Goal: Information Seeking & Learning: Learn about a topic

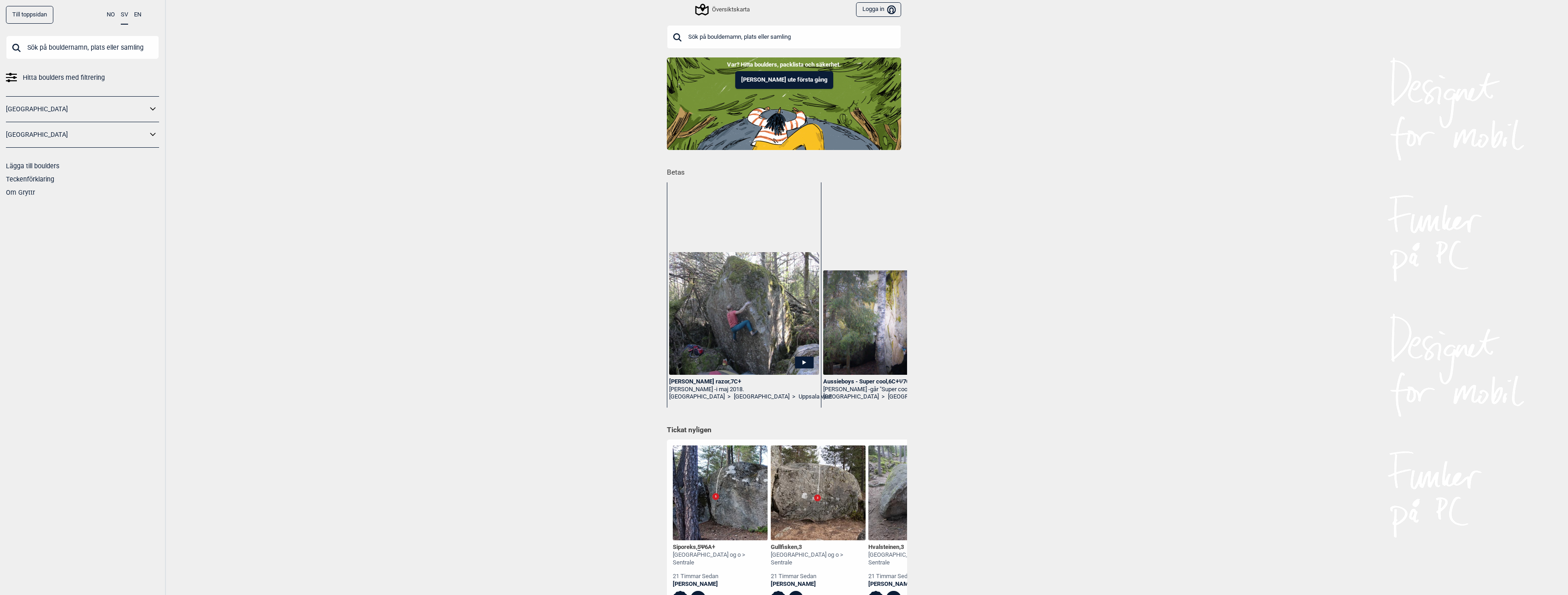
click at [44, 48] on input "text" at bounding box center [83, 47] width 153 height 24
type input "quelle"
click at [48, 88] on div "Quelle ligne , 6B" at bounding box center [82, 89] width 139 height 7
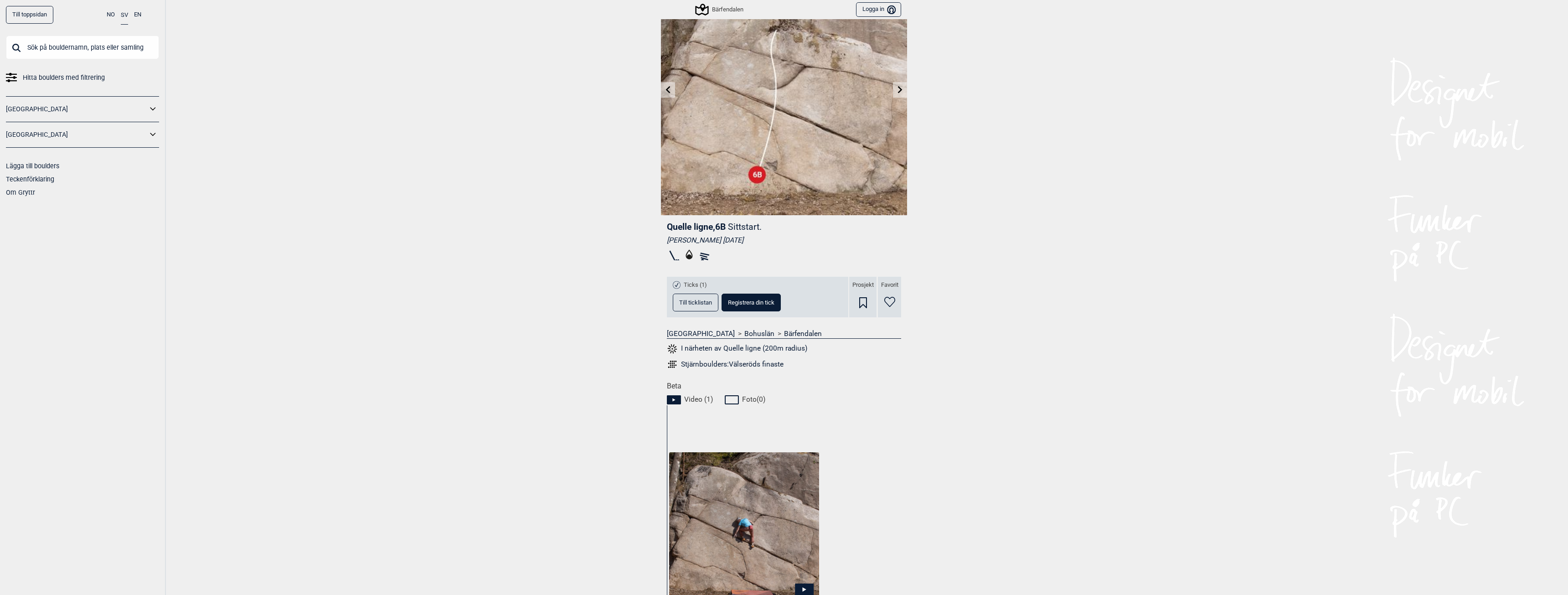
scroll to position [65, 0]
click at [529, 215] on div "Till toppsidan NO SV EN Hitta boulders med filtrering Norge Sverige Lägga till …" at bounding box center [784, 297] width 1568 height 595
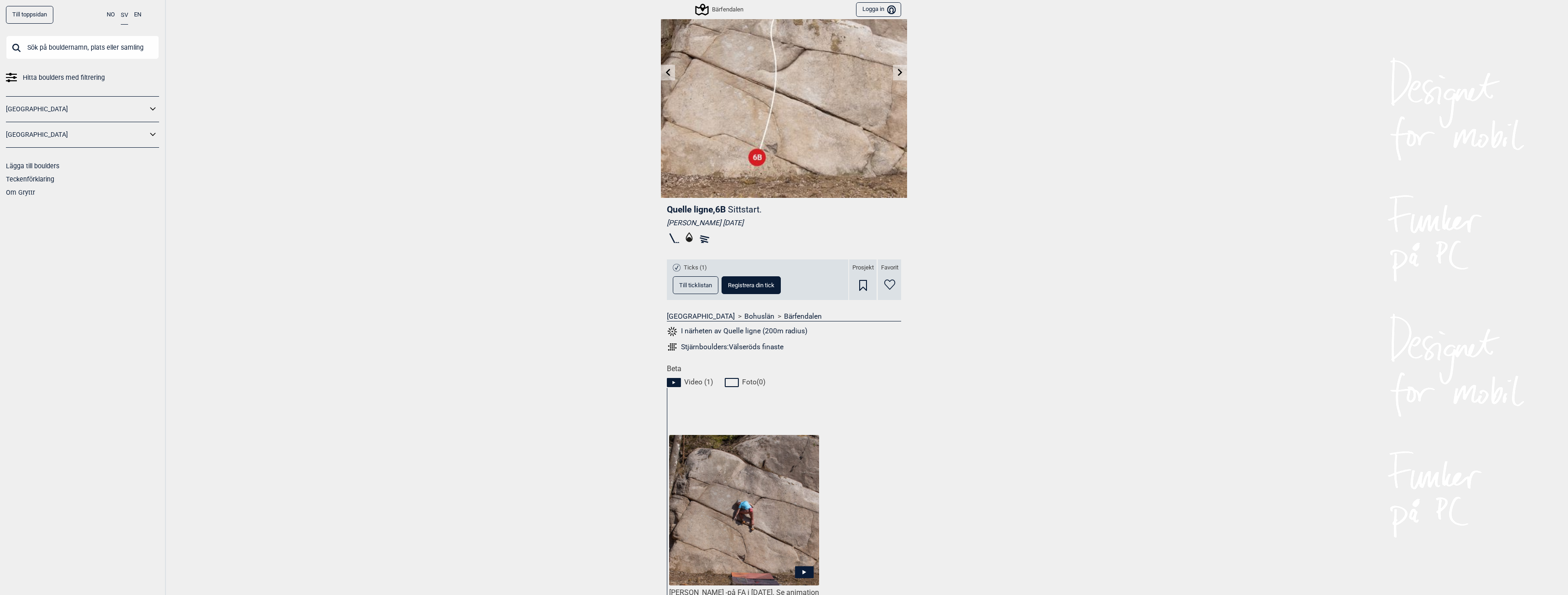
scroll to position [137, 0]
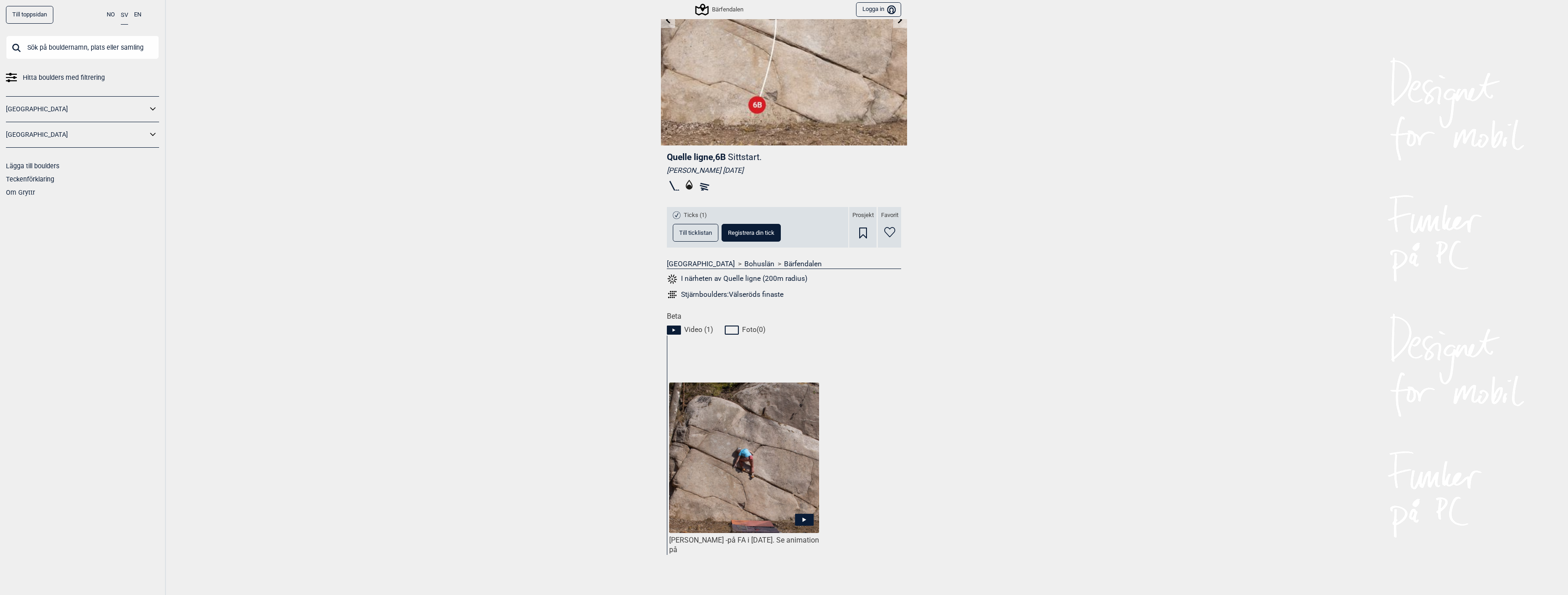
click at [795, 512] on img at bounding box center [744, 457] width 150 height 150
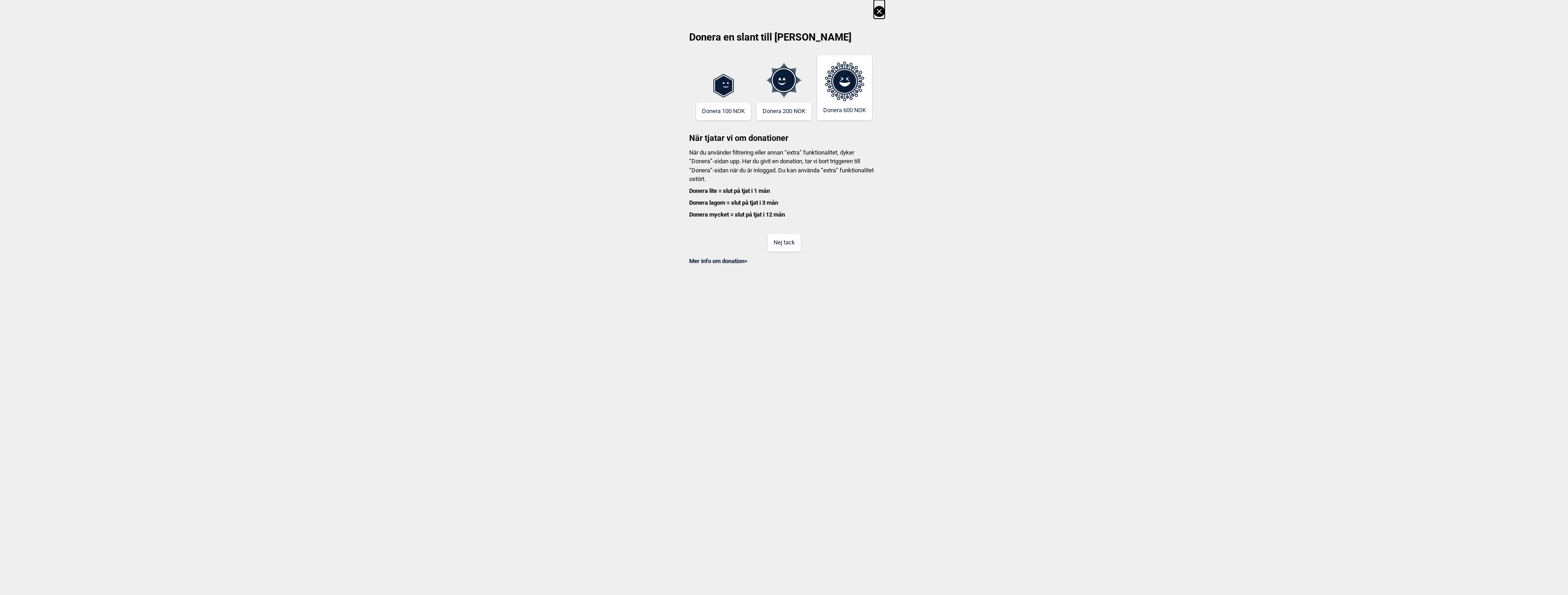
click at [789, 245] on button "Nej tack" at bounding box center [784, 242] width 33 height 18
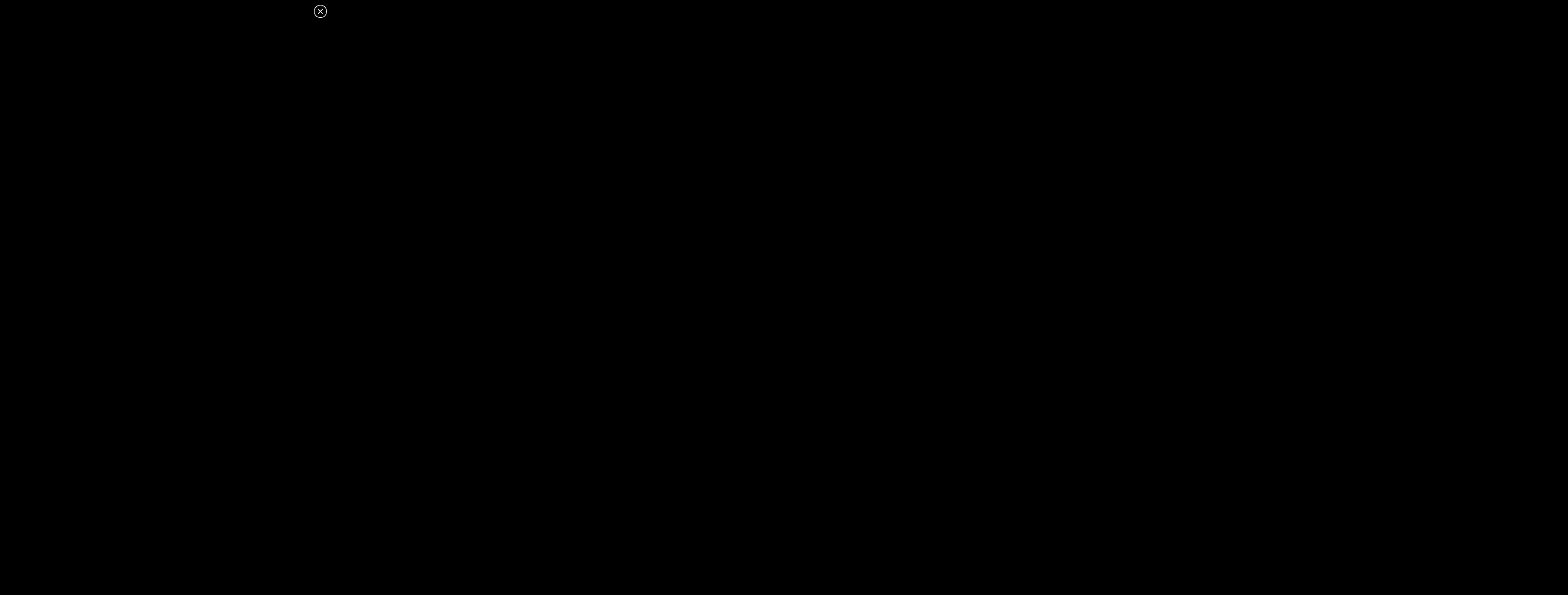
click at [319, 13] on icon at bounding box center [320, 12] width 11 height 11
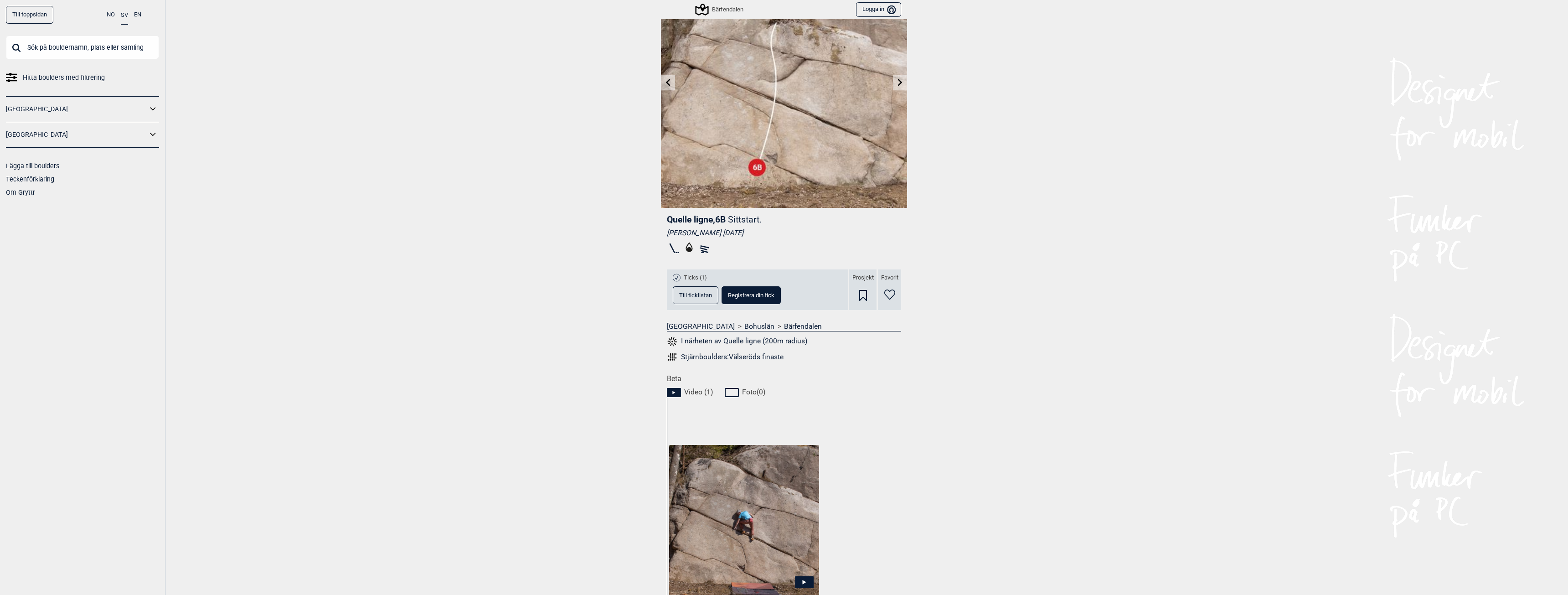
scroll to position [0, 0]
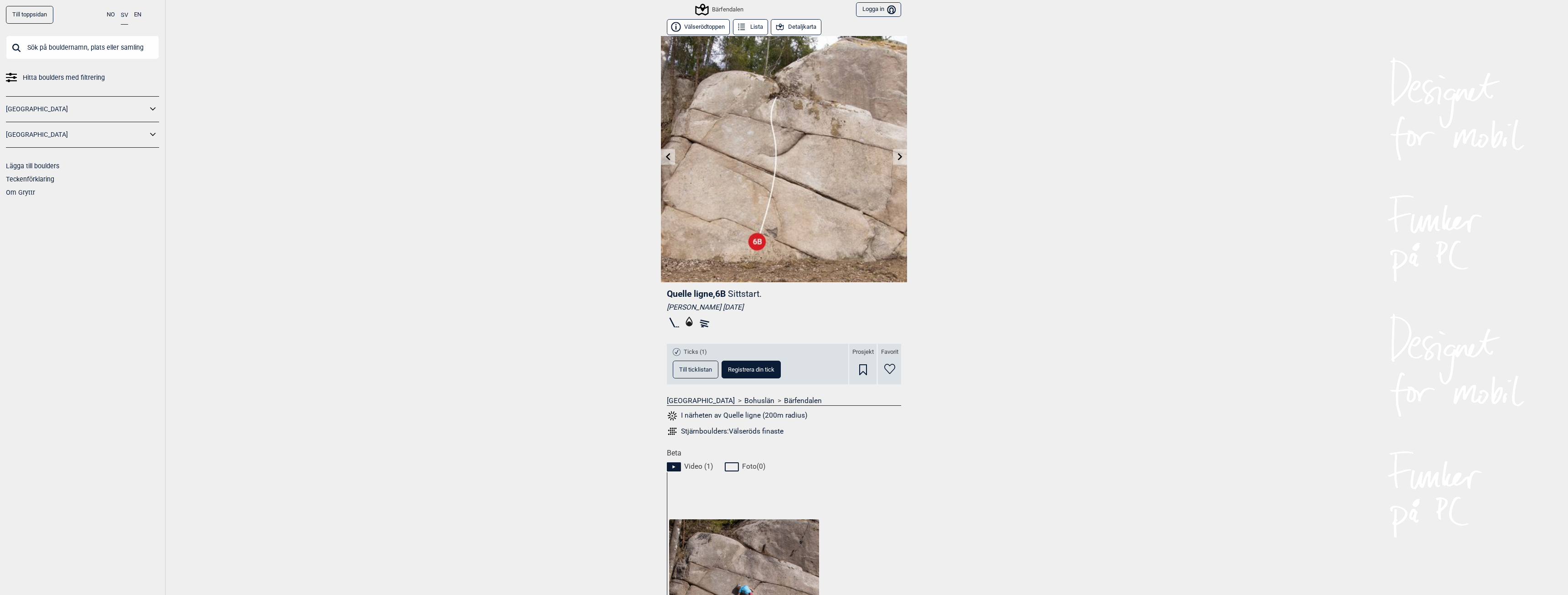
click at [556, 189] on div "Till toppsidan NO SV EN Hitta boulders med filtrering Norge Sverige Lägga till …" at bounding box center [784, 297] width 1568 height 595
click at [1072, 395] on div "Till toppsidan NO SV EN Hitta boulders med filtrering Norge Sverige Lägga till …" at bounding box center [784, 297] width 1568 height 595
click at [701, 362] on button "Till ticklistan" at bounding box center [695, 369] width 46 height 18
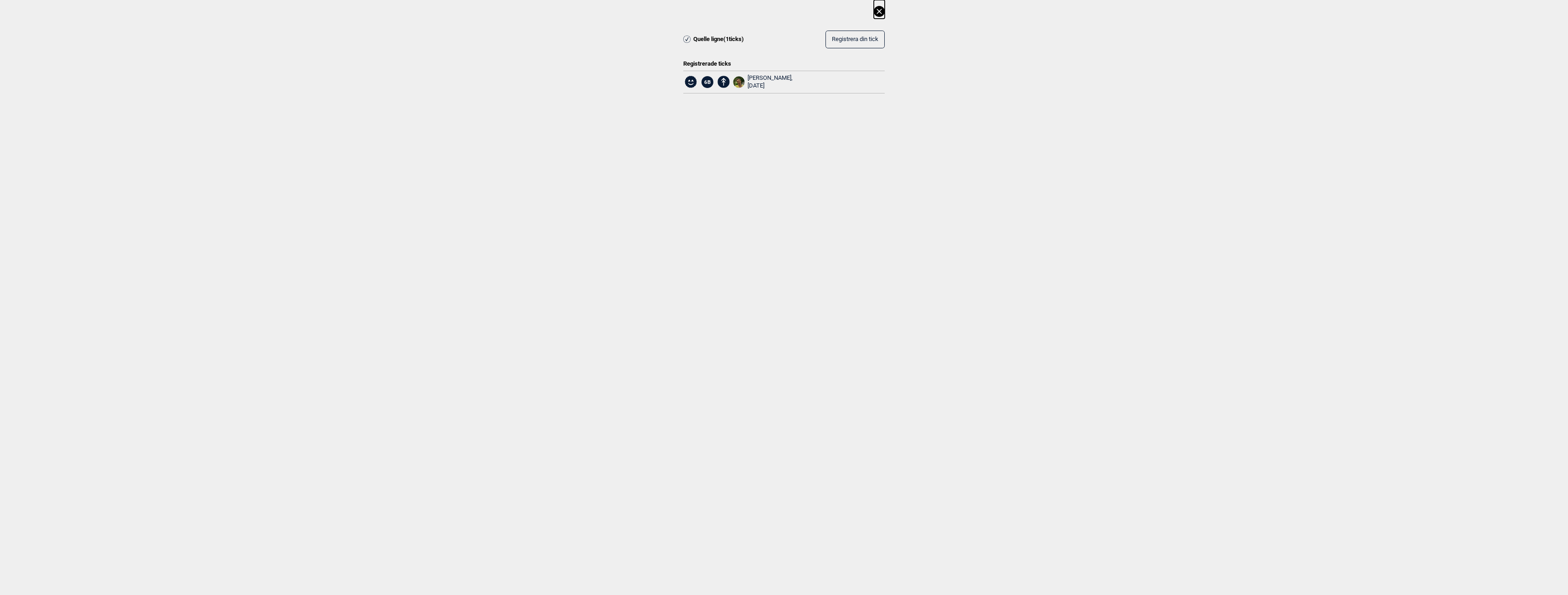
click at [881, 11] on icon at bounding box center [880, 12] width 11 height 11
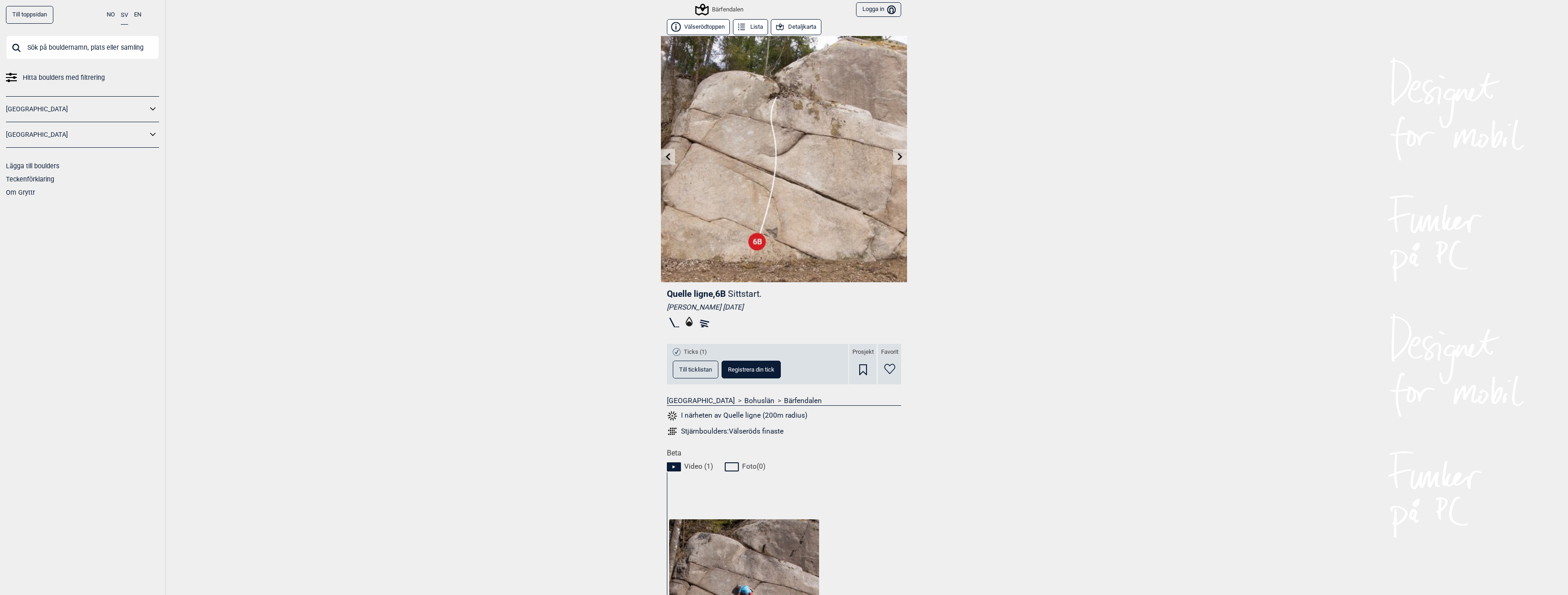
click at [707, 370] on span "Till ticklistan" at bounding box center [696, 370] width 33 height 6
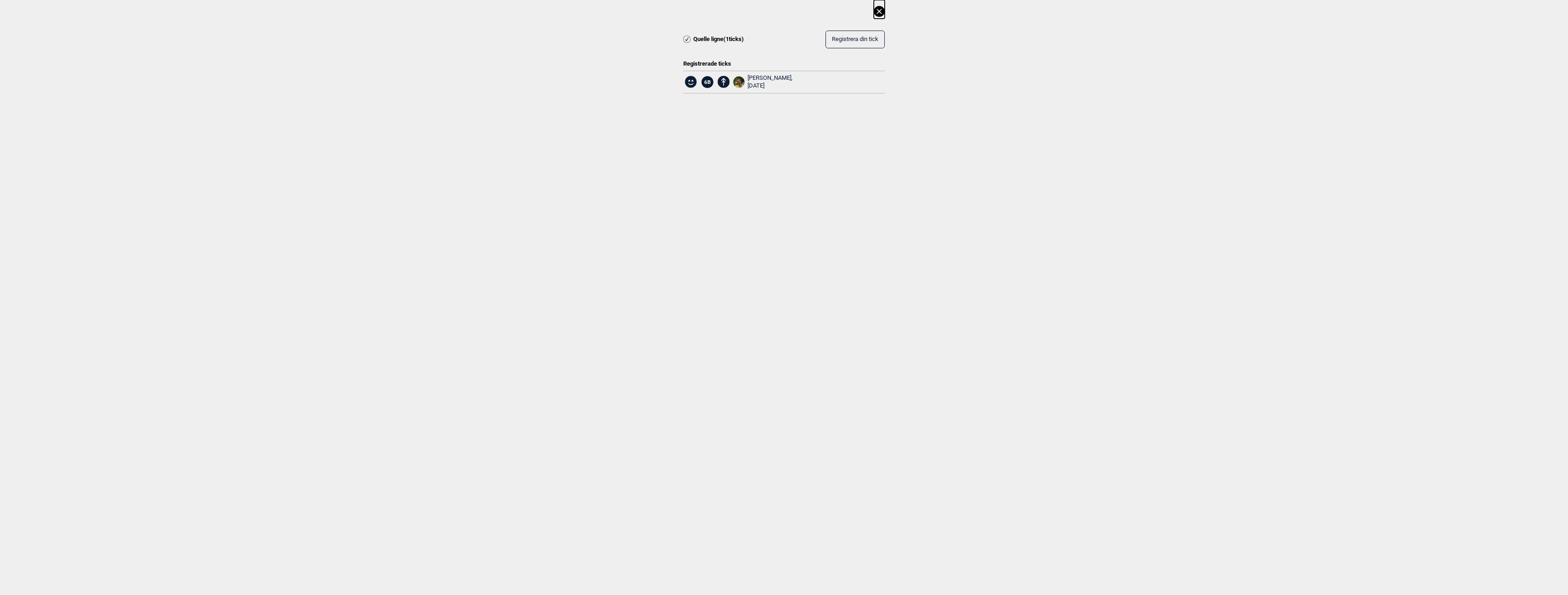
click at [768, 79] on div "Tina Jørgensen, 2022.05.08" at bounding box center [770, 82] width 45 height 15
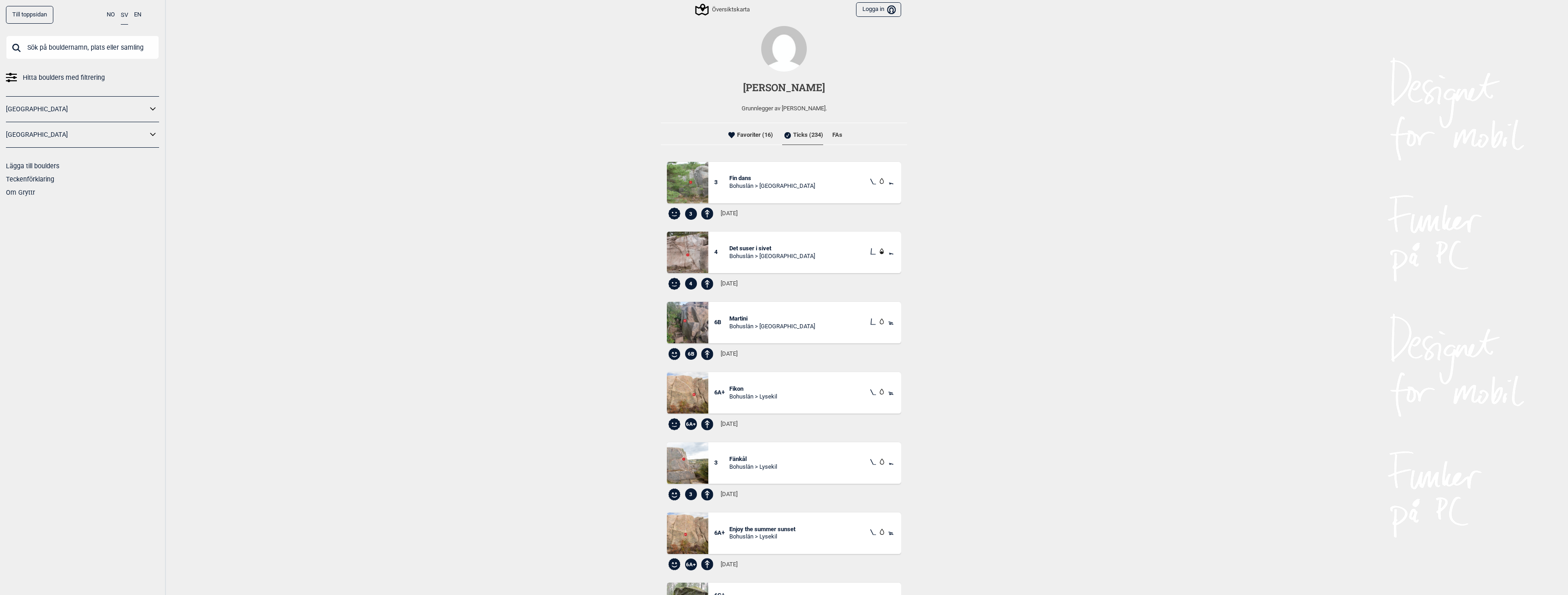
click at [68, 52] on input "text" at bounding box center [83, 47] width 153 height 24
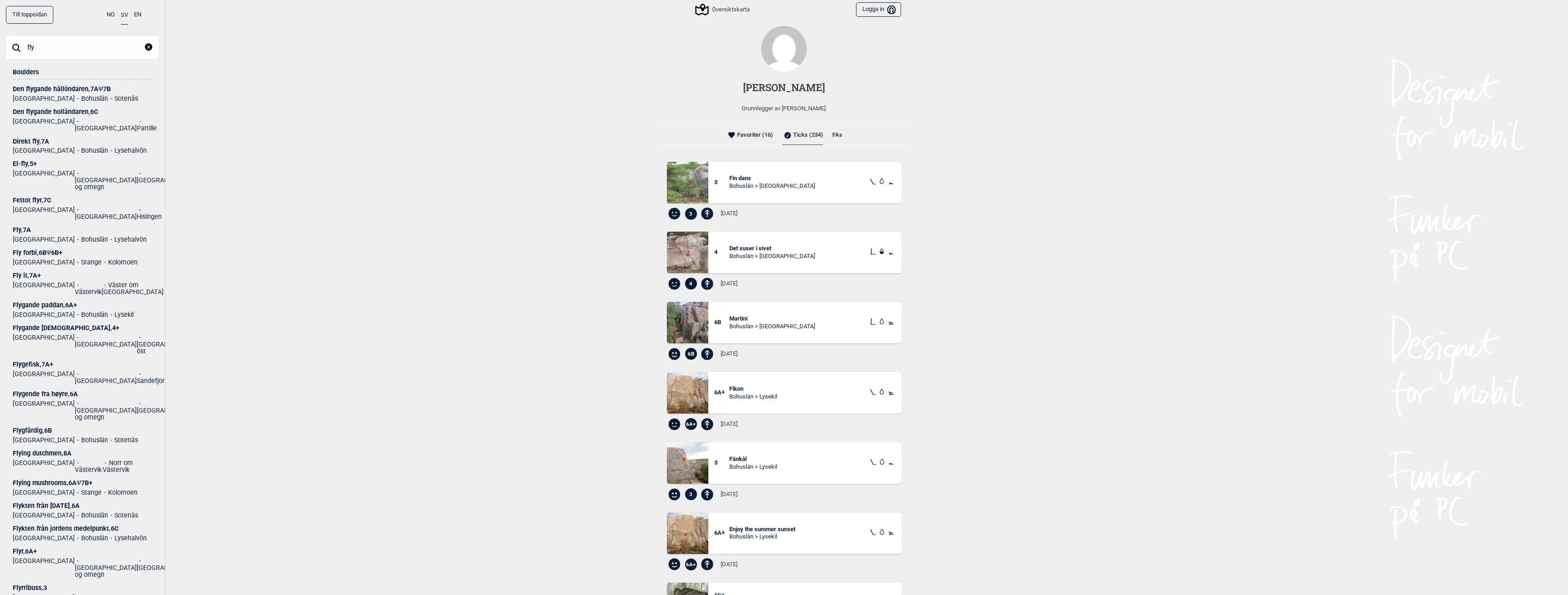
type input "fly"
click at [17, 227] on div "Fly , 7A" at bounding box center [82, 230] width 139 height 7
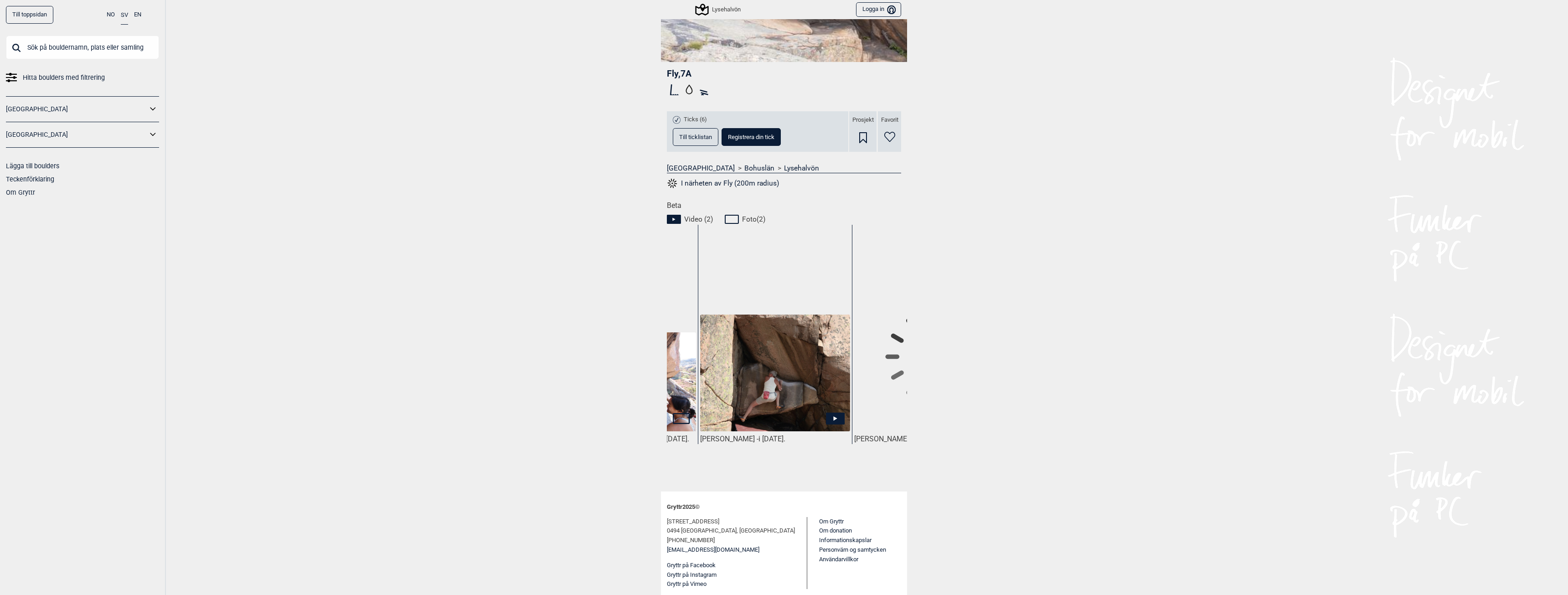
scroll to position [0, 306]
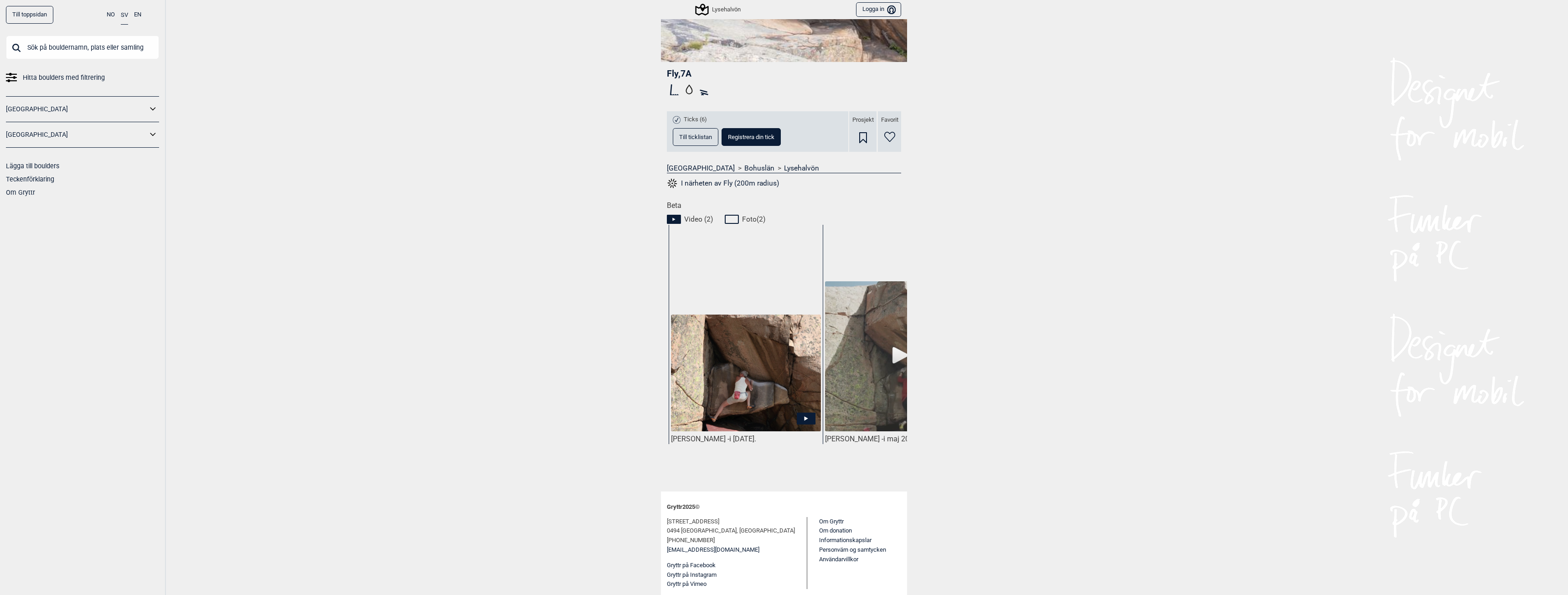
click at [804, 415] on icon at bounding box center [806, 418] width 19 height 12
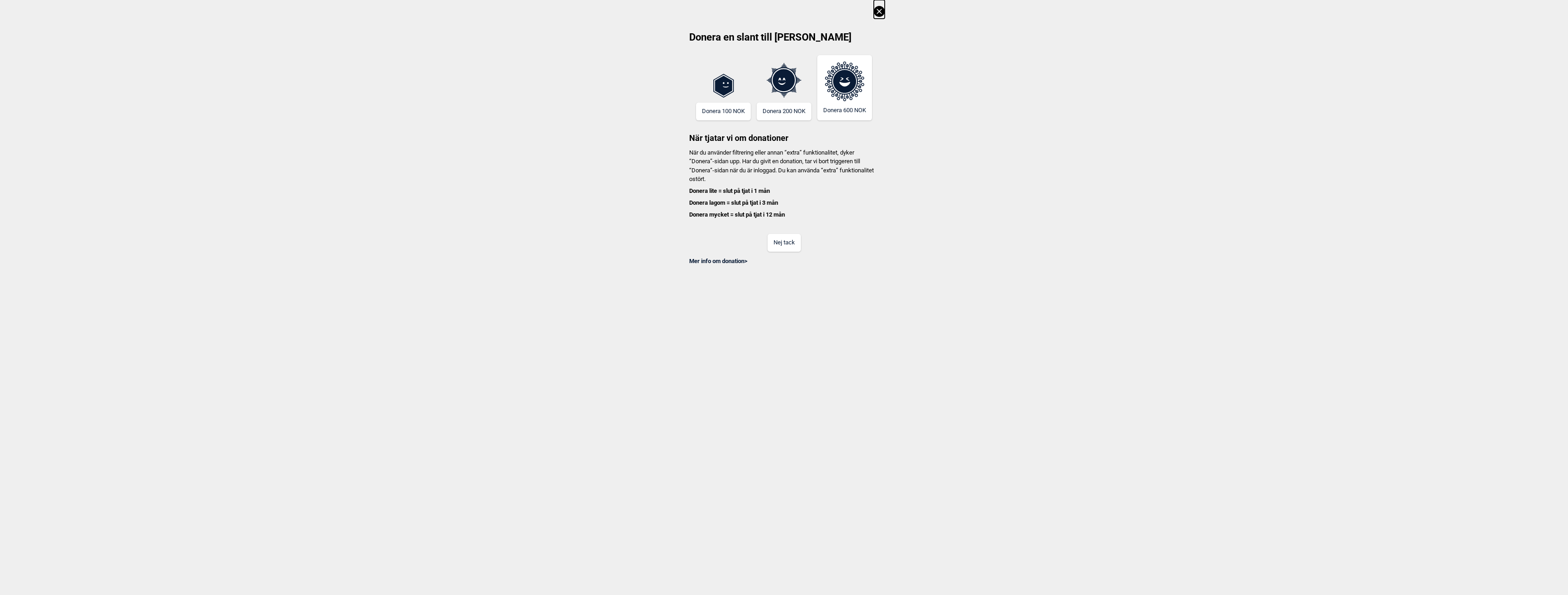
click at [780, 247] on button "Nej tack" at bounding box center [784, 242] width 33 height 18
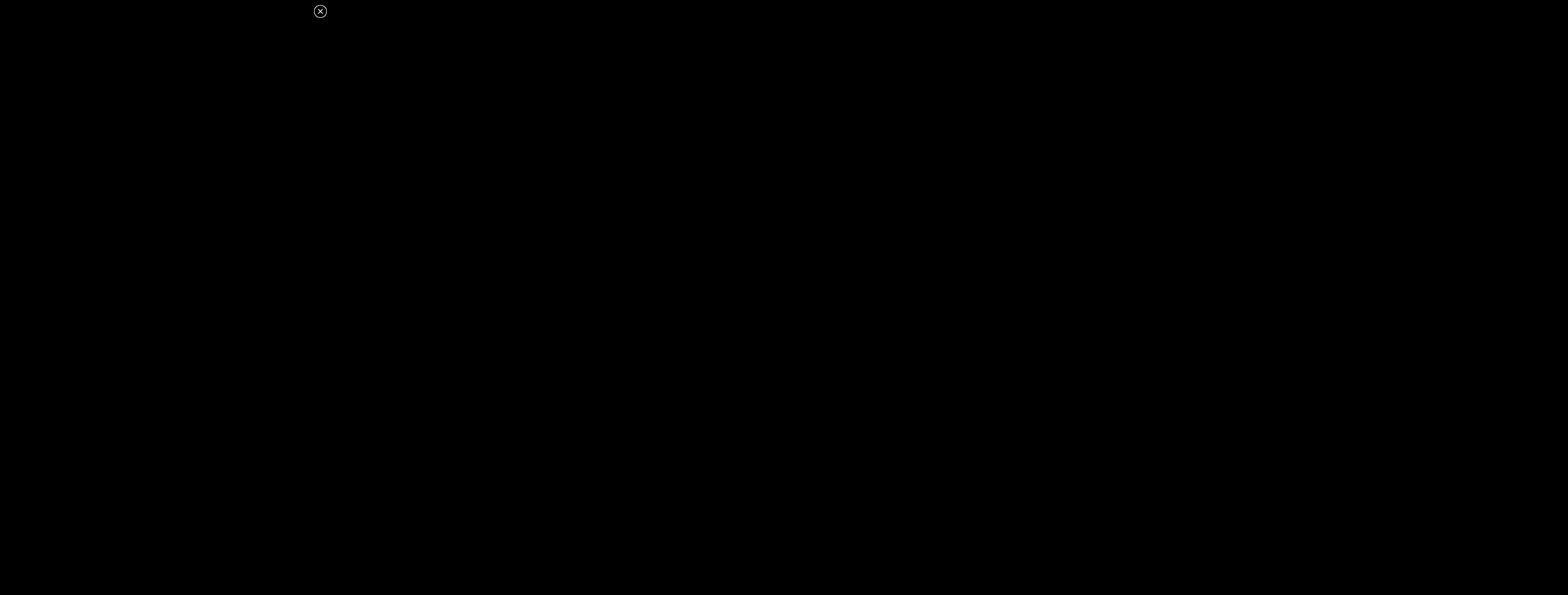
click at [322, 10] on icon at bounding box center [320, 11] width 5 height 5
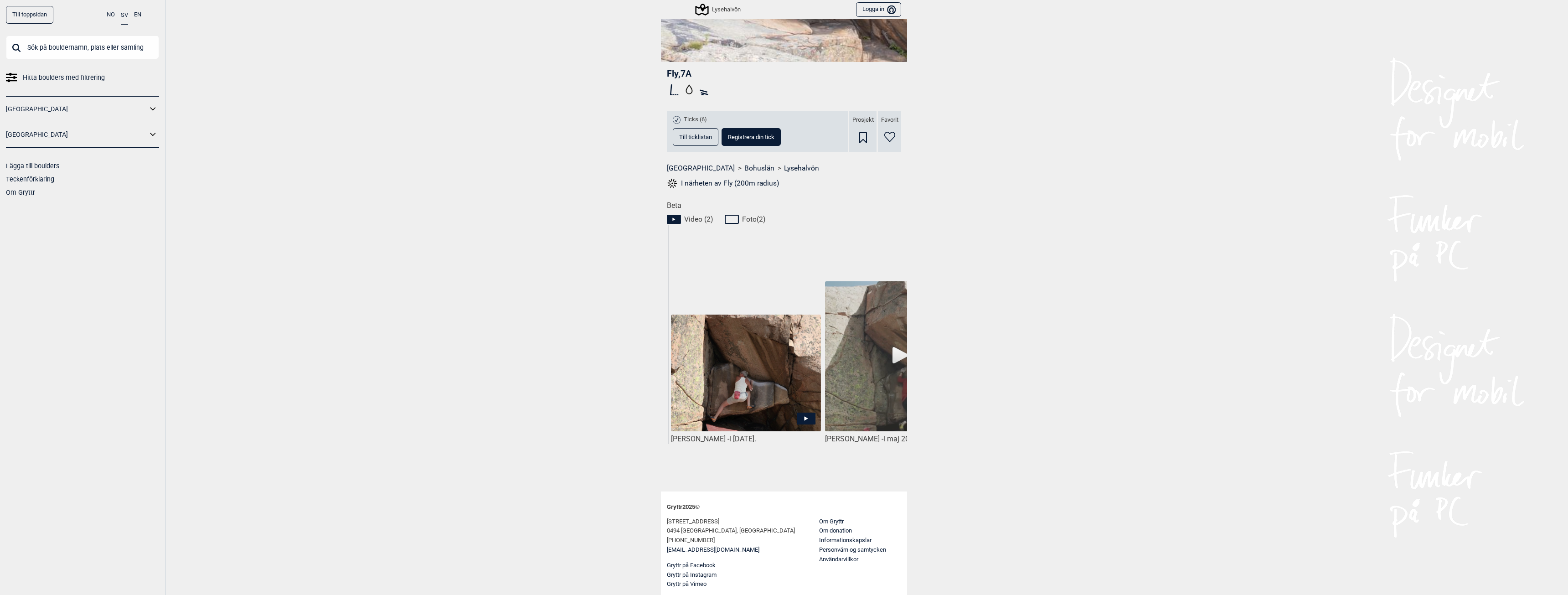
scroll to position [0, 376]
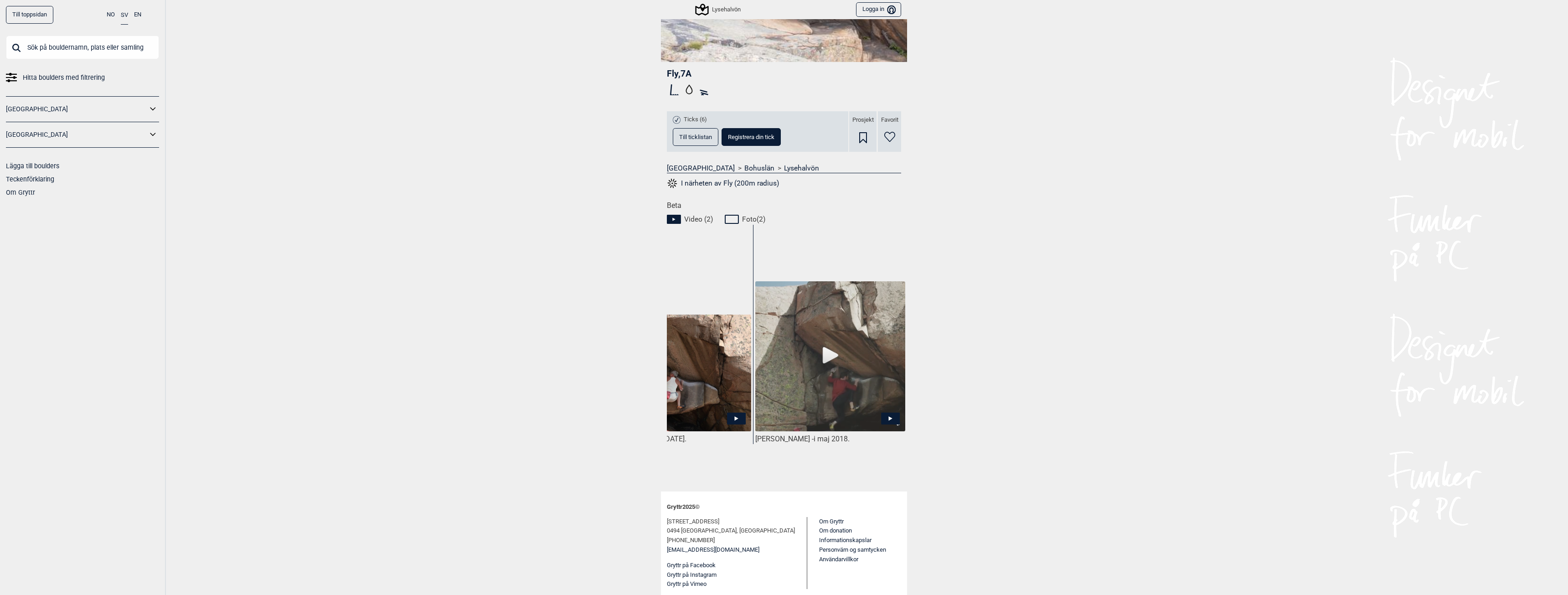
click at [831, 350] on img at bounding box center [830, 357] width 150 height 152
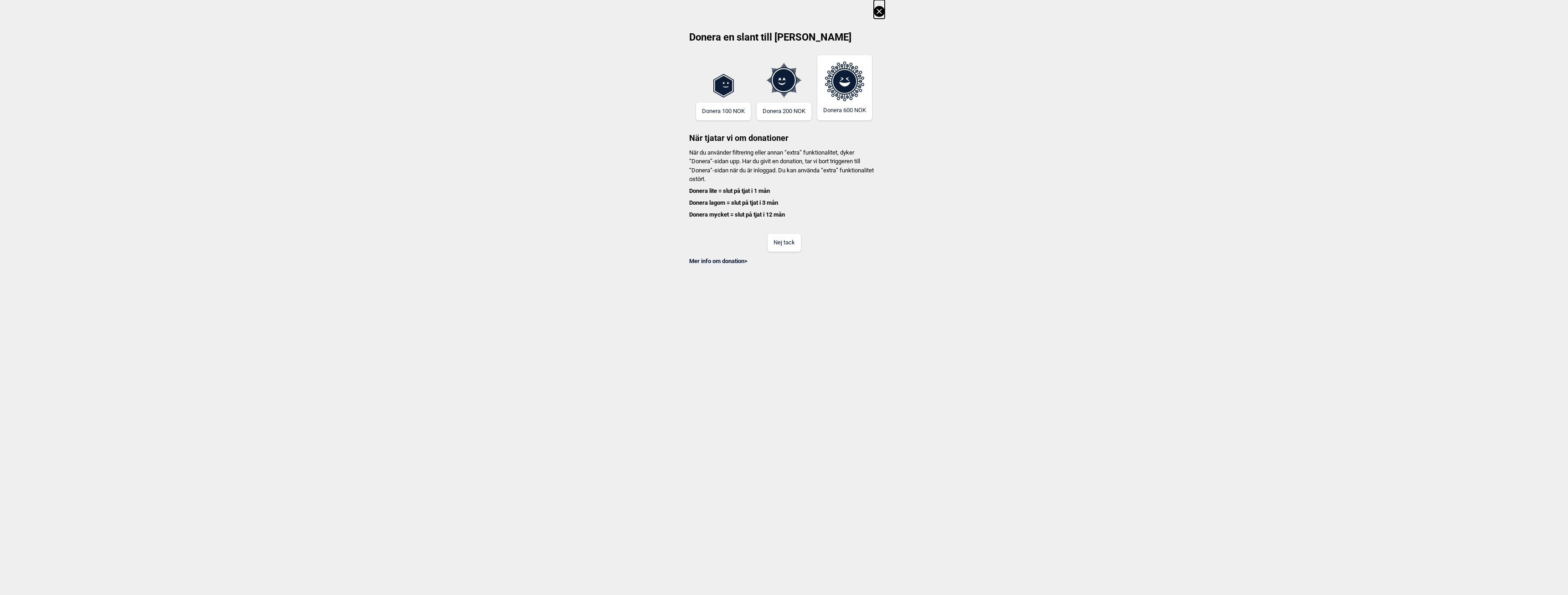
click at [791, 239] on button "Nej tack" at bounding box center [784, 242] width 33 height 18
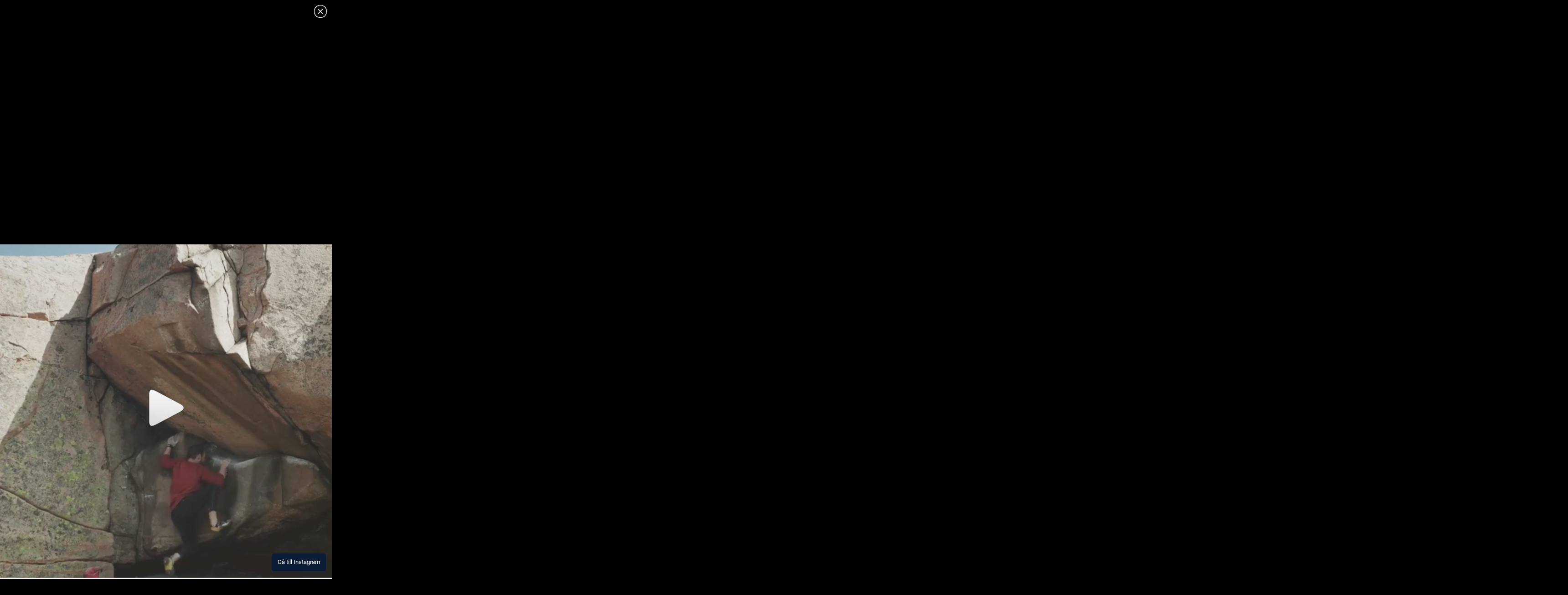
click at [163, 410] on img at bounding box center [166, 412] width 332 height 335
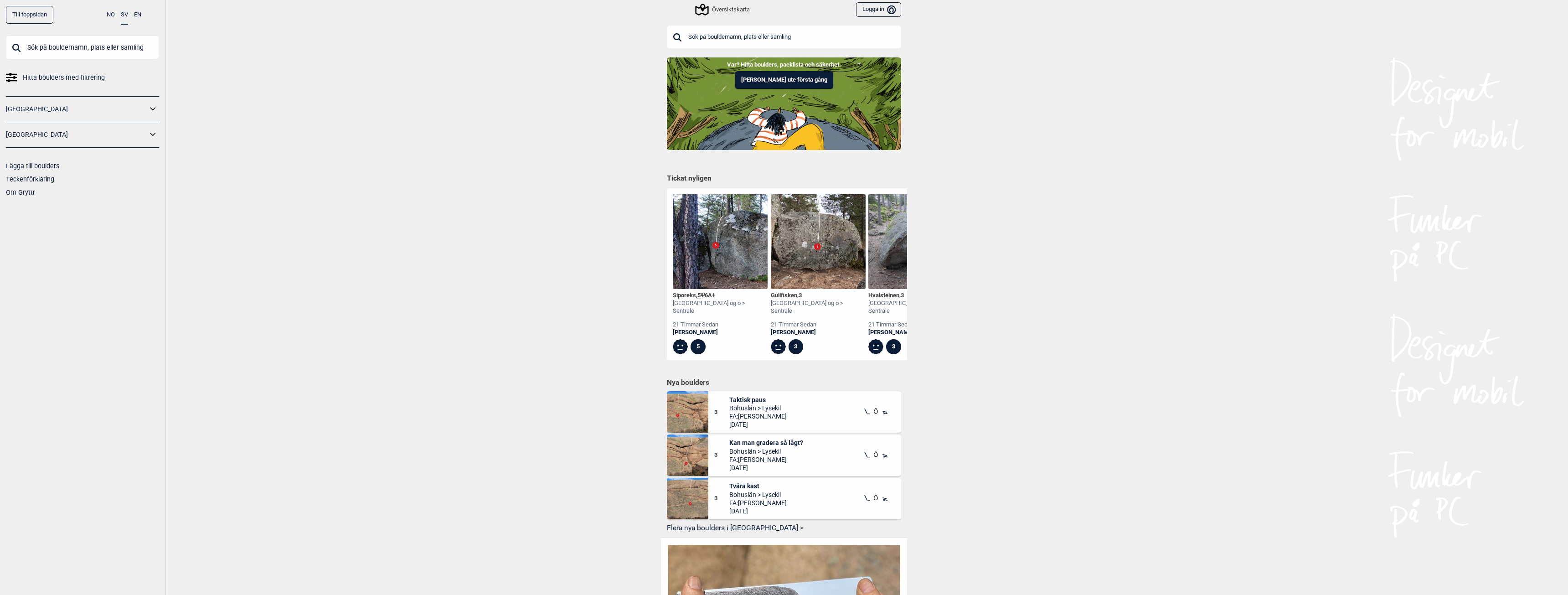
click at [65, 48] on input "text" at bounding box center [83, 47] width 153 height 24
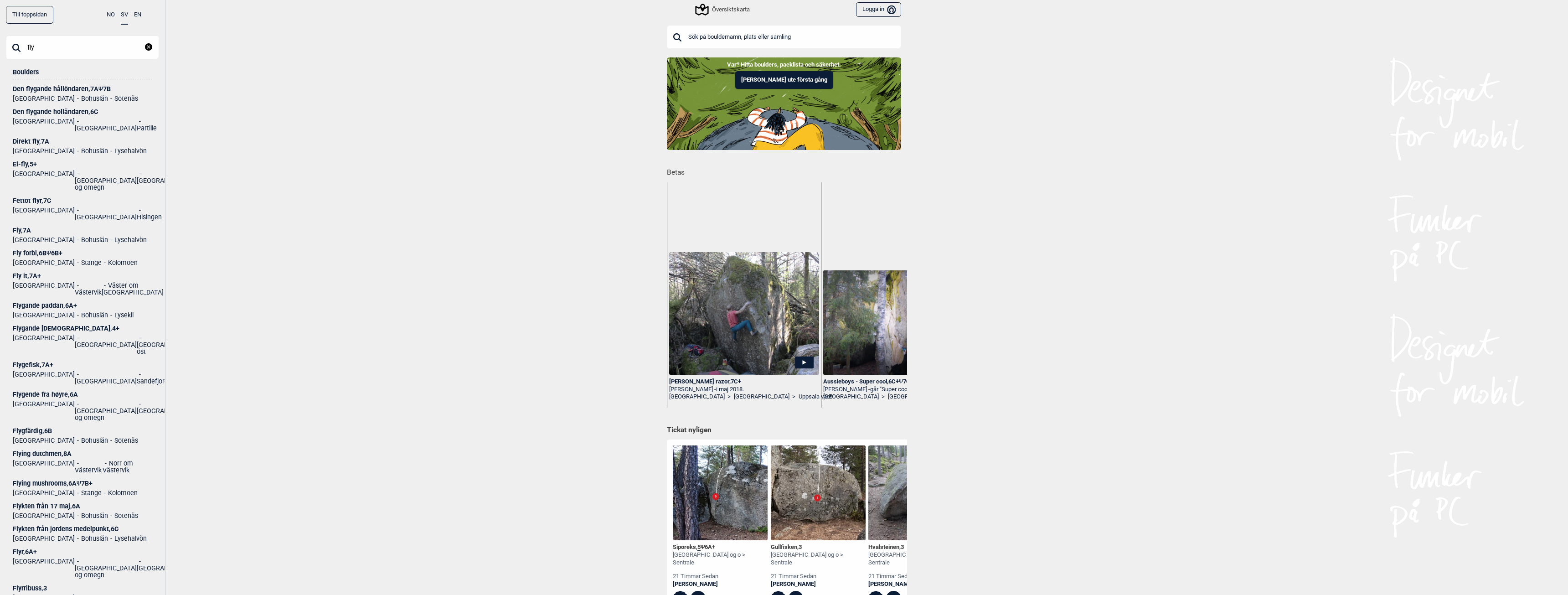
type input "fly"
click at [21, 227] on div "Fly , 7A" at bounding box center [82, 230] width 139 height 7
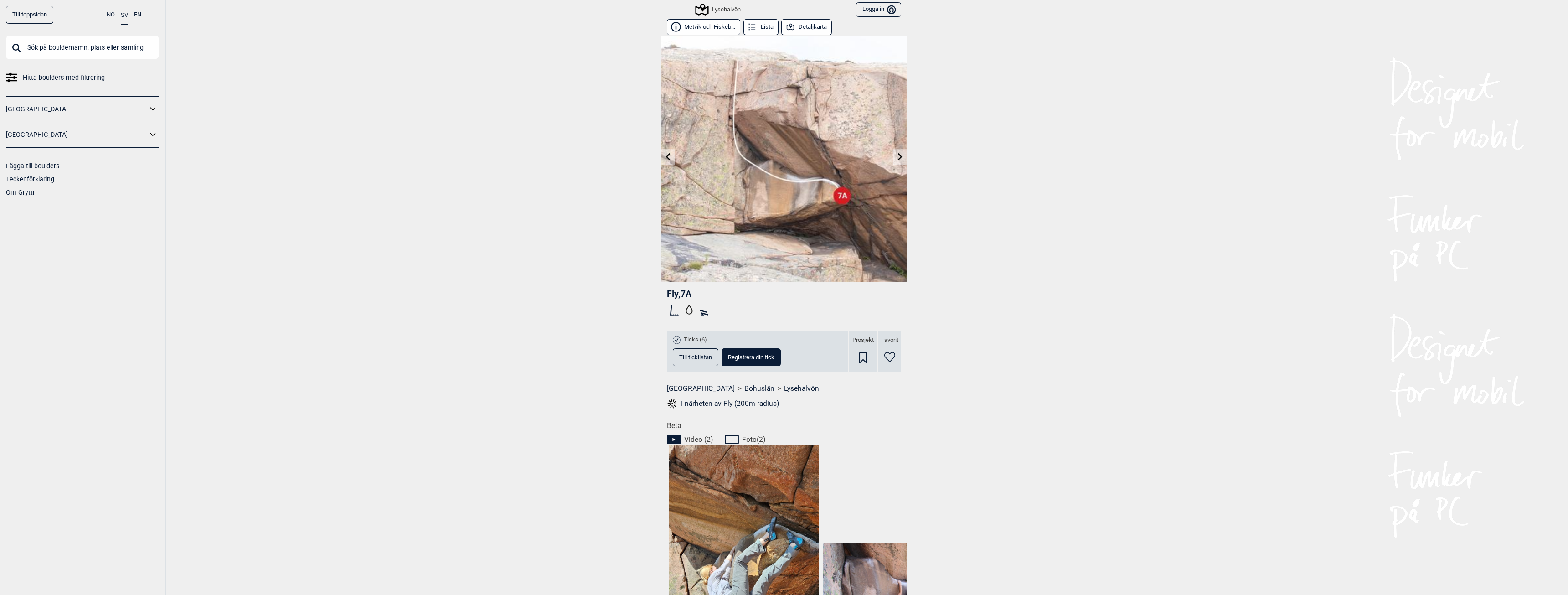
click at [688, 355] on span "Till ticklistan" at bounding box center [696, 357] width 33 height 6
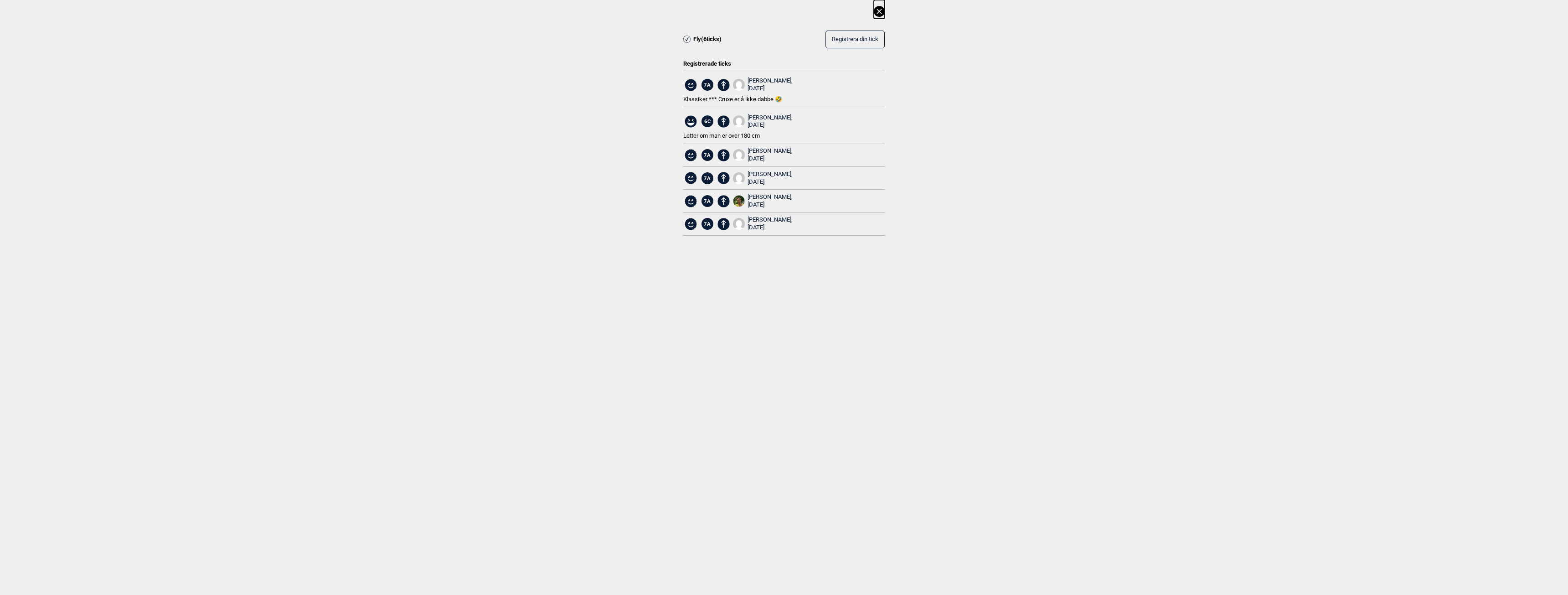
click at [880, 12] on icon at bounding box center [879, 11] width 5 height 5
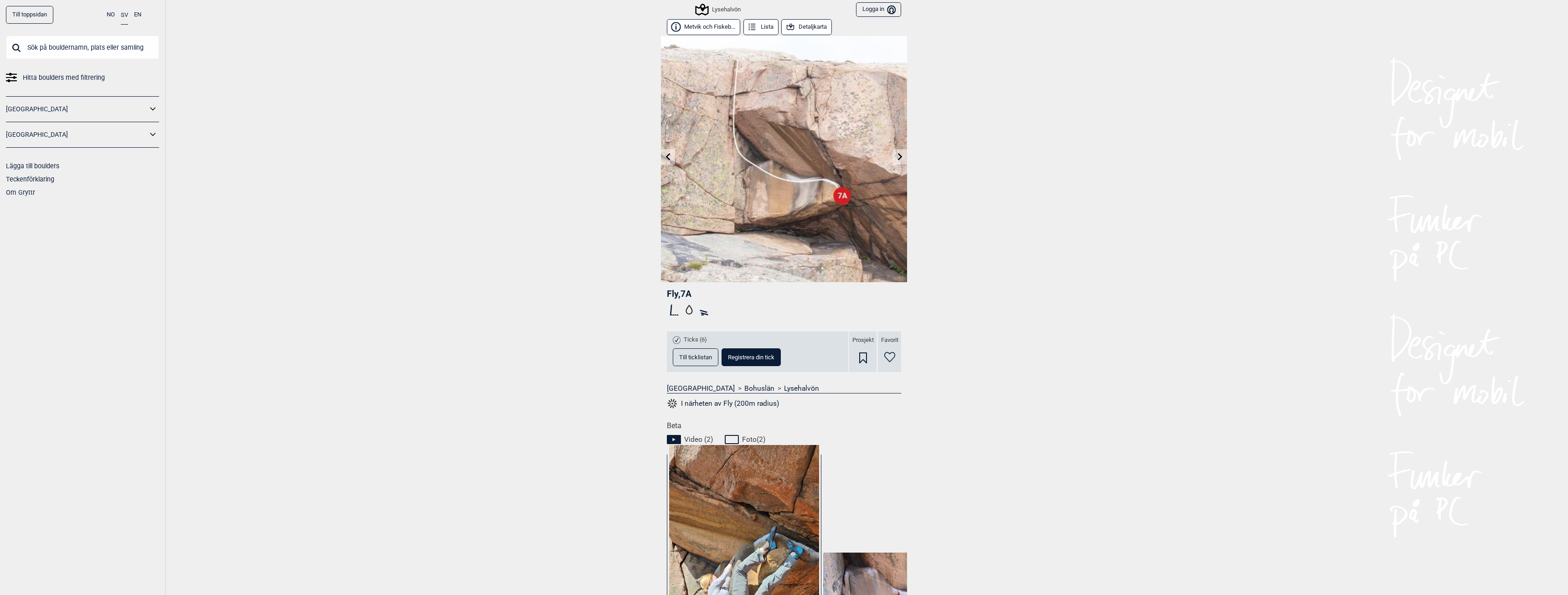
click at [898, 155] on icon at bounding box center [900, 157] width 7 height 7
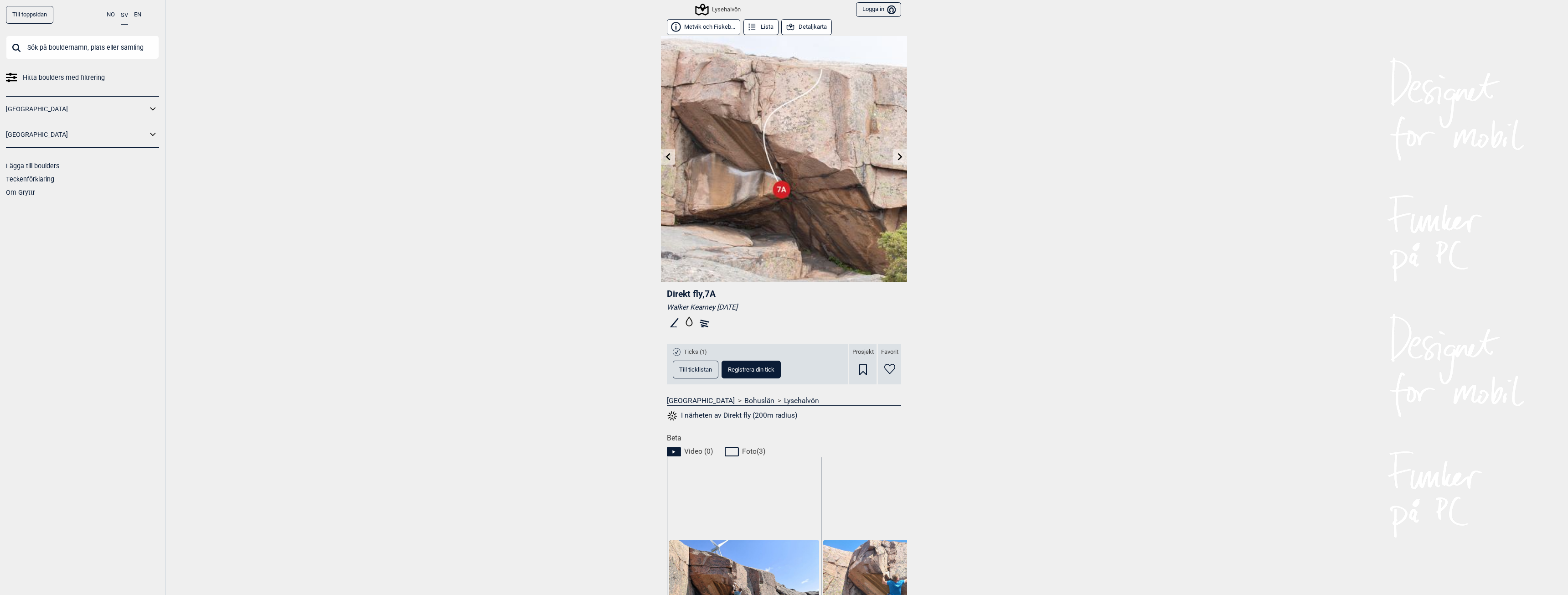
click at [897, 158] on icon at bounding box center [900, 157] width 7 height 7
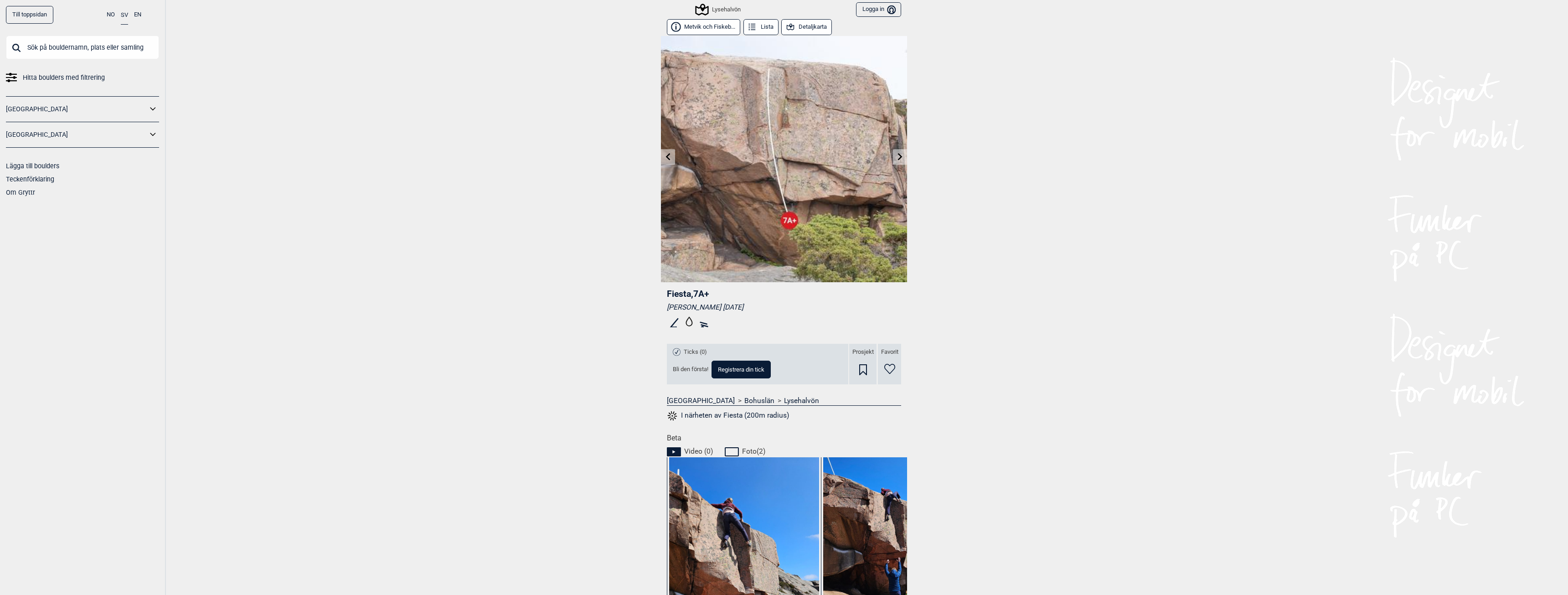
click at [897, 158] on icon at bounding box center [900, 157] width 7 height 7
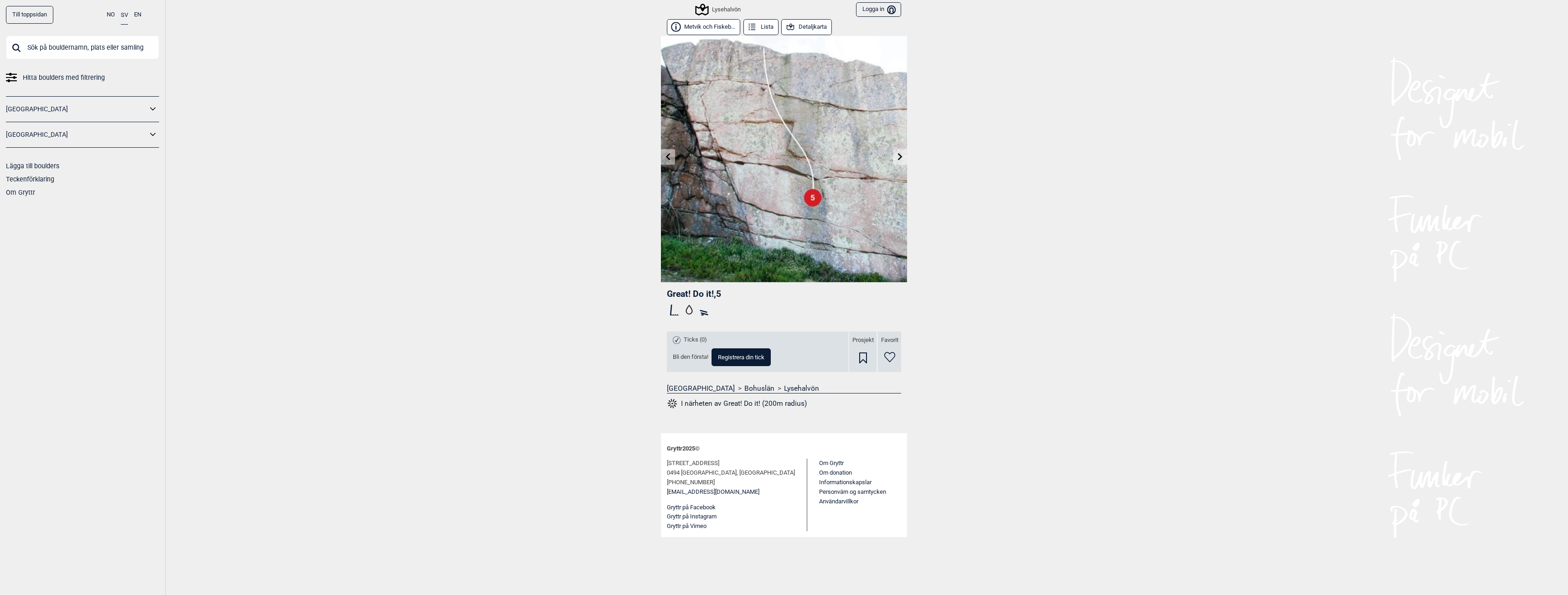
click at [894, 158] on link at bounding box center [900, 157] width 14 height 15
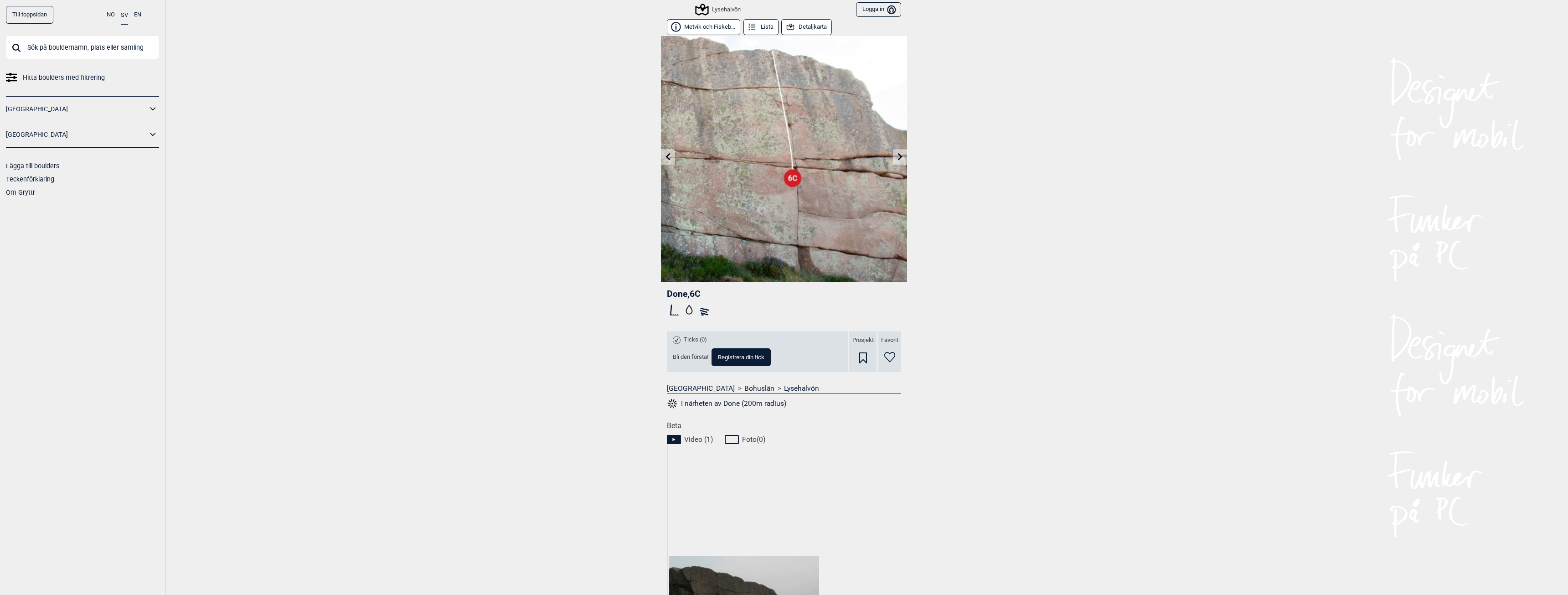
click at [799, 30] on button "Detaljkarta" at bounding box center [807, 27] width 51 height 16
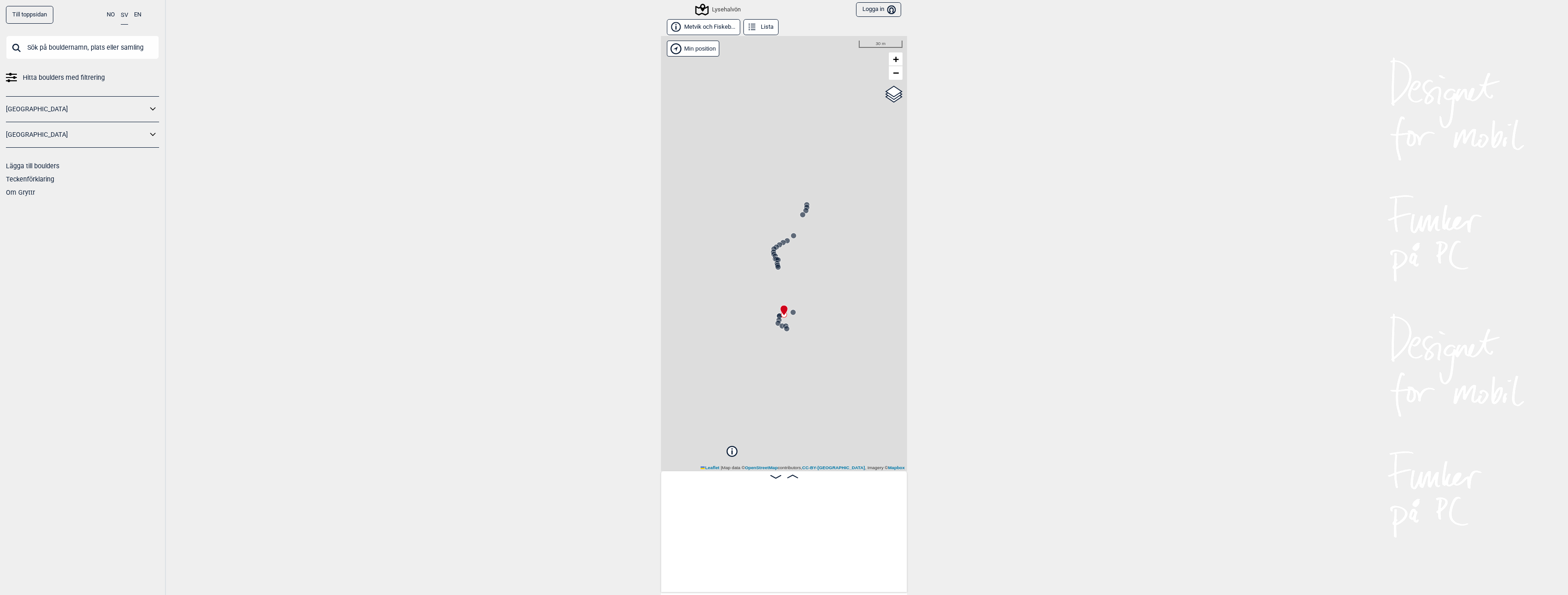
scroll to position [0, 3005]
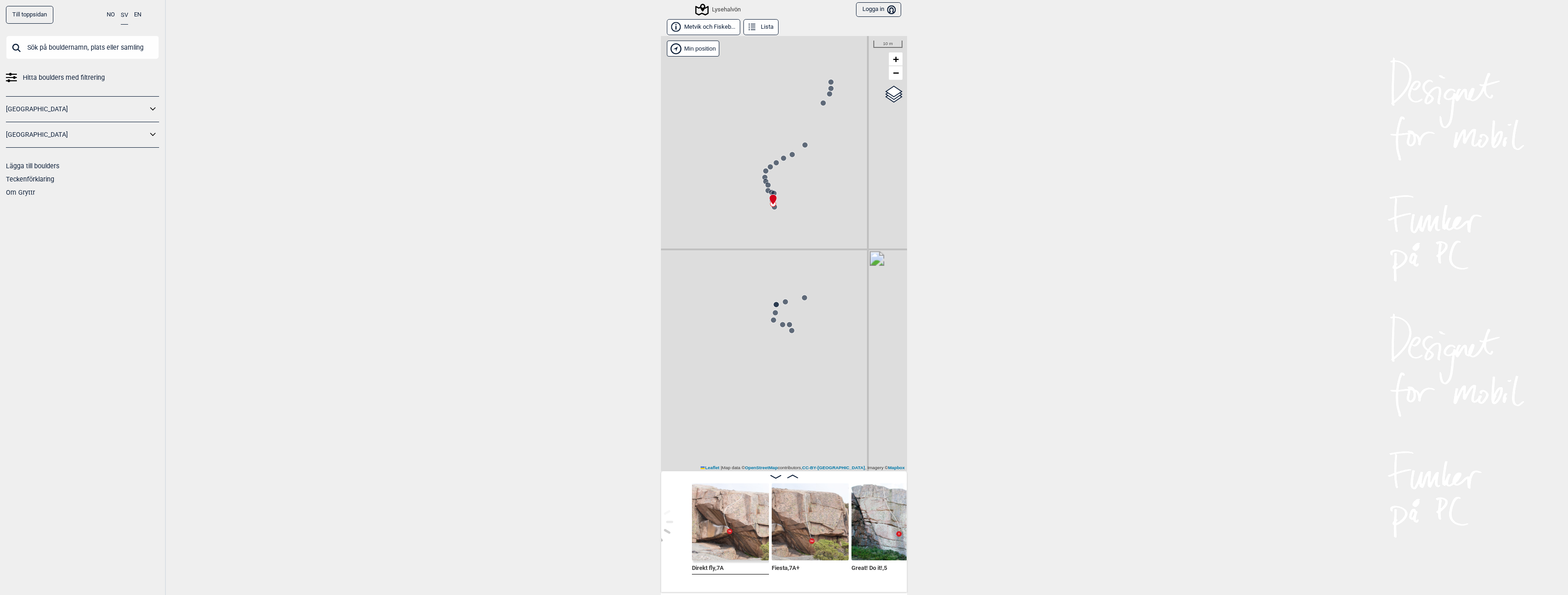
scroll to position [0, 2809]
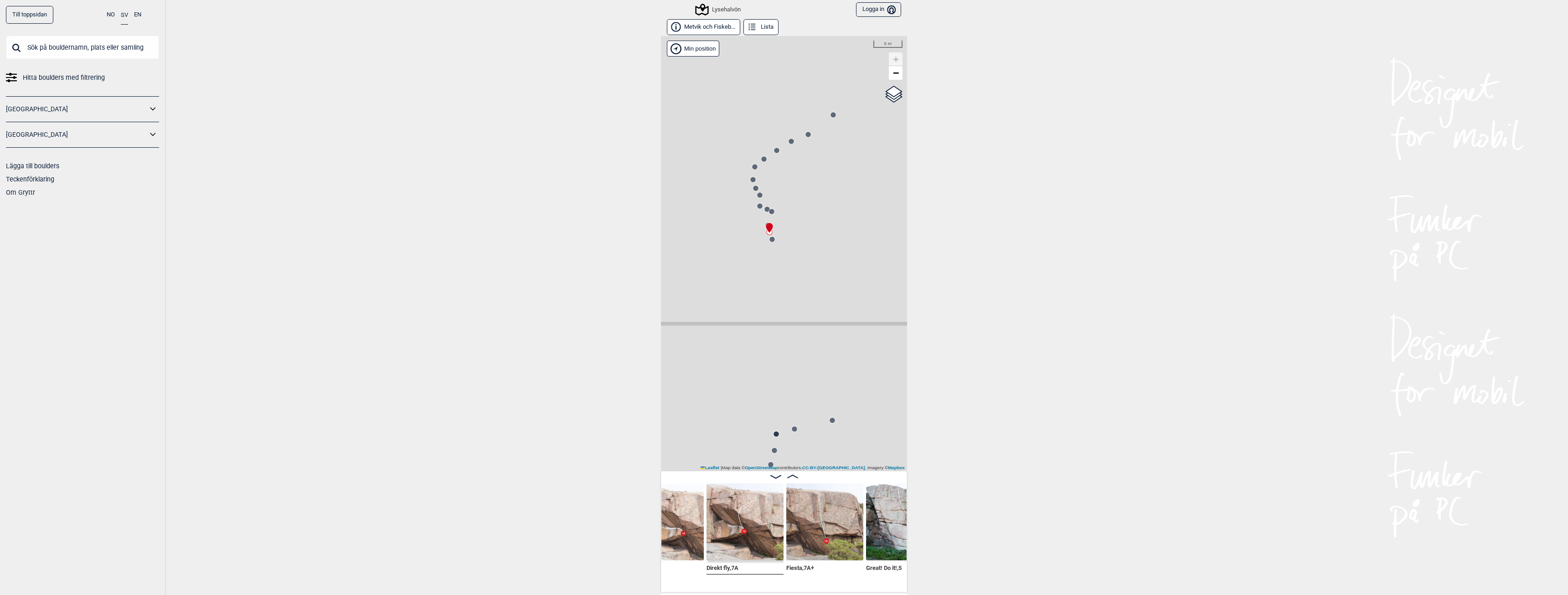
click at [752, 167] on circle at bounding box center [755, 167] width 5 height 5
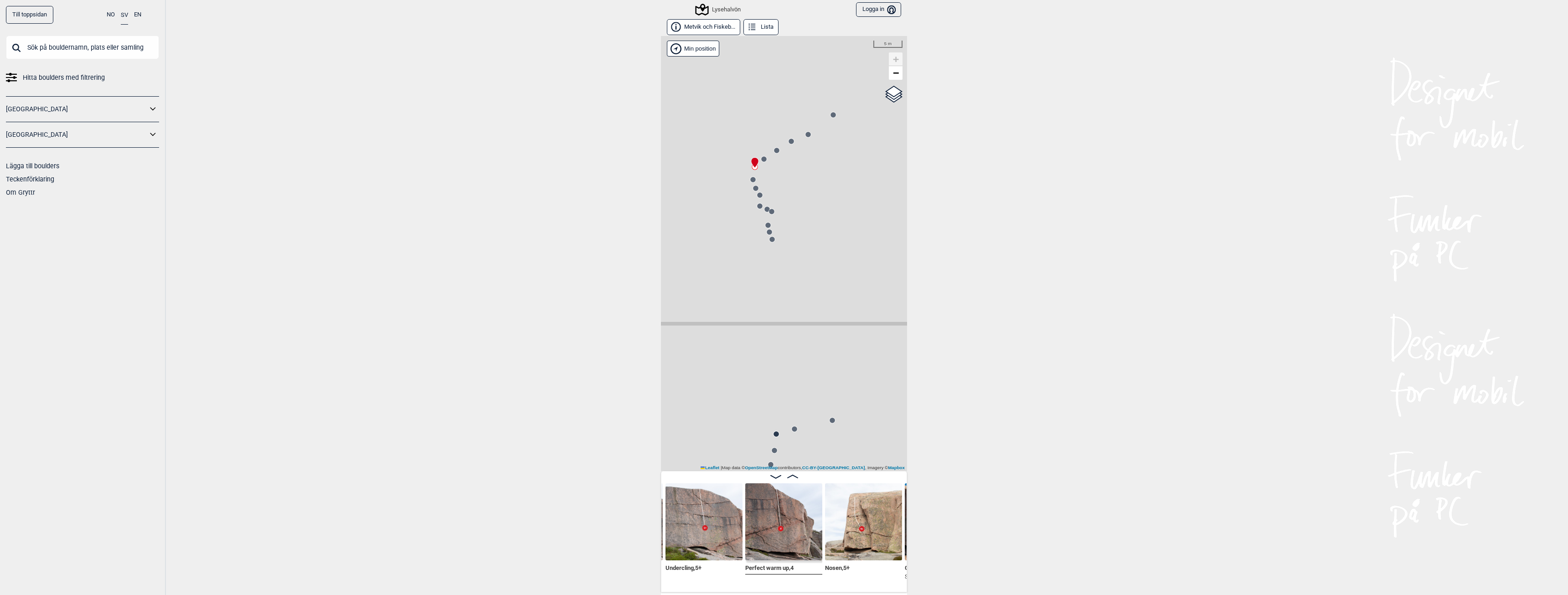
click at [761, 159] on circle at bounding box center [764, 159] width 5 height 5
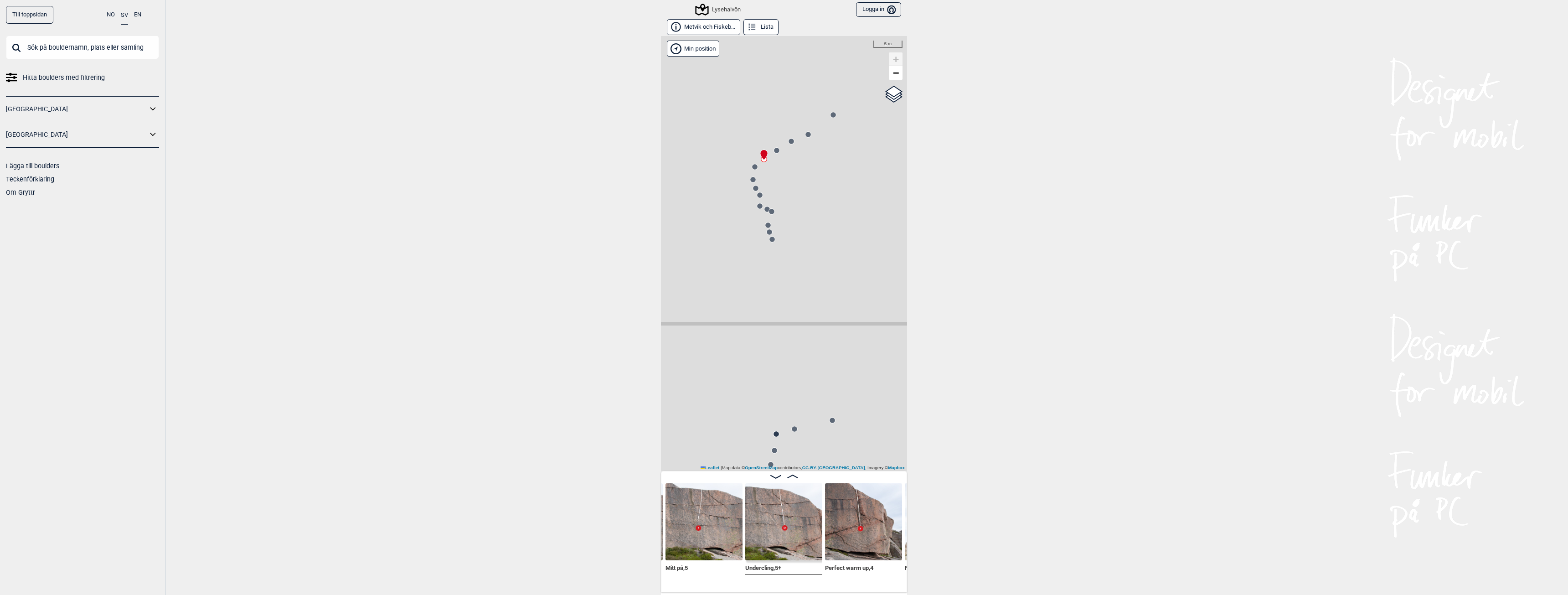
click at [805, 136] on icon at bounding box center [808, 135] width 7 height 7
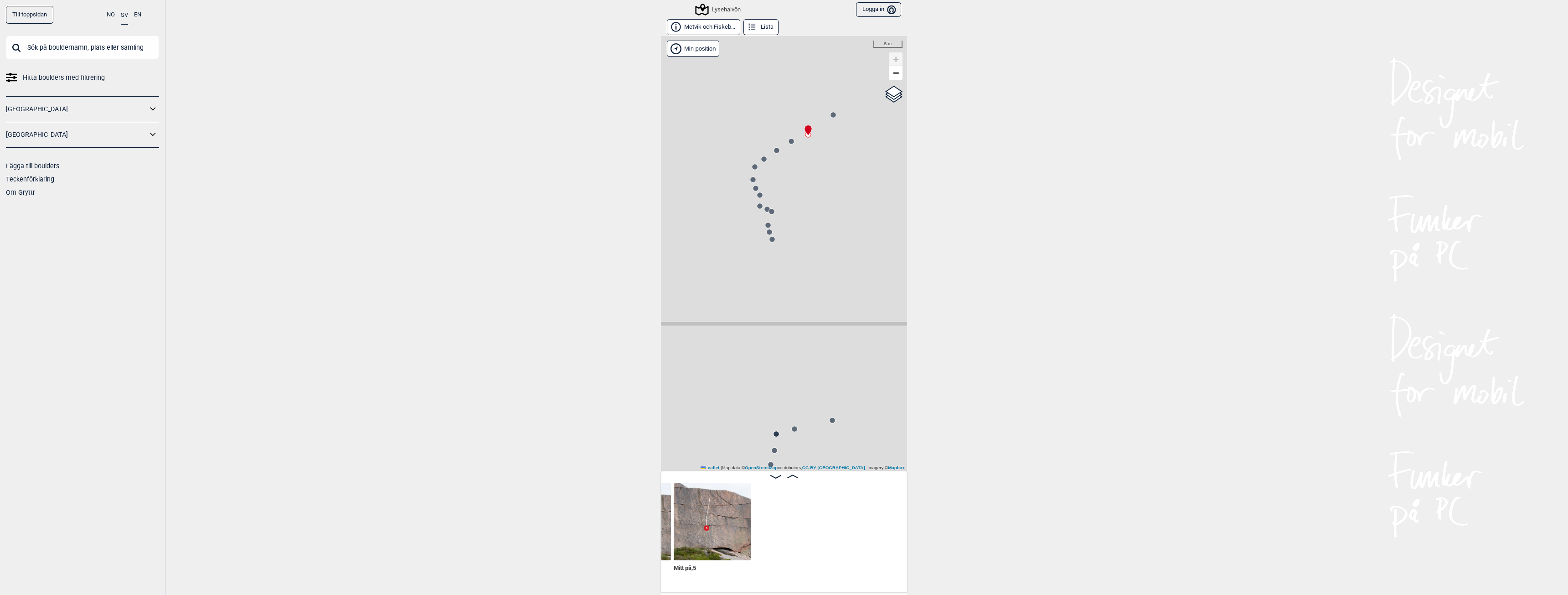
scroll to position [0, 1849]
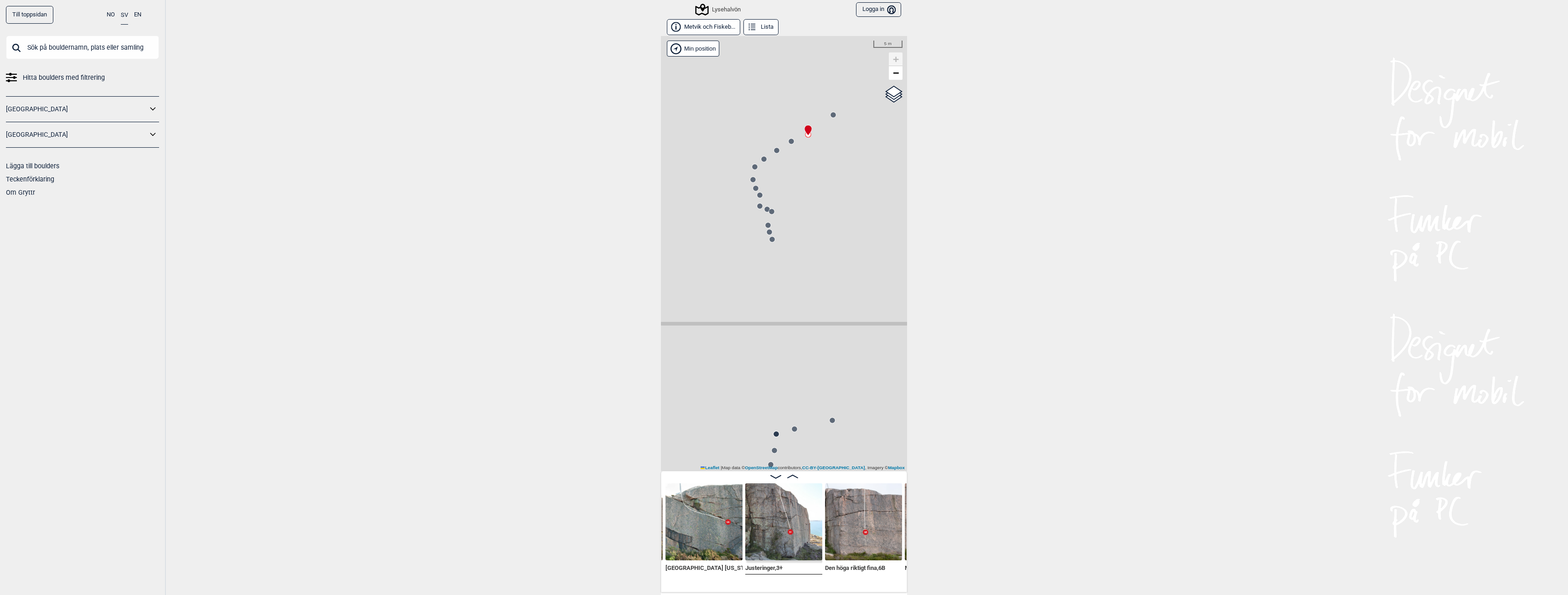
click at [788, 142] on circle at bounding box center [791, 141] width 5 height 5
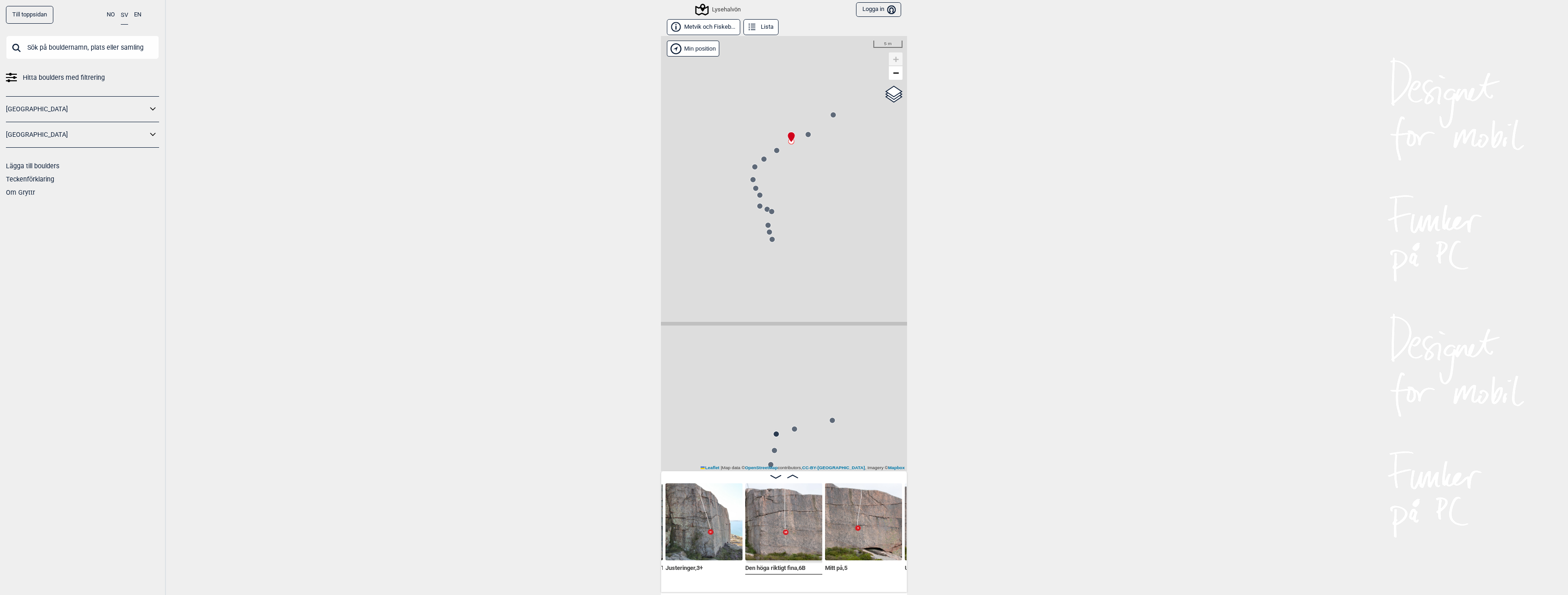
click at [797, 529] on img at bounding box center [783, 522] width 77 height 77
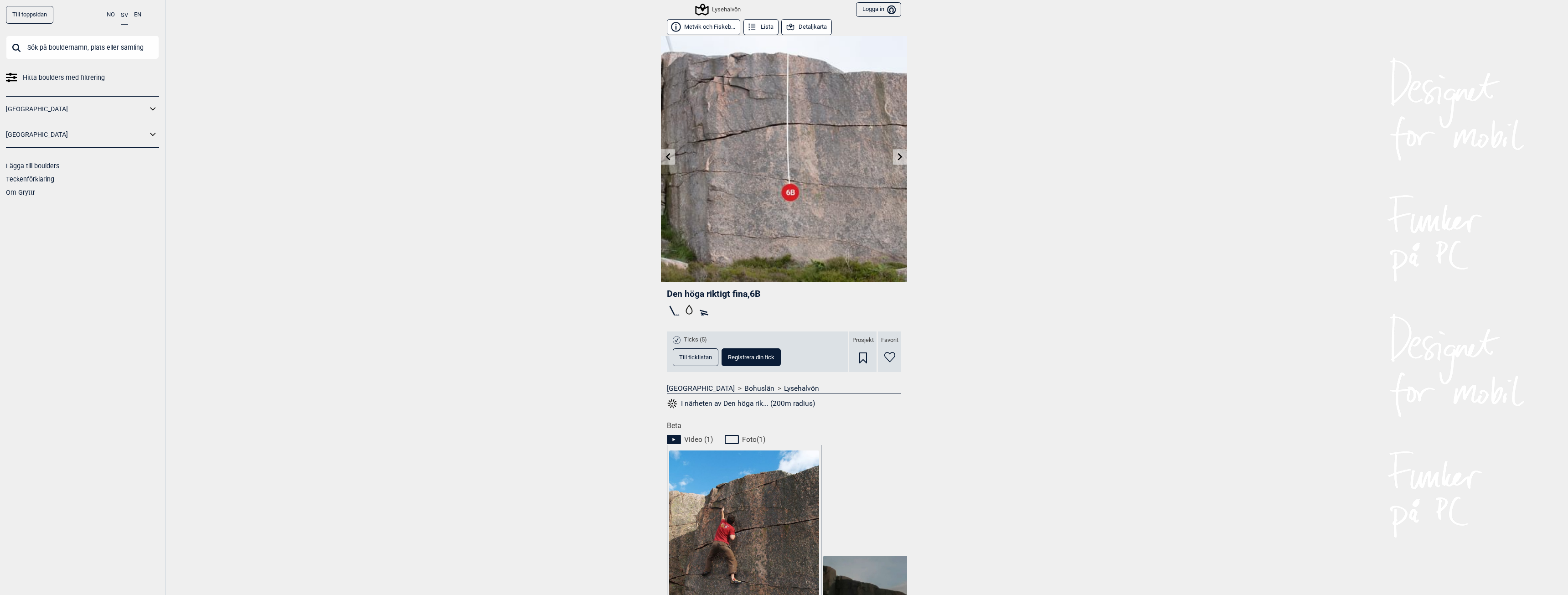
click at [705, 351] on button "Till ticklistan" at bounding box center [695, 357] width 46 height 18
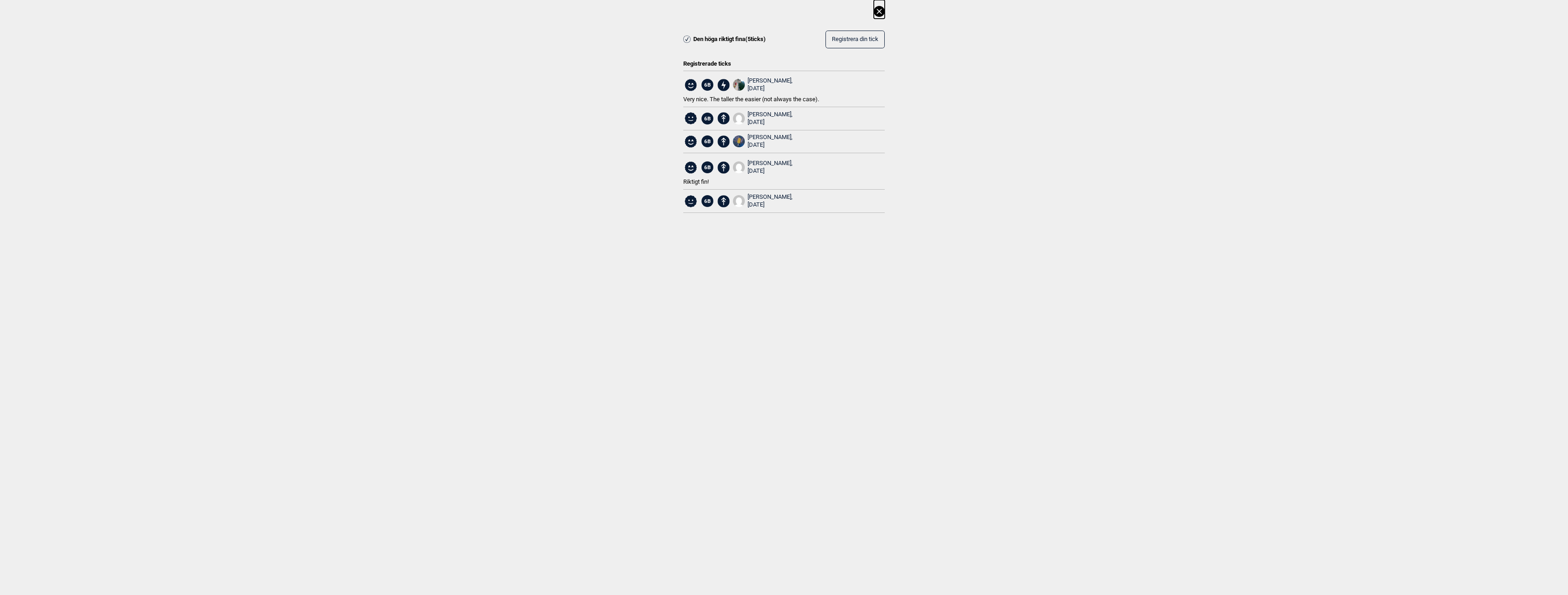
click at [877, 12] on icon at bounding box center [880, 12] width 11 height 11
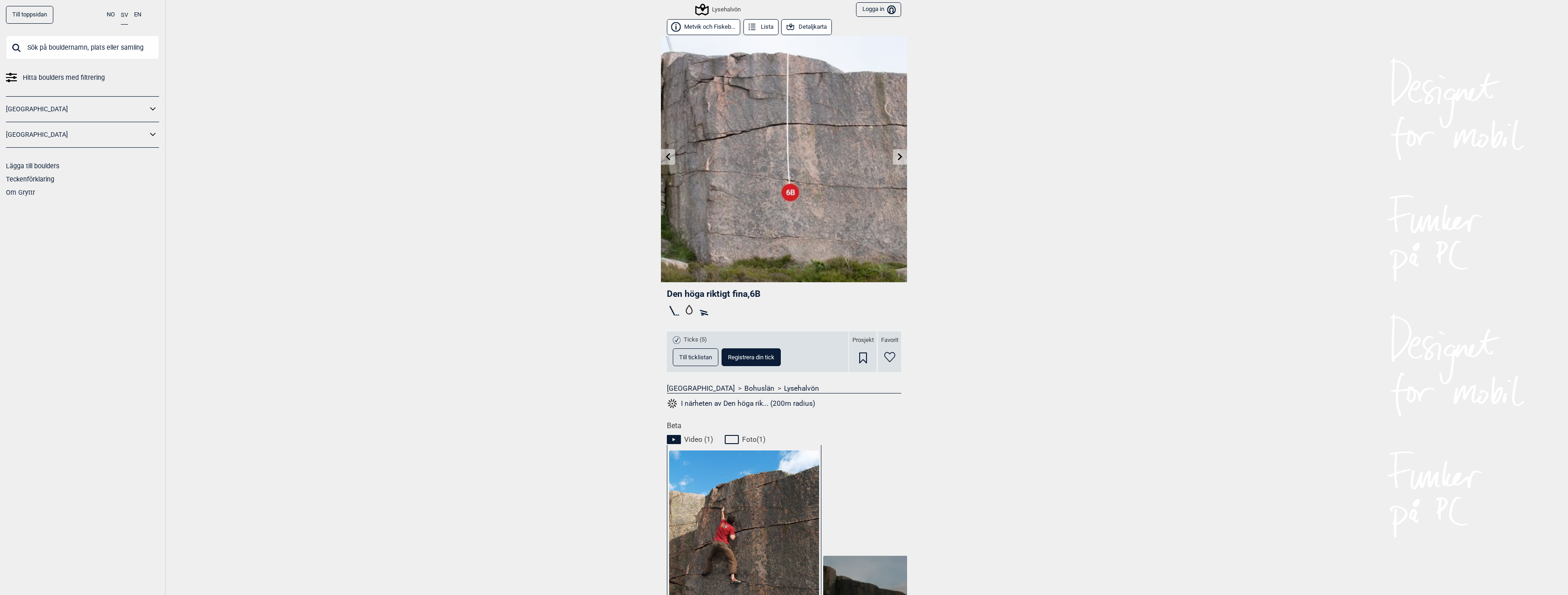
click at [899, 157] on icon at bounding box center [900, 157] width 7 height 7
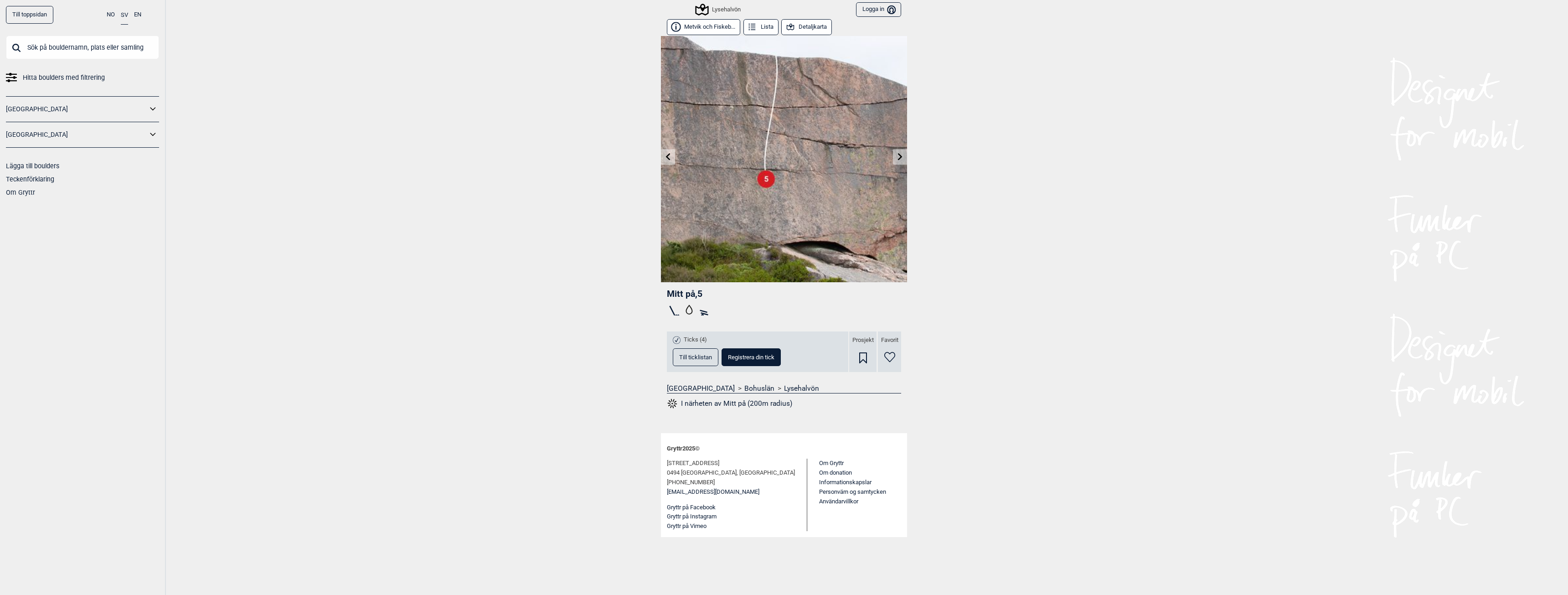
click at [898, 157] on icon at bounding box center [900, 157] width 7 height 7
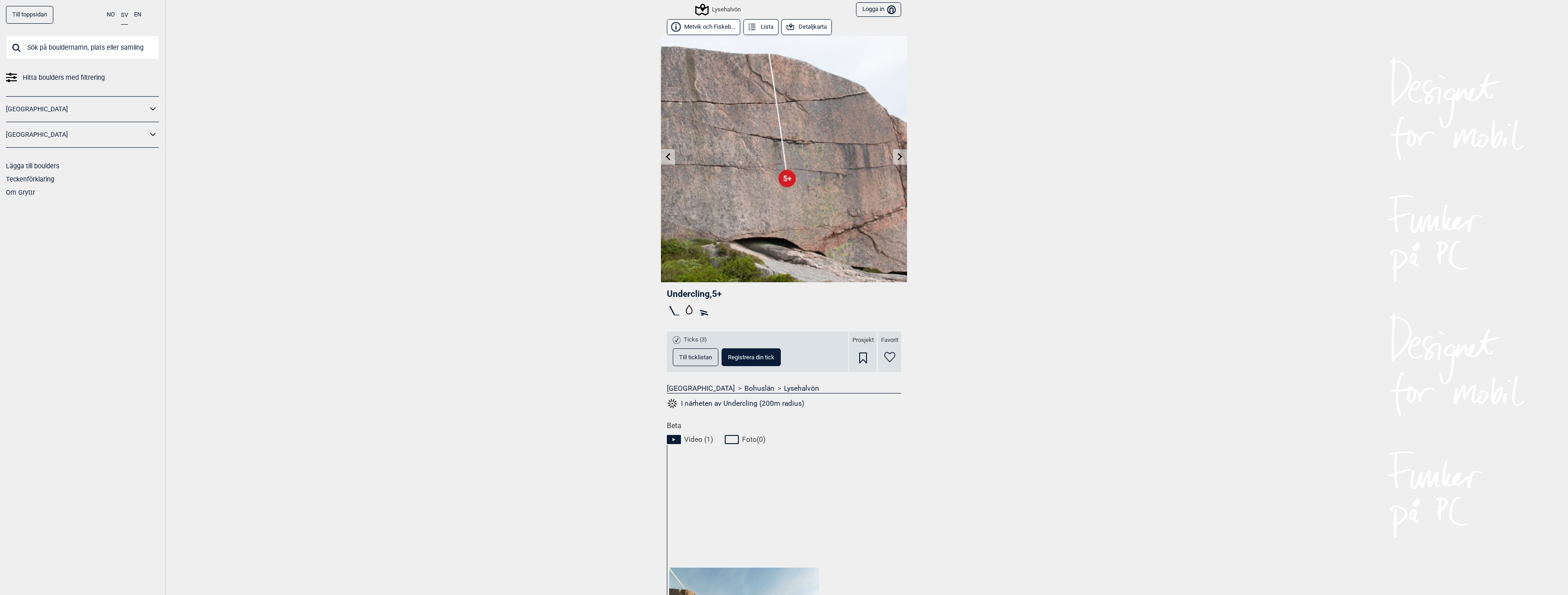
click at [898, 157] on icon at bounding box center [900, 157] width 4 height 7
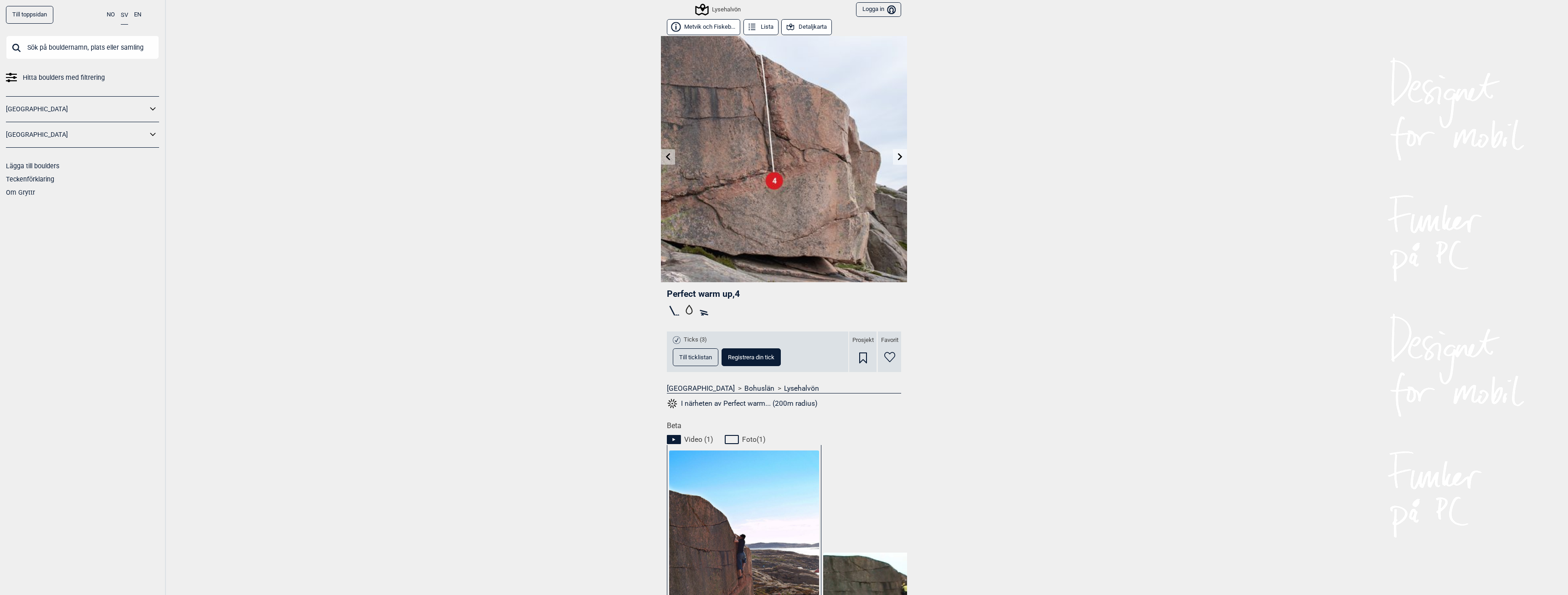
click at [898, 155] on icon at bounding box center [900, 157] width 7 height 7
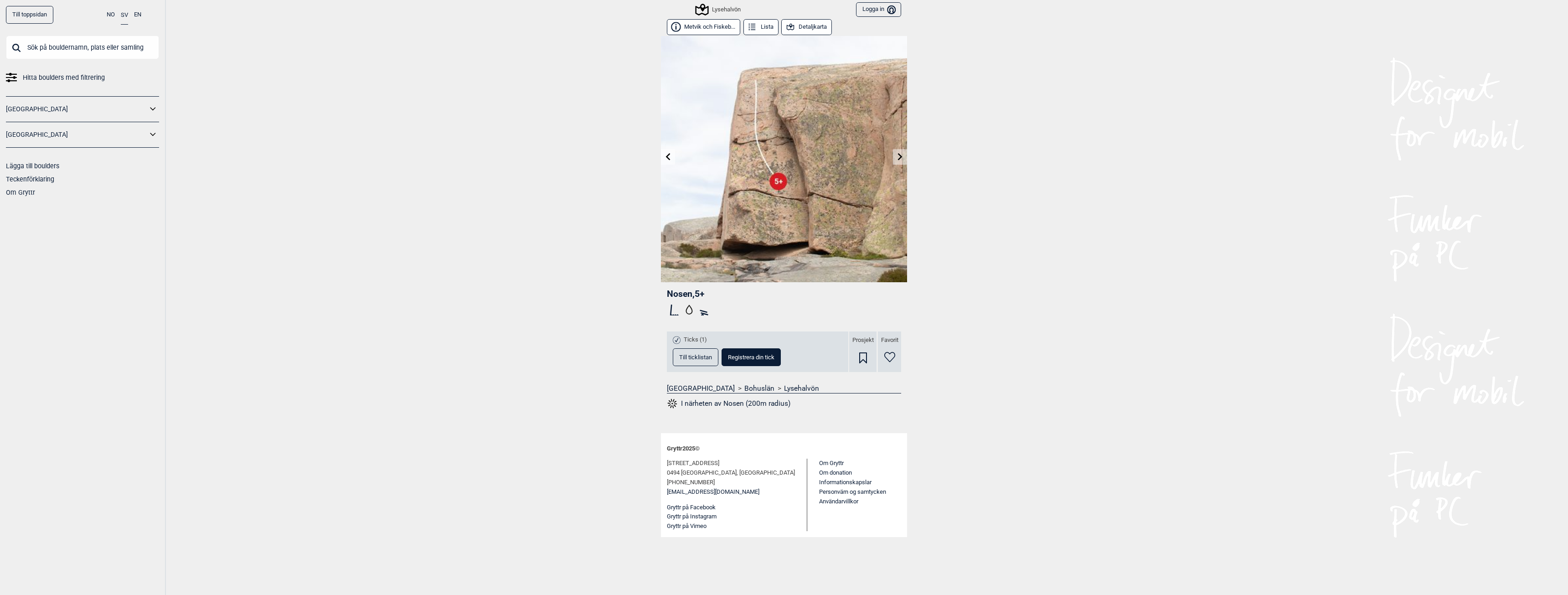
click at [895, 150] on link at bounding box center [900, 157] width 14 height 15
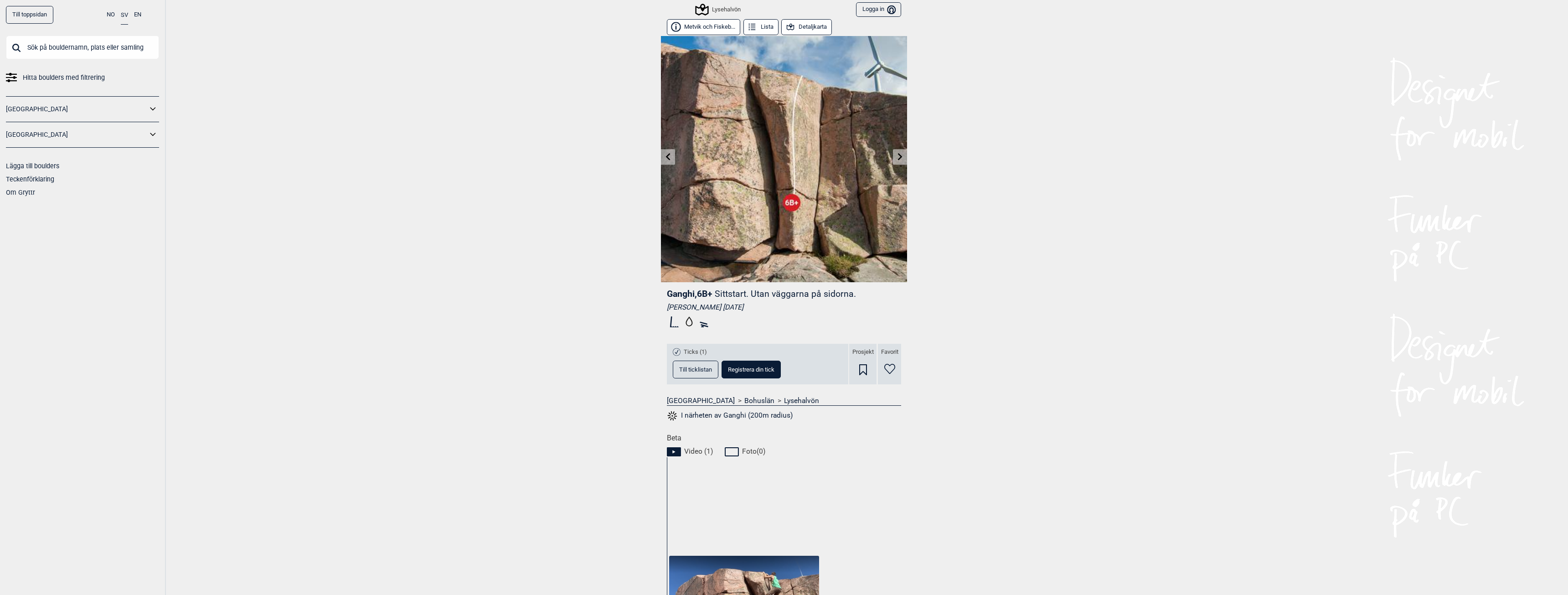
click at [897, 157] on icon at bounding box center [900, 157] width 7 height 7
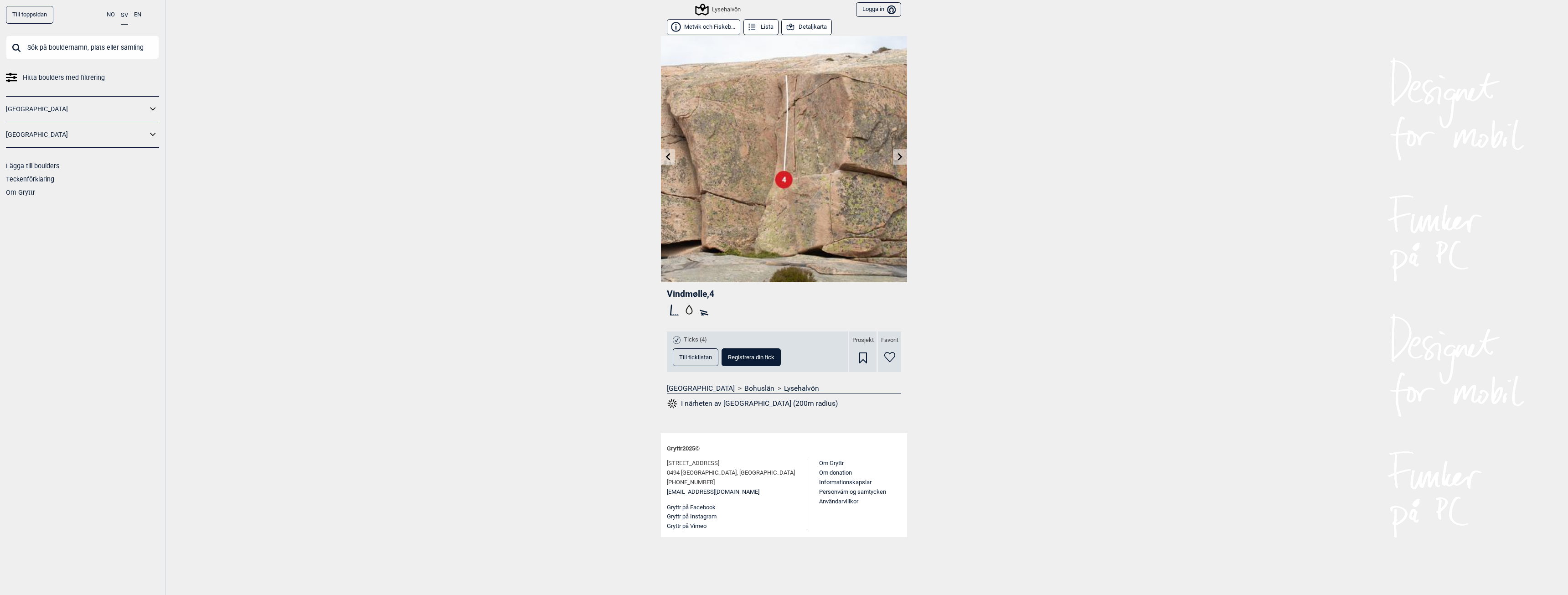
click at [894, 157] on link at bounding box center [900, 157] width 14 height 15
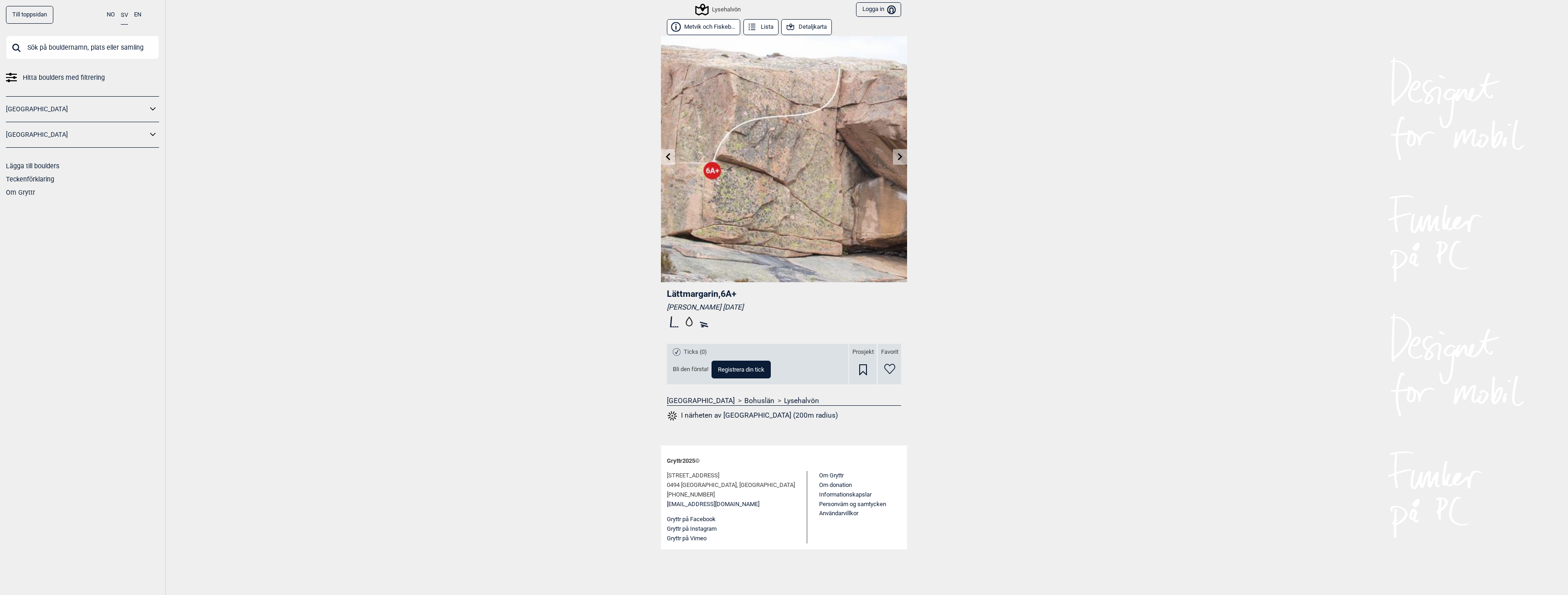
click at [897, 158] on icon at bounding box center [900, 157] width 7 height 7
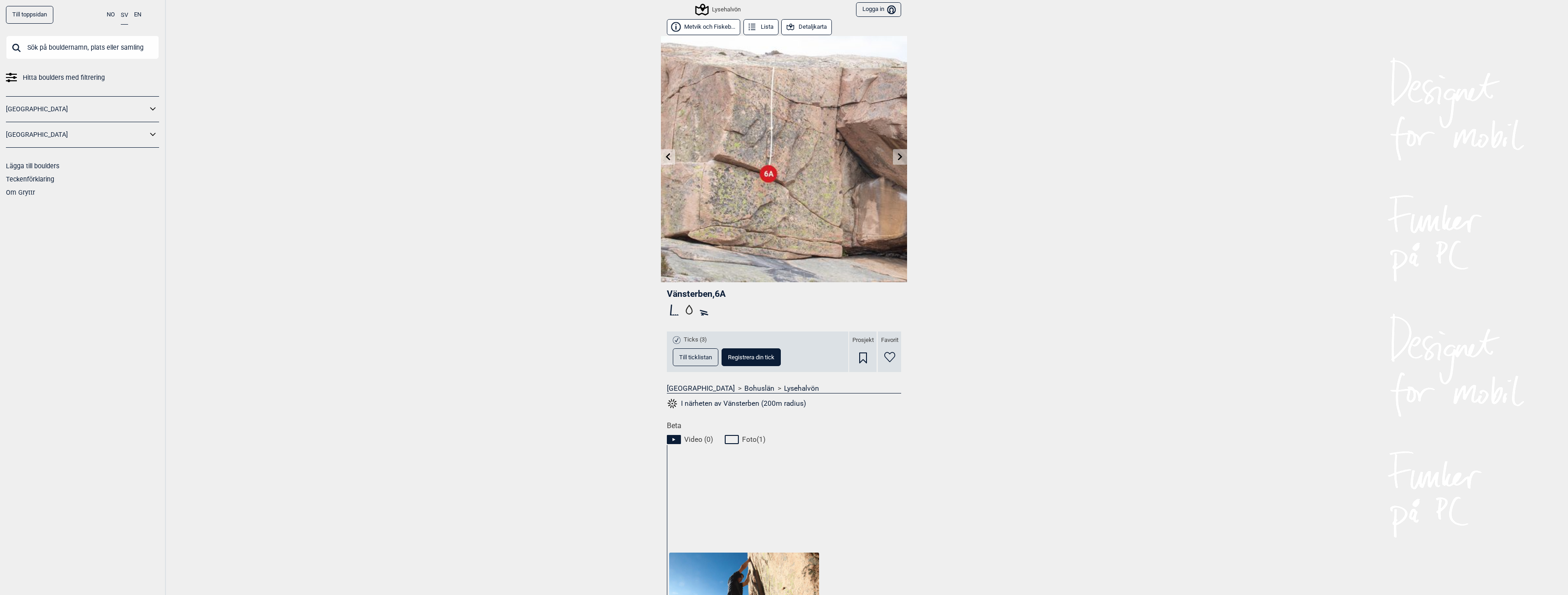
click at [899, 157] on icon at bounding box center [900, 157] width 7 height 7
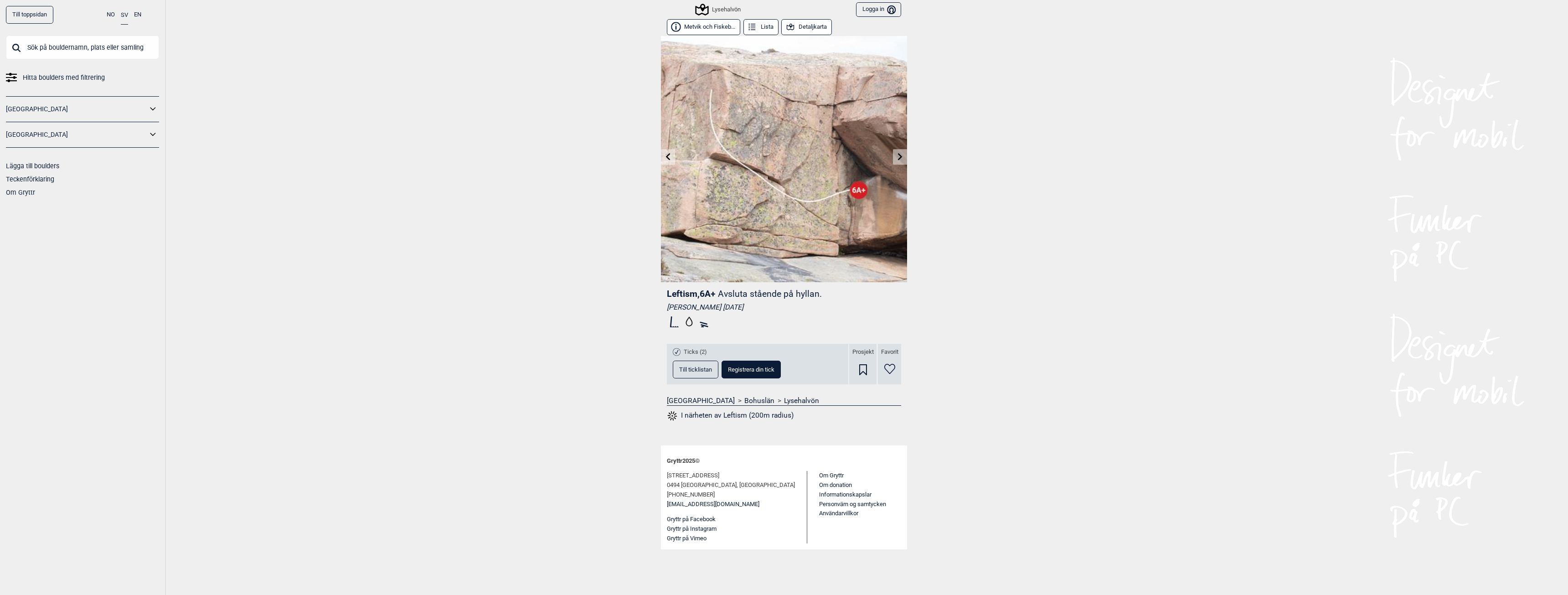
click at [899, 155] on icon at bounding box center [900, 157] width 7 height 7
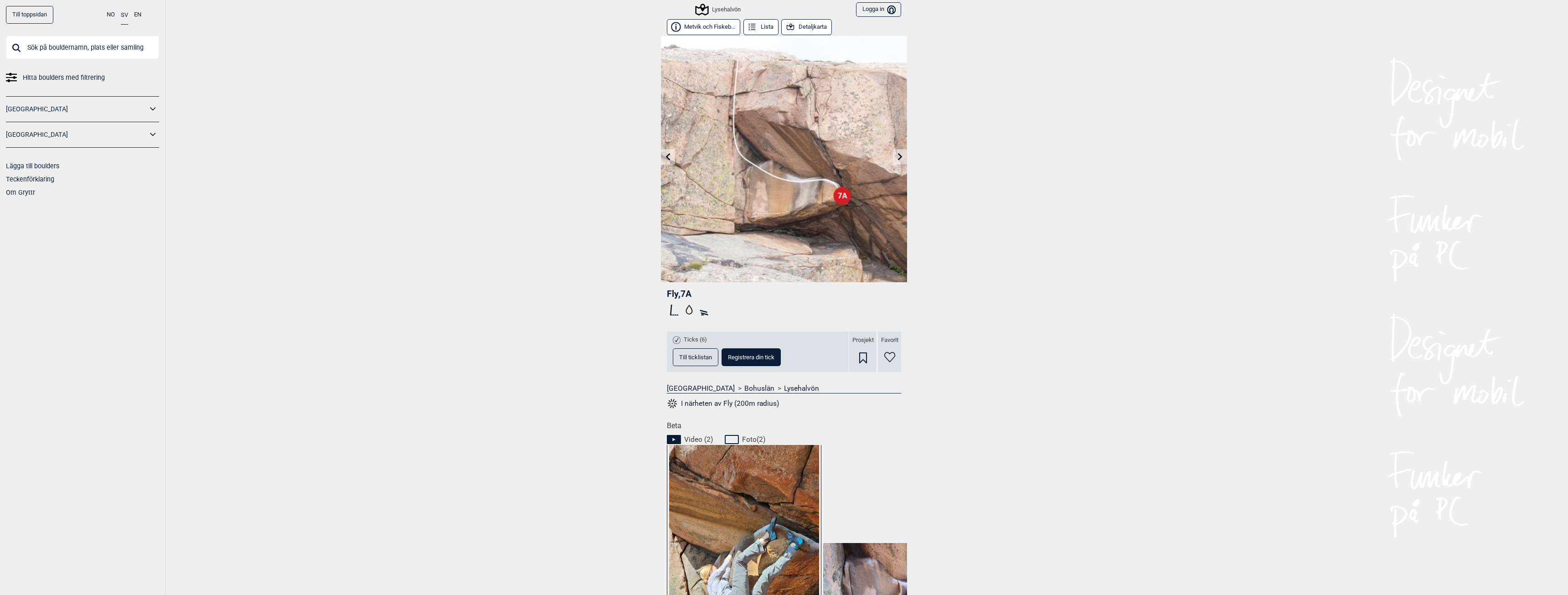
click at [788, 32] on button "Detaljkarta" at bounding box center [807, 27] width 51 height 16
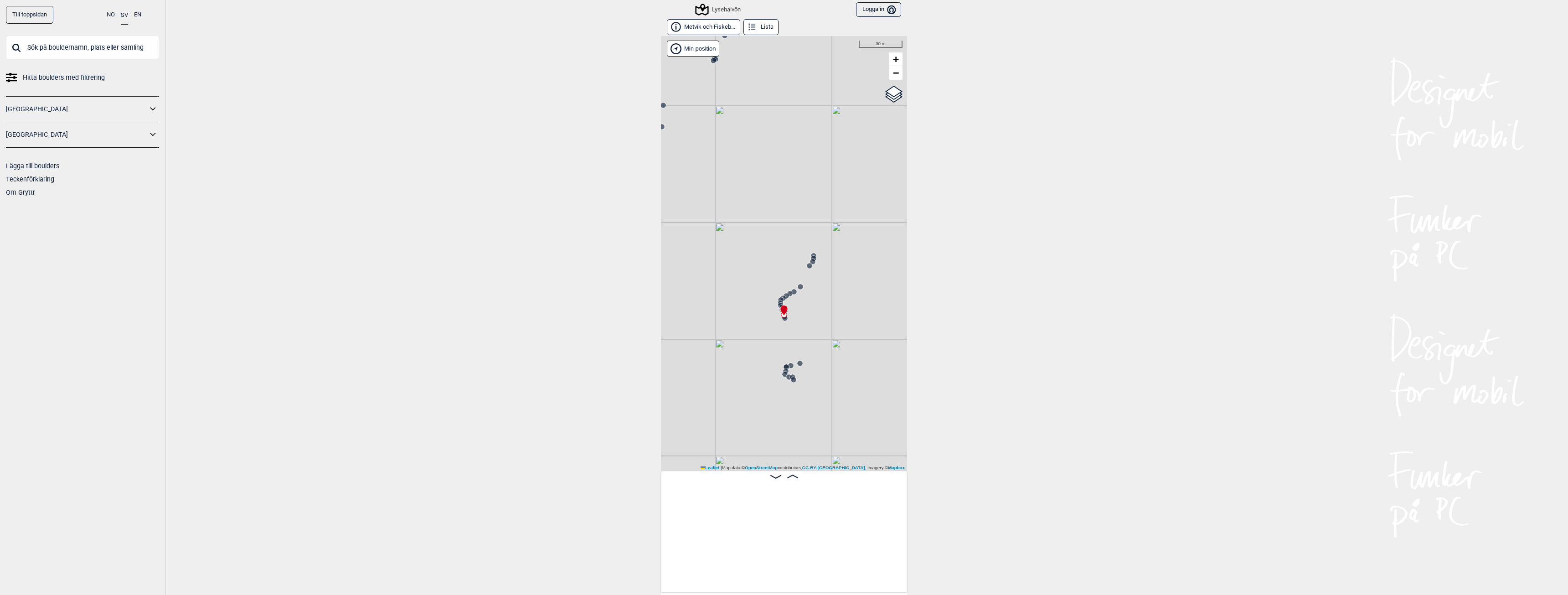
scroll to position [0, 2696]
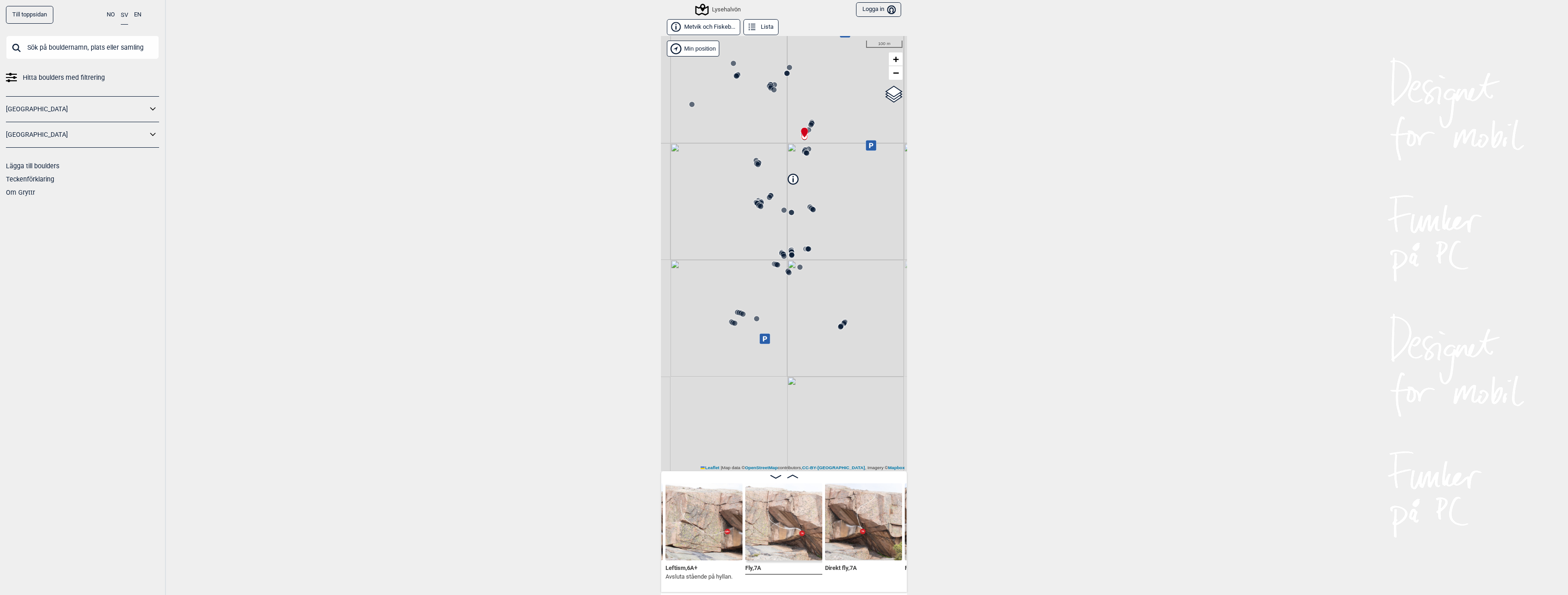
drag, startPoint x: 779, startPoint y: 390, endPoint x: 829, endPoint y: 192, distance: 204.2
click at [829, 192] on div "Lysehalvön" at bounding box center [784, 253] width 246 height 435
click at [831, 258] on circle at bounding box center [833, 258] width 5 height 5
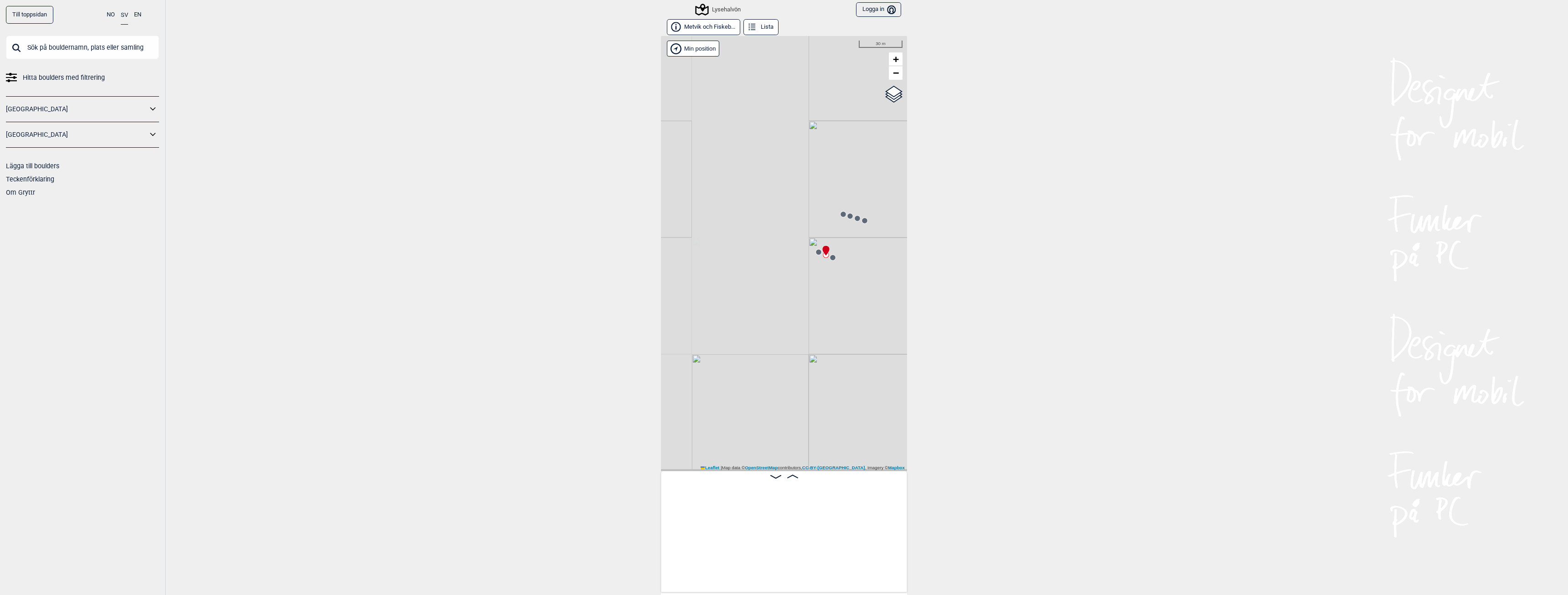
scroll to position [0, 8950]
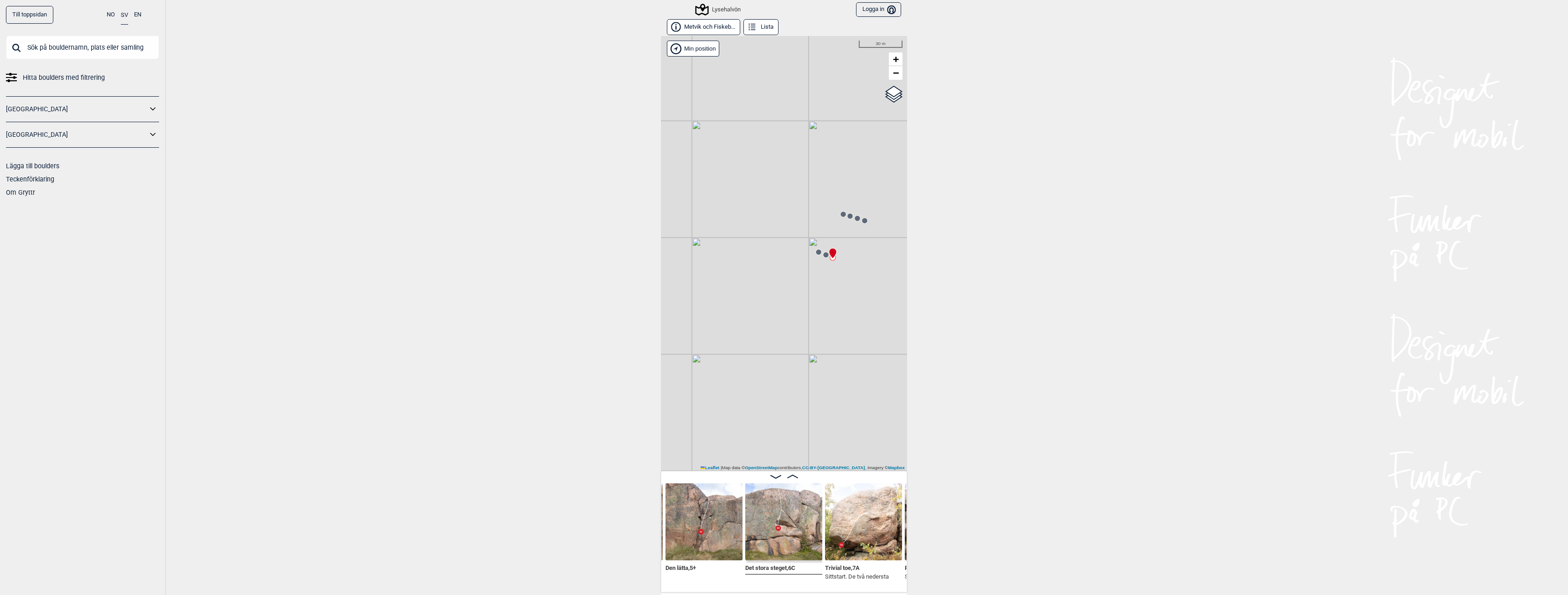
click at [816, 253] on circle at bounding box center [818, 252] width 5 height 5
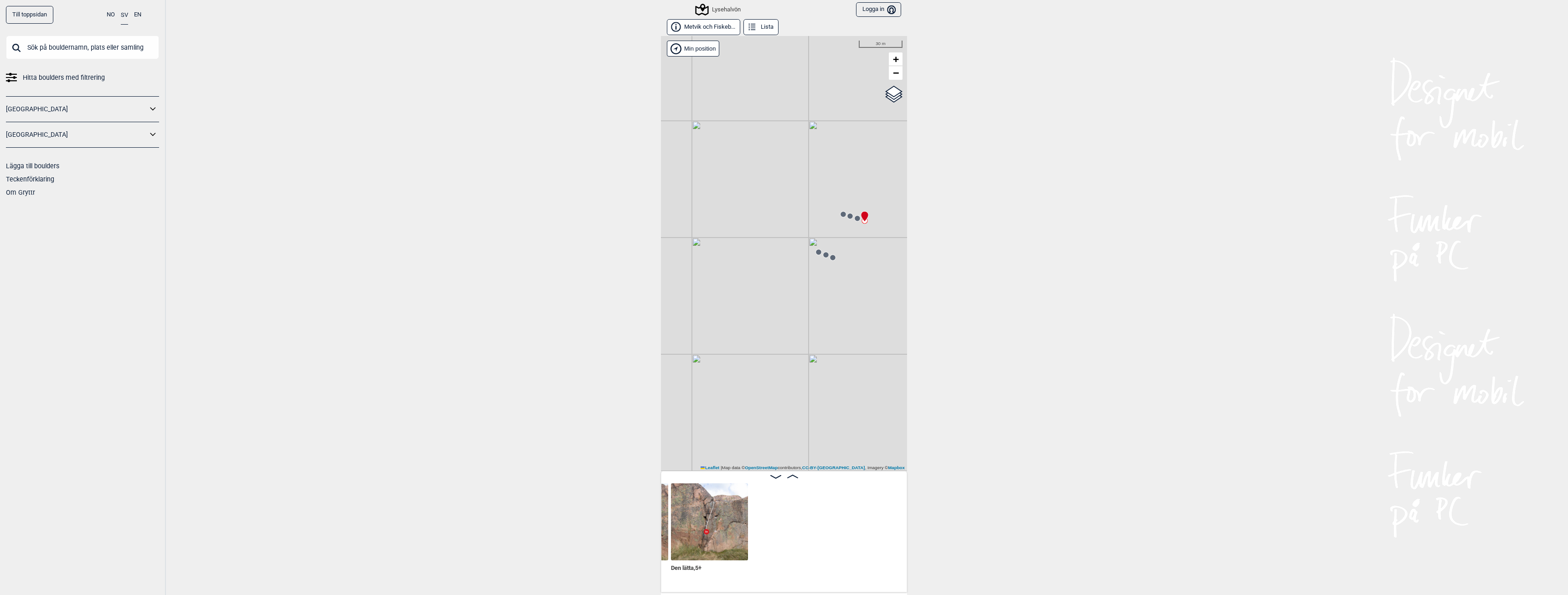
scroll to position [0, 8796]
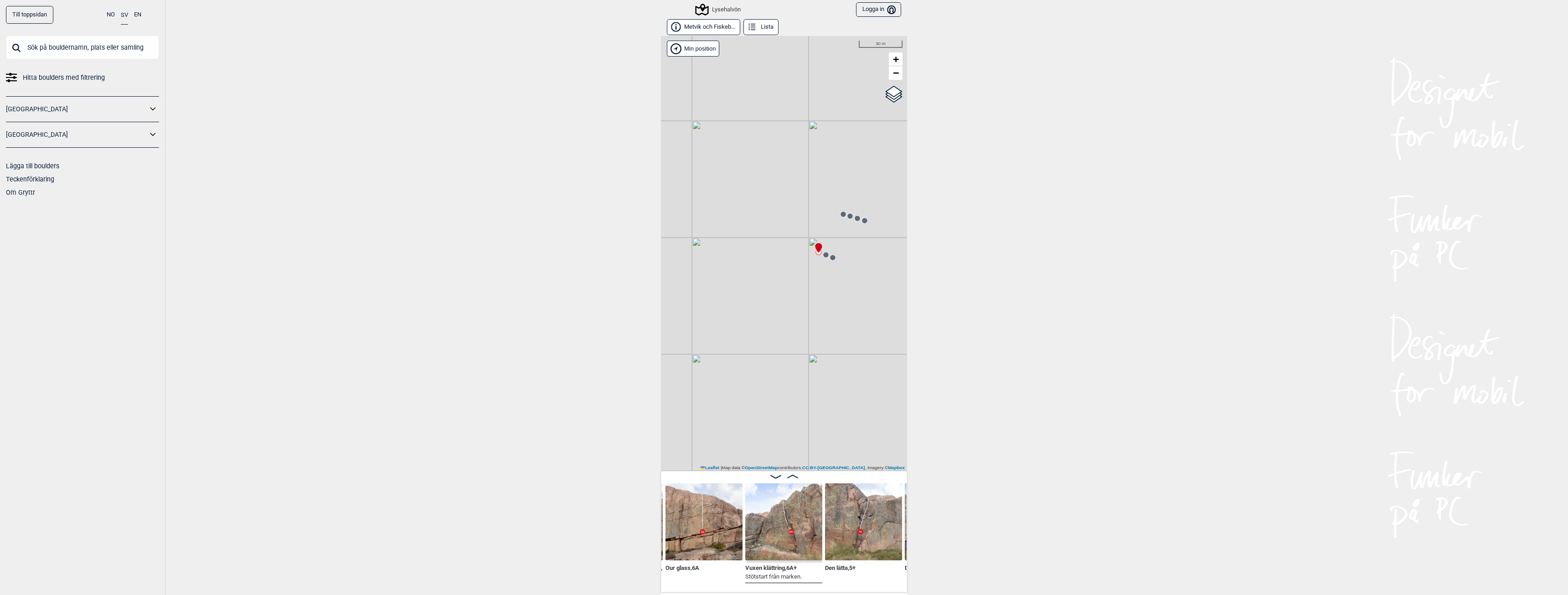
click at [825, 256] on circle at bounding box center [825, 255] width 5 height 5
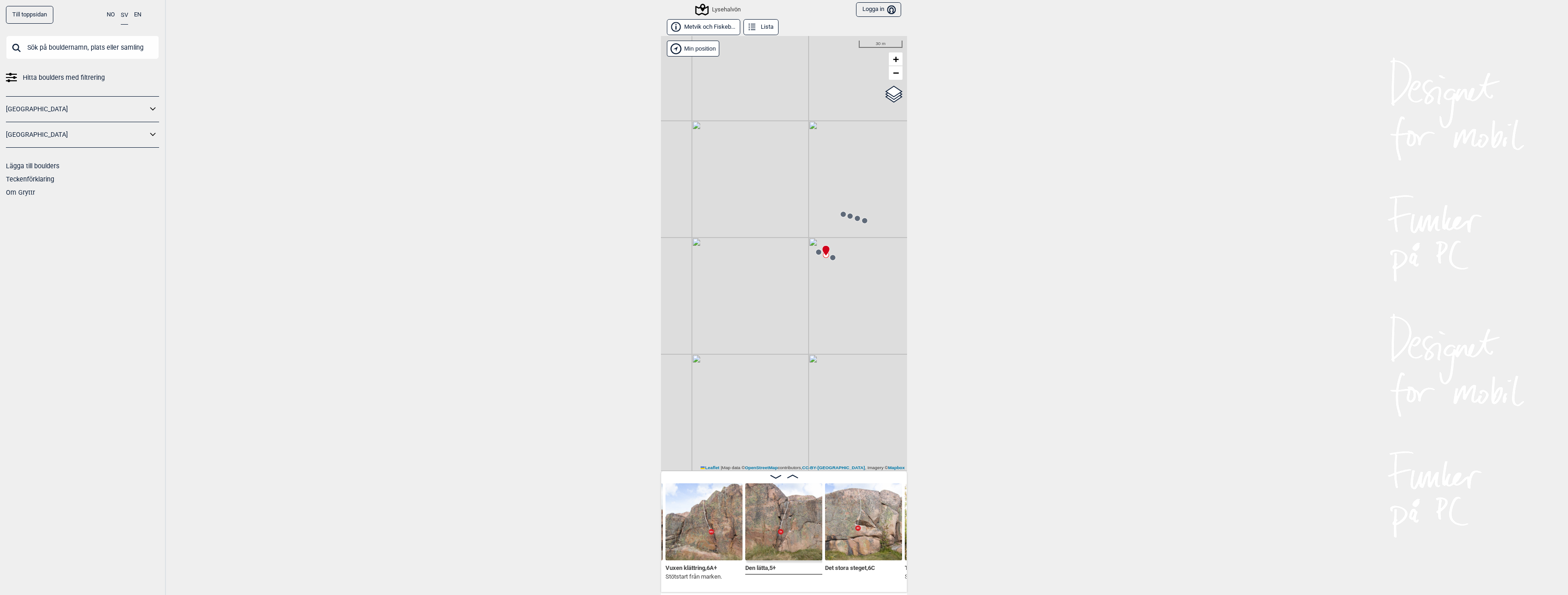
click at [830, 257] on circle at bounding box center [833, 258] width 5 height 5
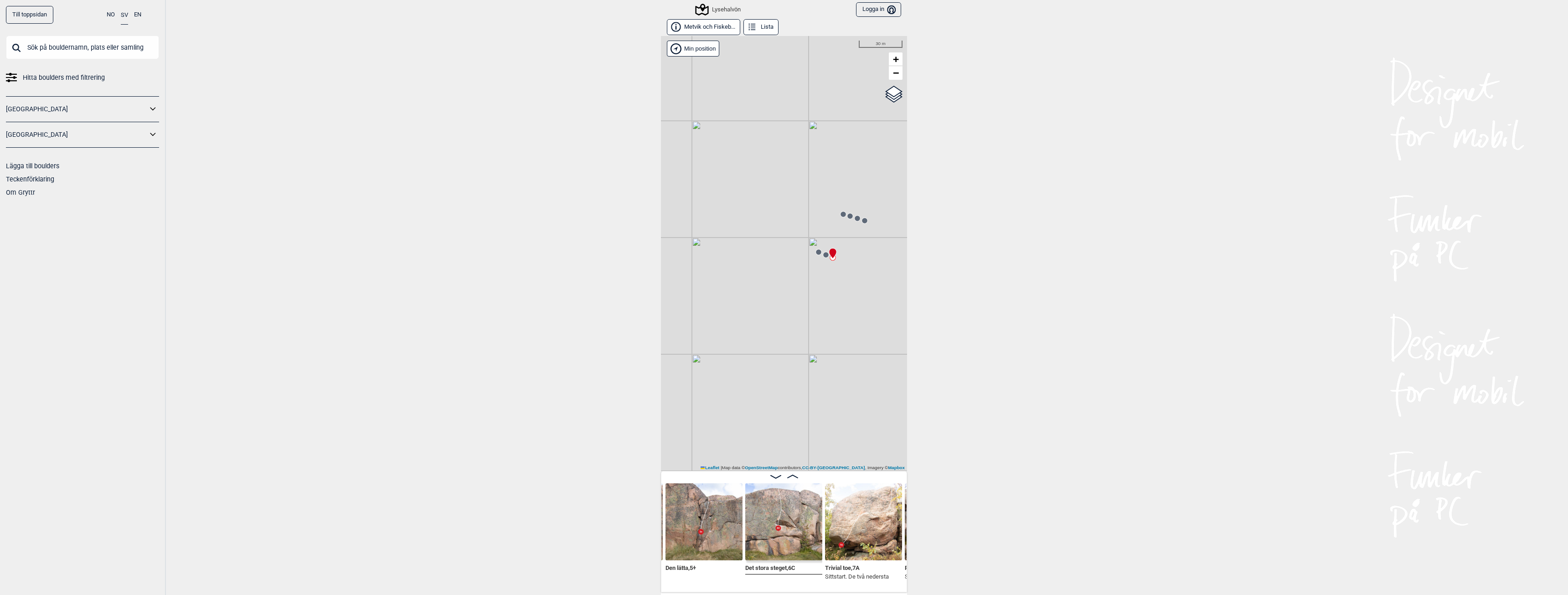
click at [839, 213] on icon at bounding box center [843, 214] width 7 height 7
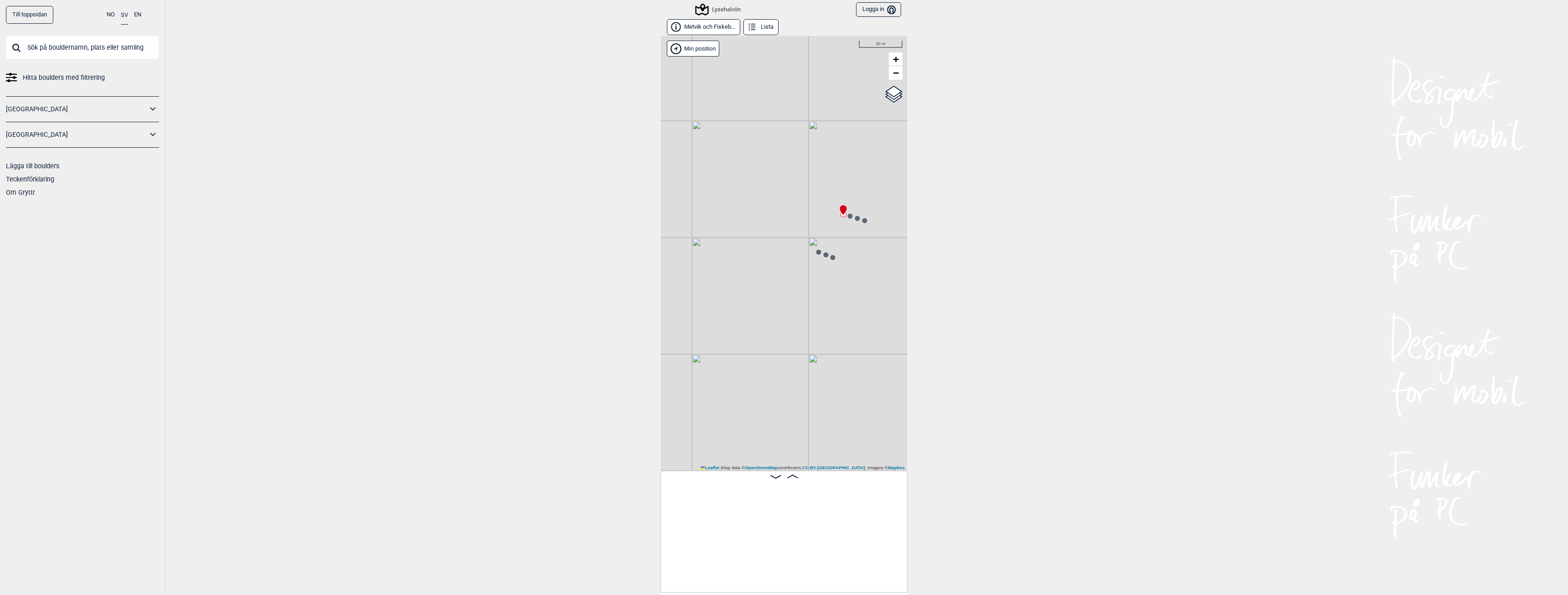
scroll to position [0, 8487]
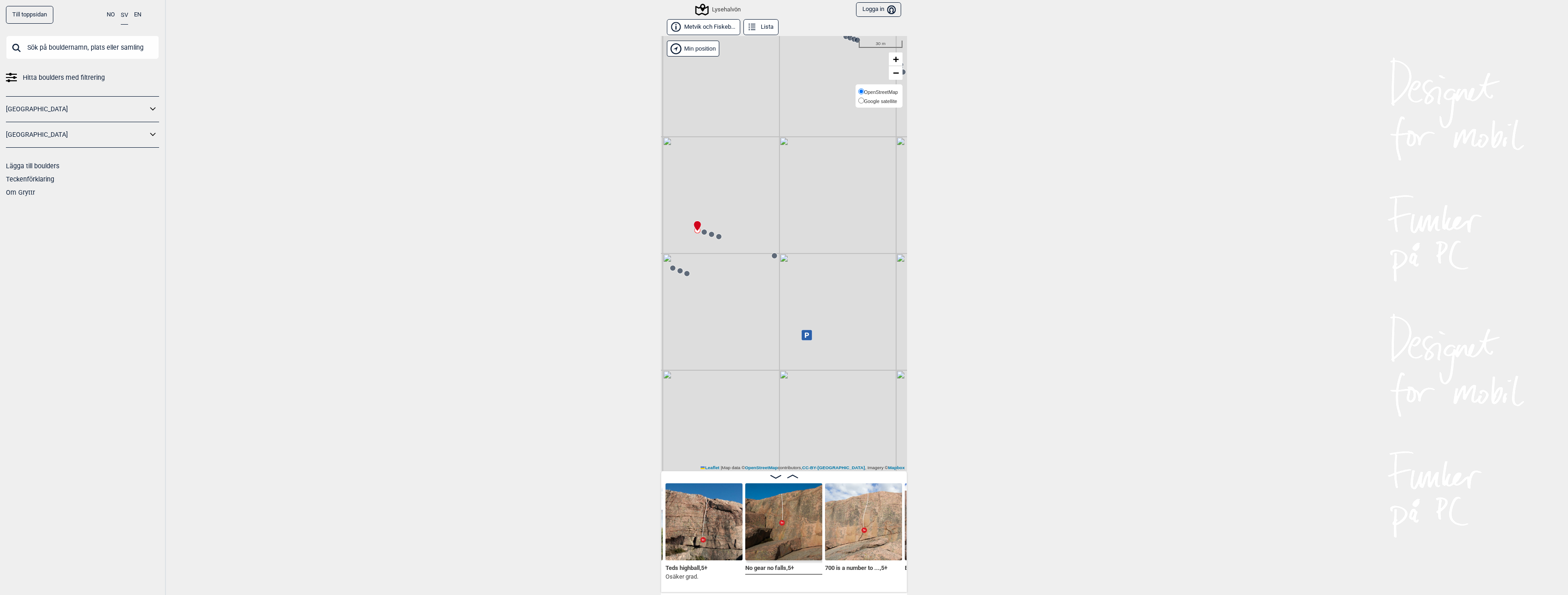
drag, startPoint x: 736, startPoint y: 350, endPoint x: 895, endPoint y: 100, distance: 296.3
click at [895, 100] on div "Lysehalvön" at bounding box center [784, 253] width 246 height 435
click at [701, 233] on circle at bounding box center [704, 232] width 5 height 5
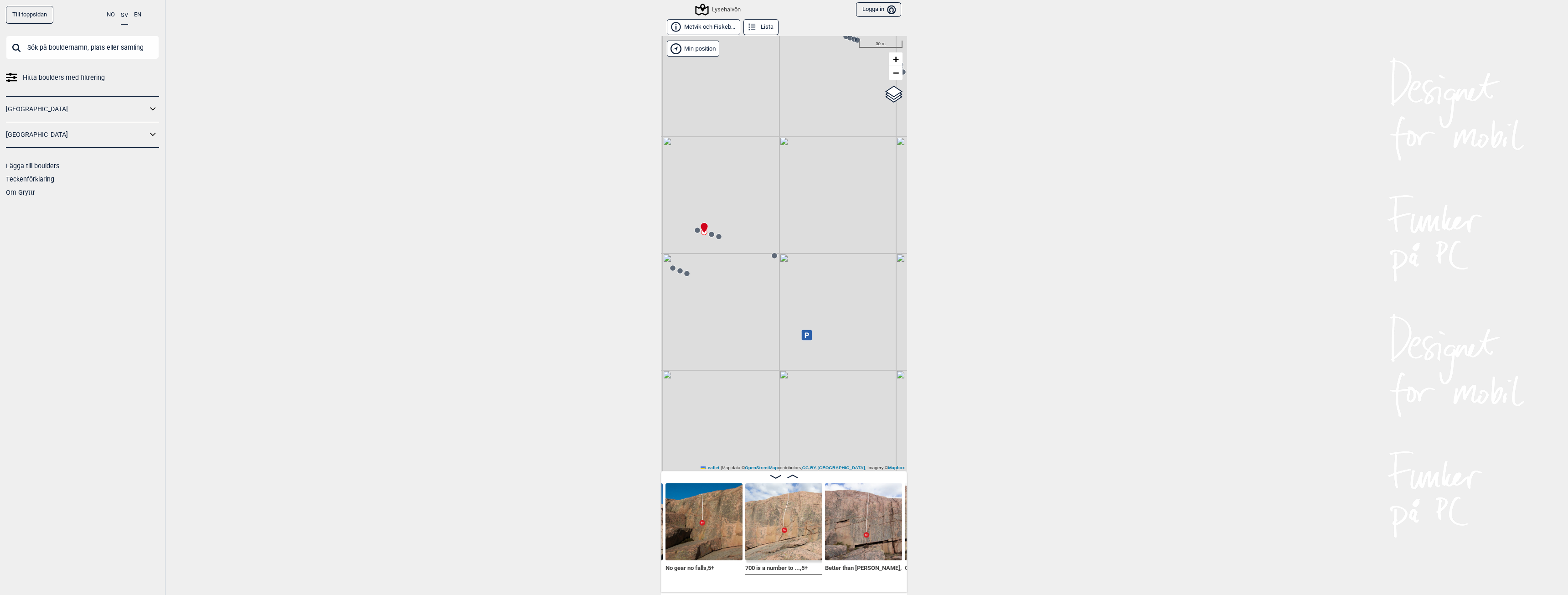
click at [709, 234] on circle at bounding box center [711, 234] width 5 height 5
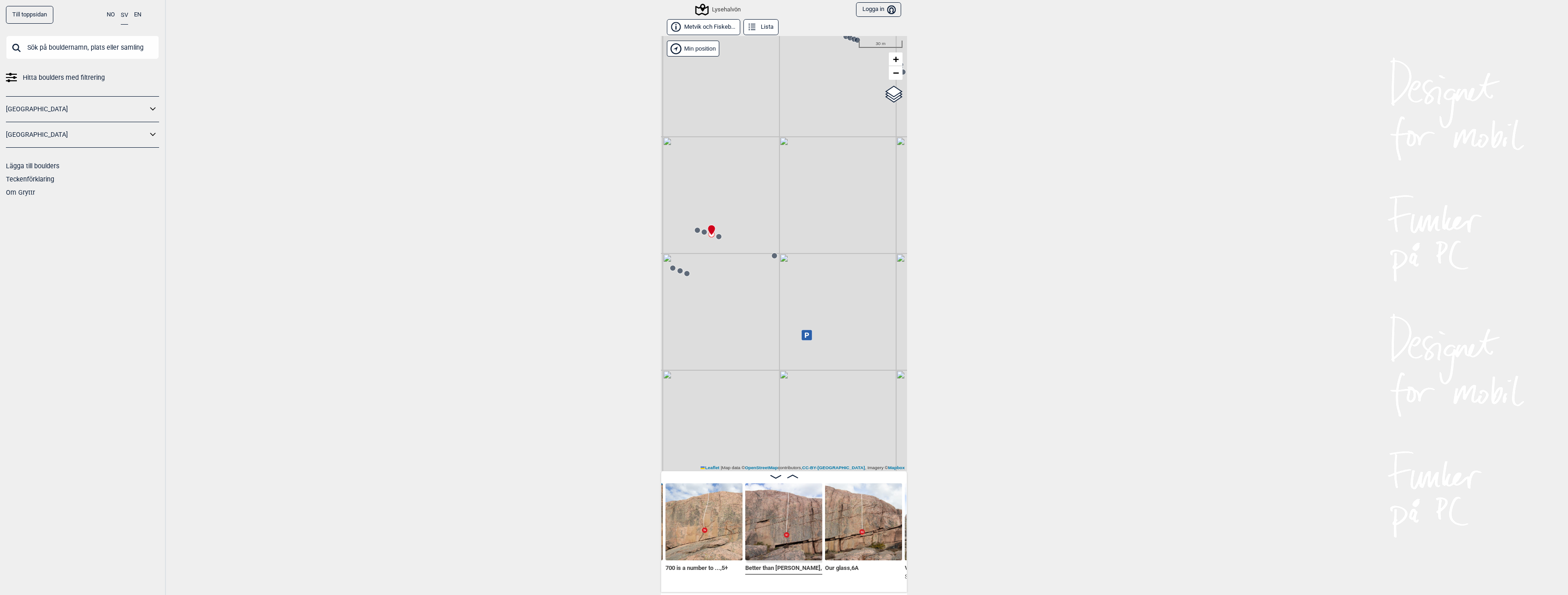
click at [719, 236] on icon at bounding box center [719, 237] width 7 height 7
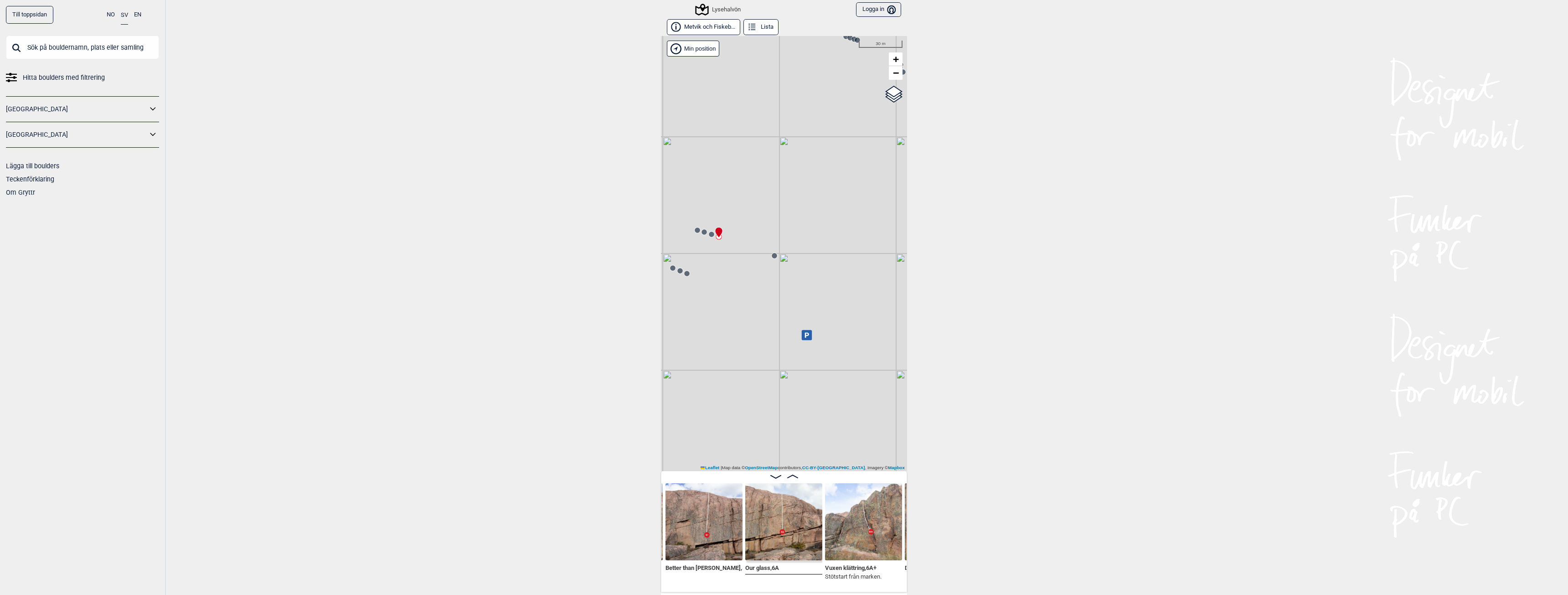
click at [772, 254] on circle at bounding box center [774, 256] width 5 height 5
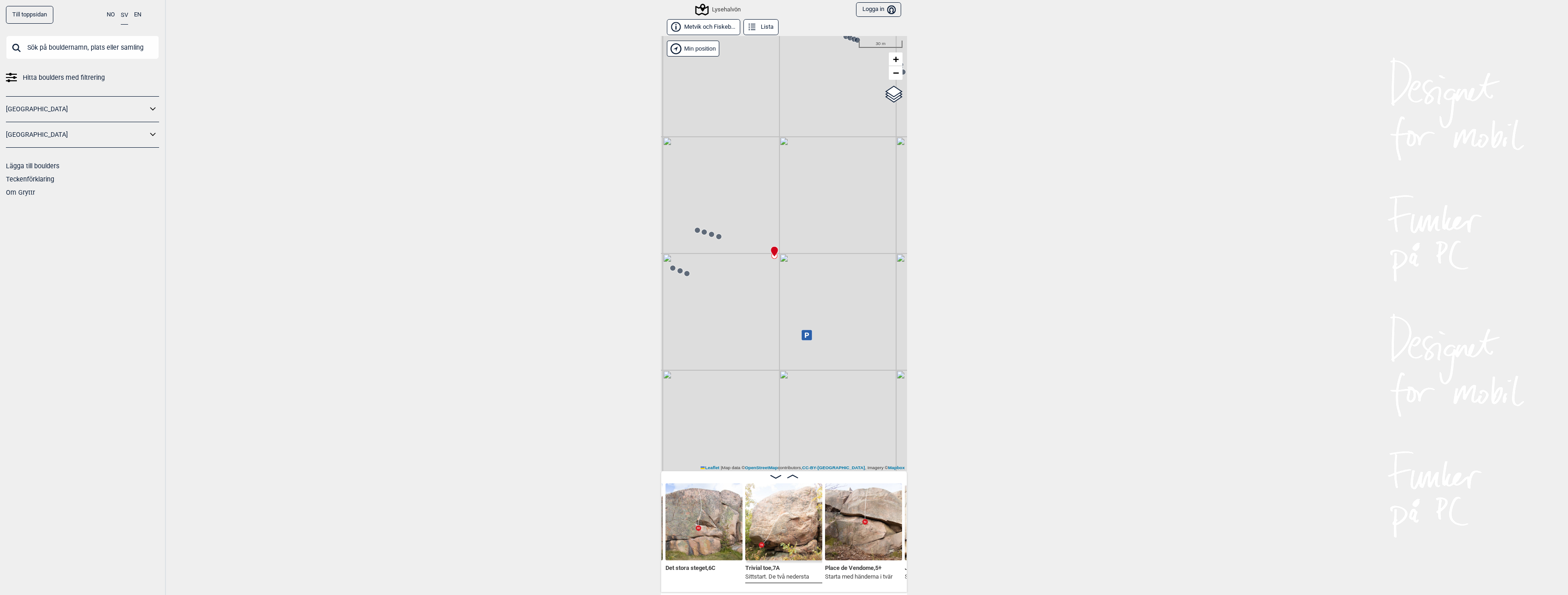
click at [684, 275] on circle at bounding box center [687, 273] width 5 height 5
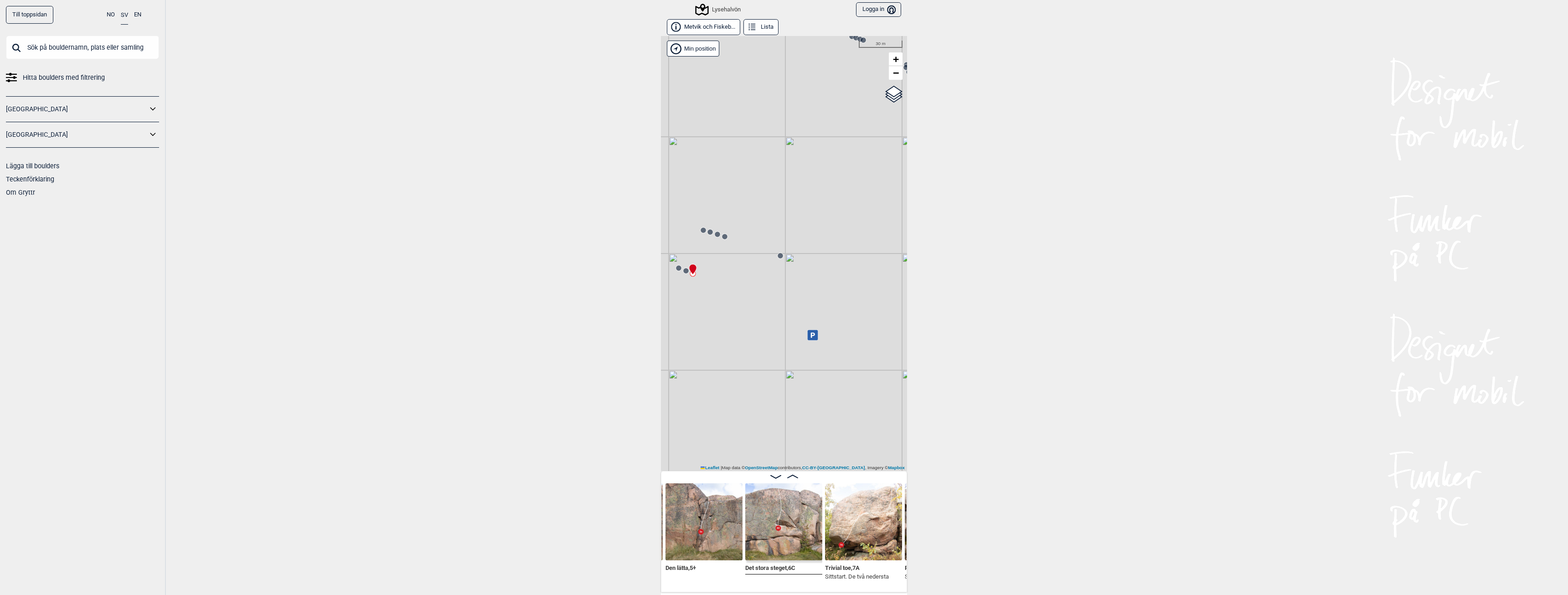
click at [772, 538] on img at bounding box center [783, 522] width 77 height 77
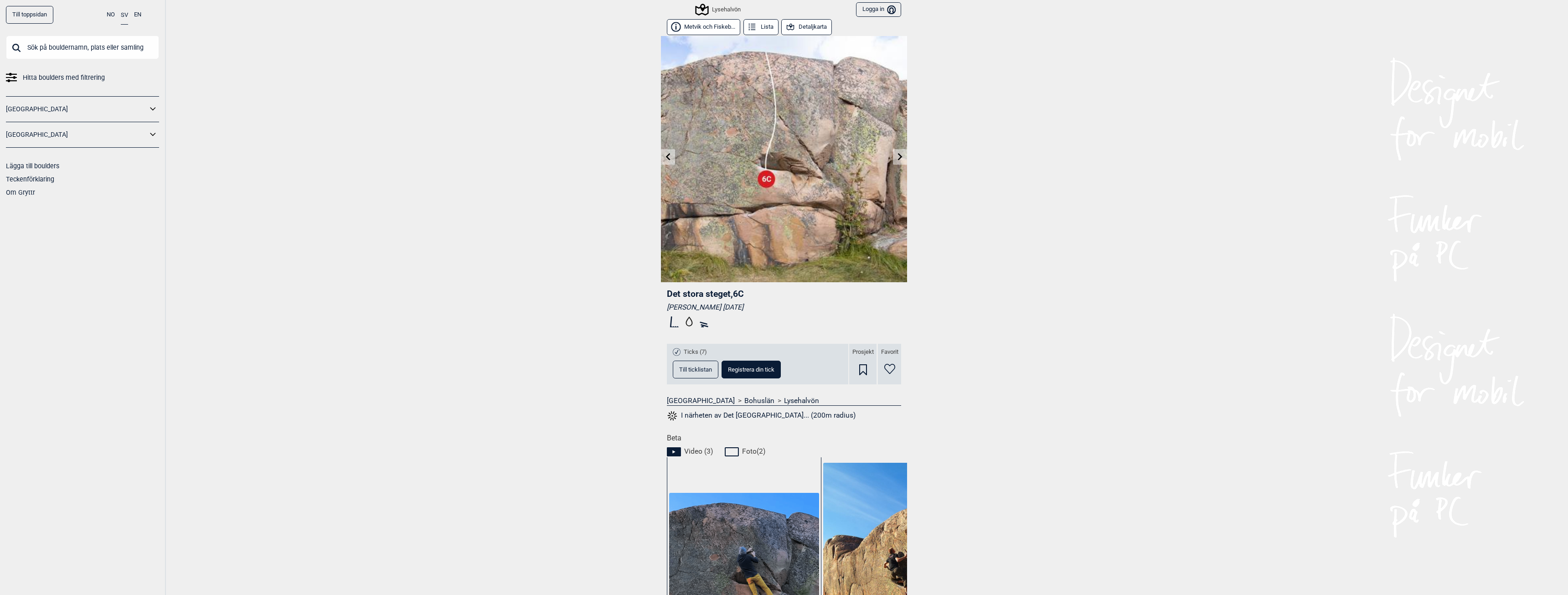
click at [690, 368] on span "Till ticklistan" at bounding box center [696, 370] width 33 height 6
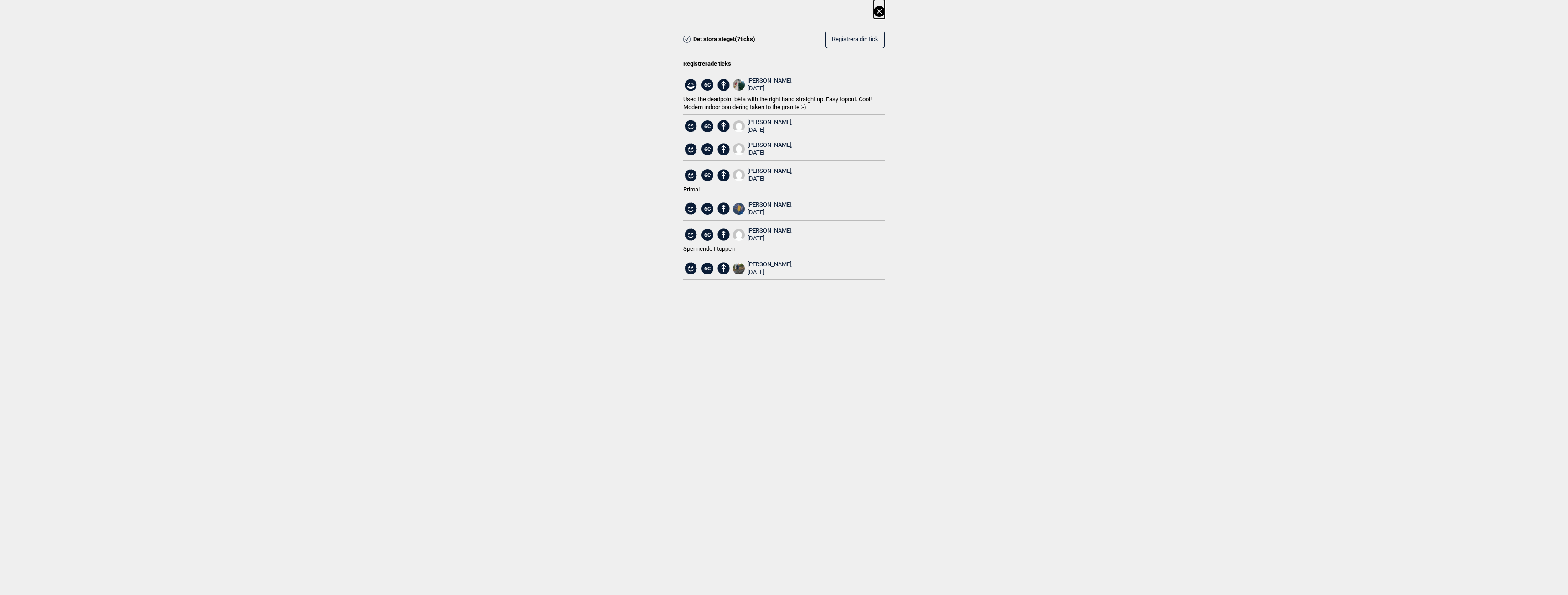
click at [879, 13] on icon at bounding box center [880, 12] width 11 height 11
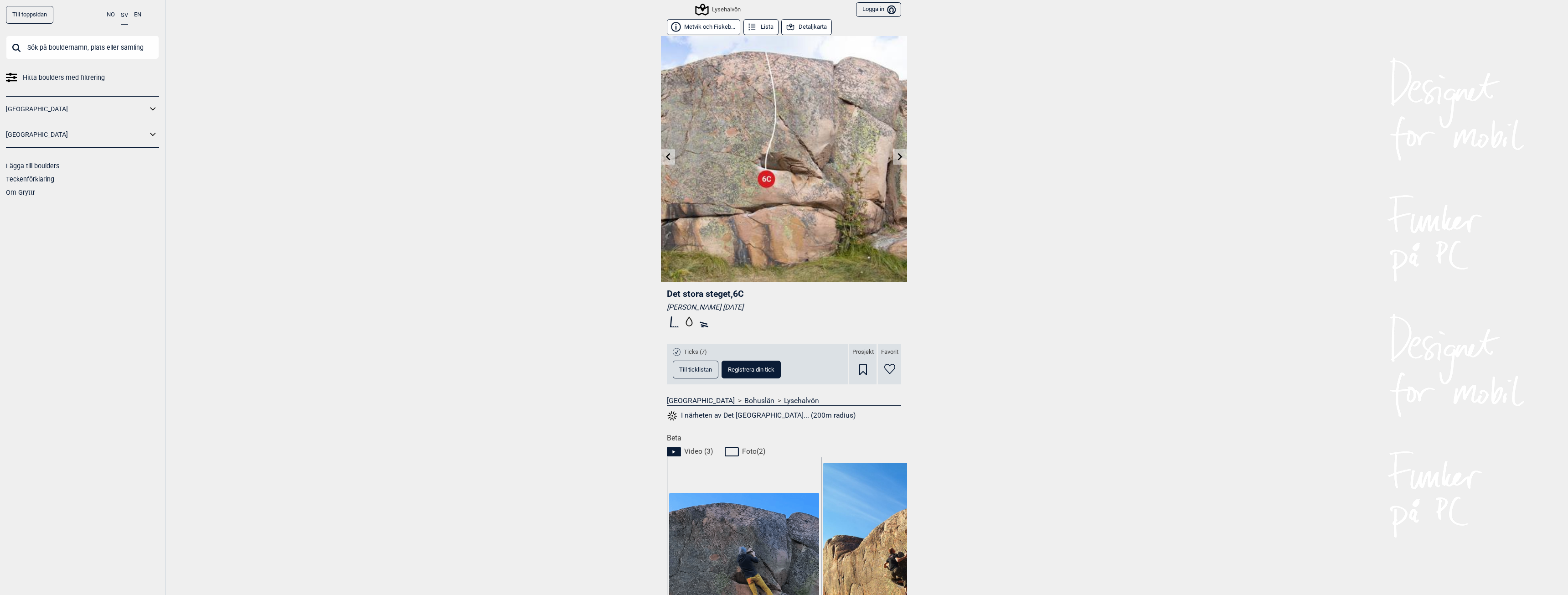
click at [689, 378] on button "Till ticklistan" at bounding box center [695, 369] width 46 height 18
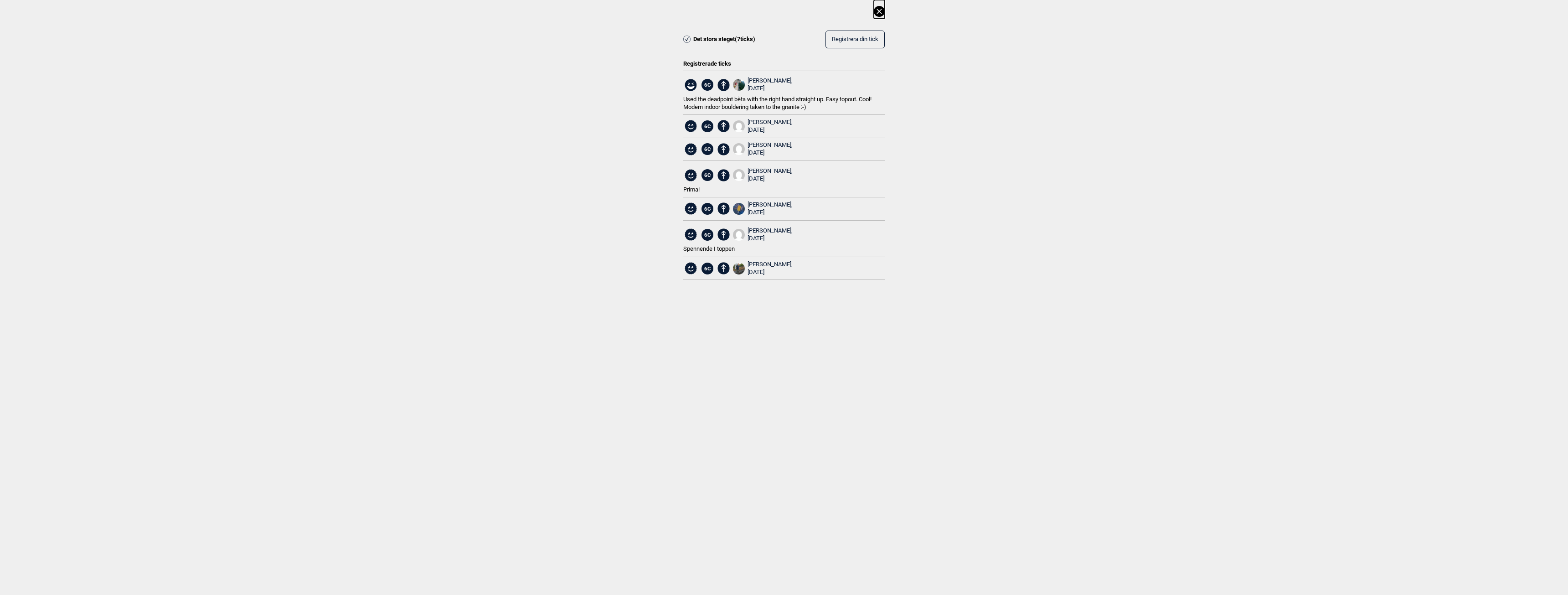
click at [879, 10] on icon at bounding box center [880, 12] width 11 height 11
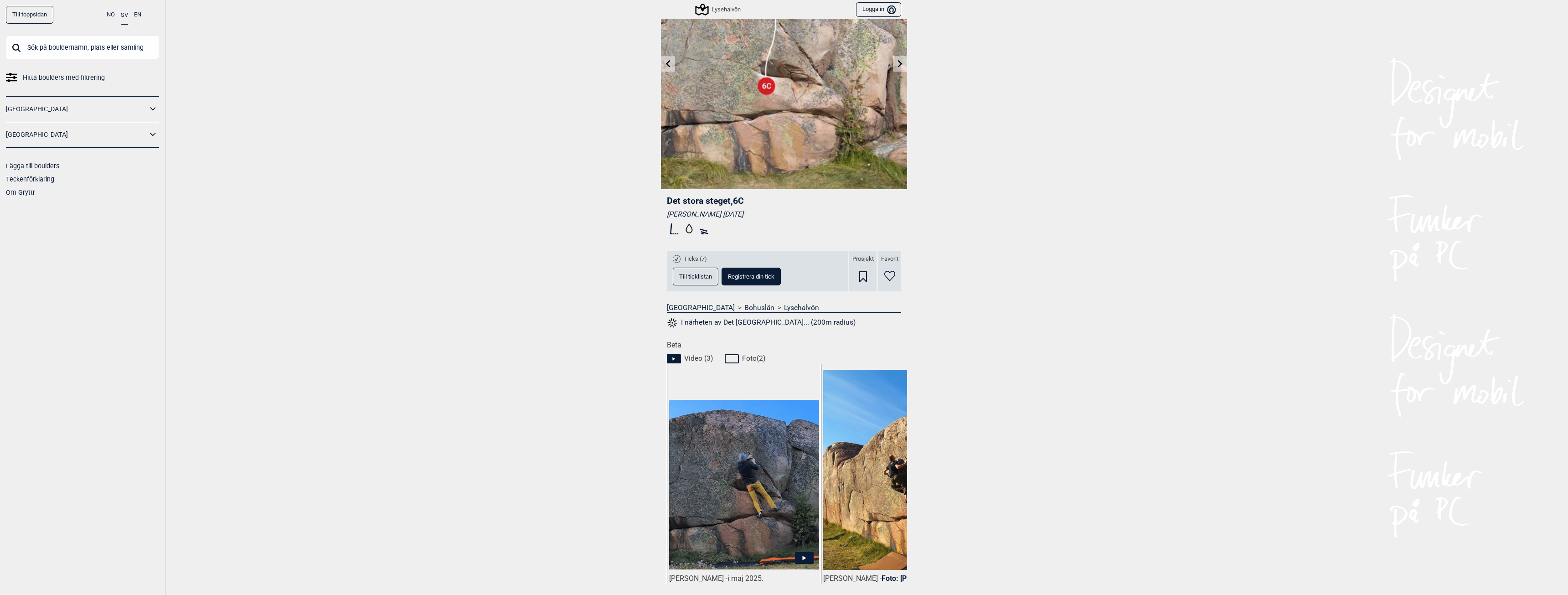
scroll to position [183, 0]
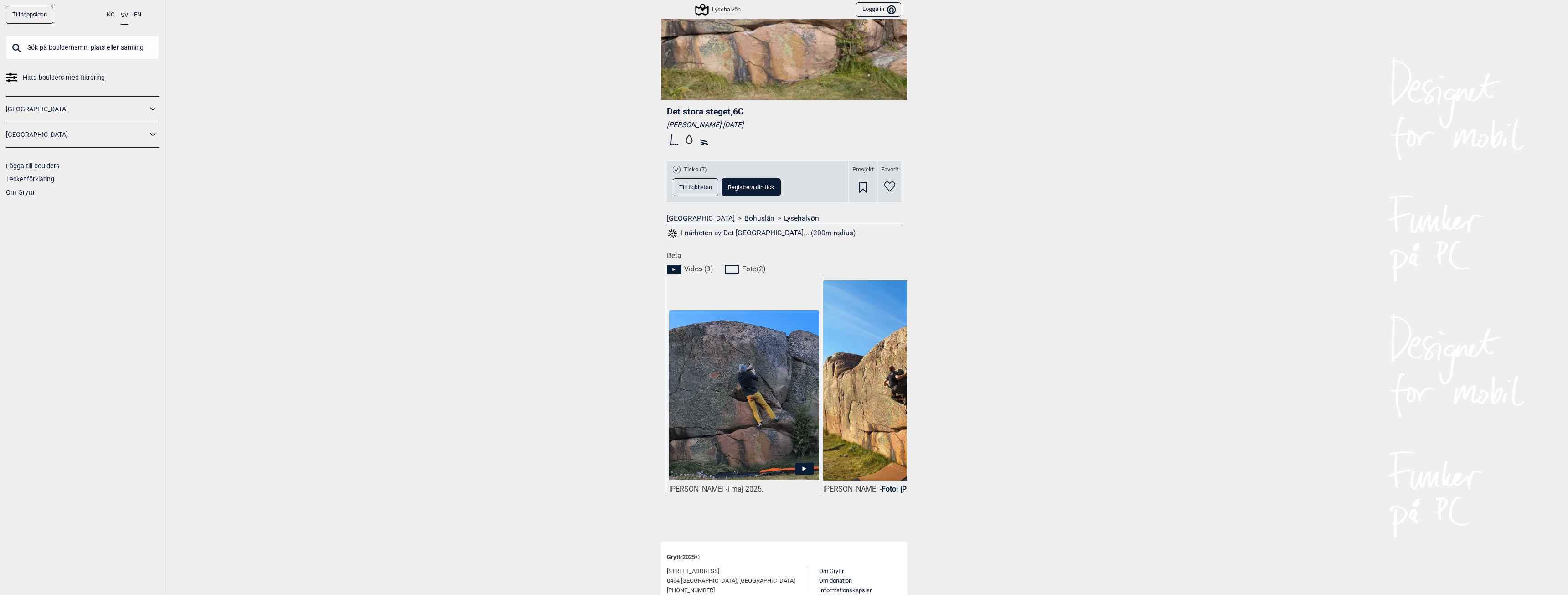
click at [801, 465] on icon at bounding box center [804, 468] width 19 height 12
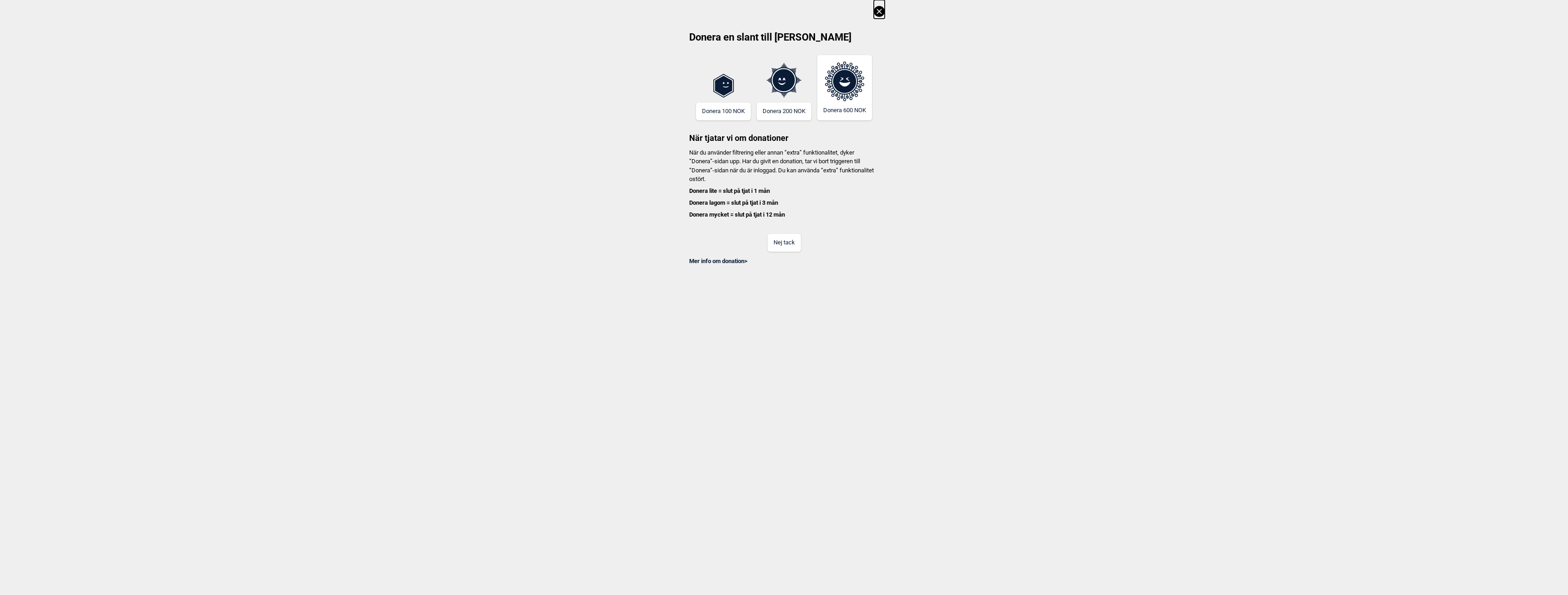
click at [782, 239] on button "Nej tack" at bounding box center [784, 242] width 33 height 18
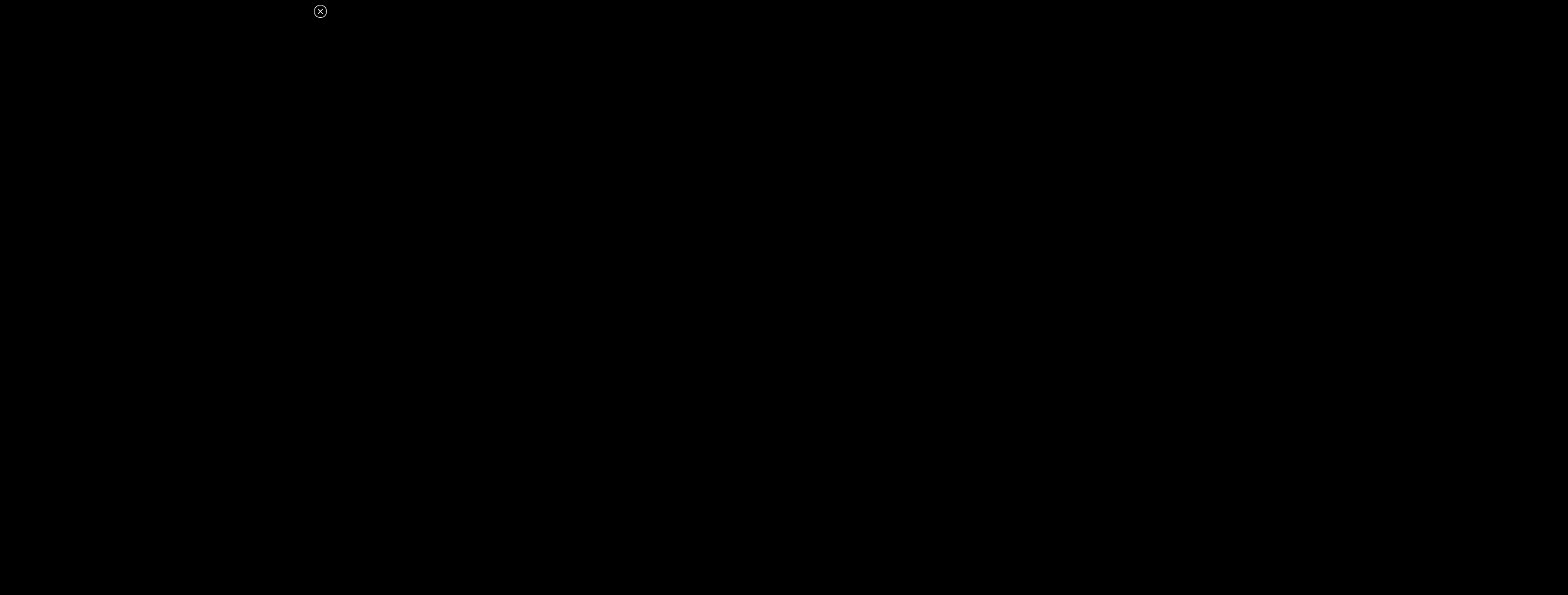
click at [318, 10] on icon at bounding box center [320, 11] width 5 height 5
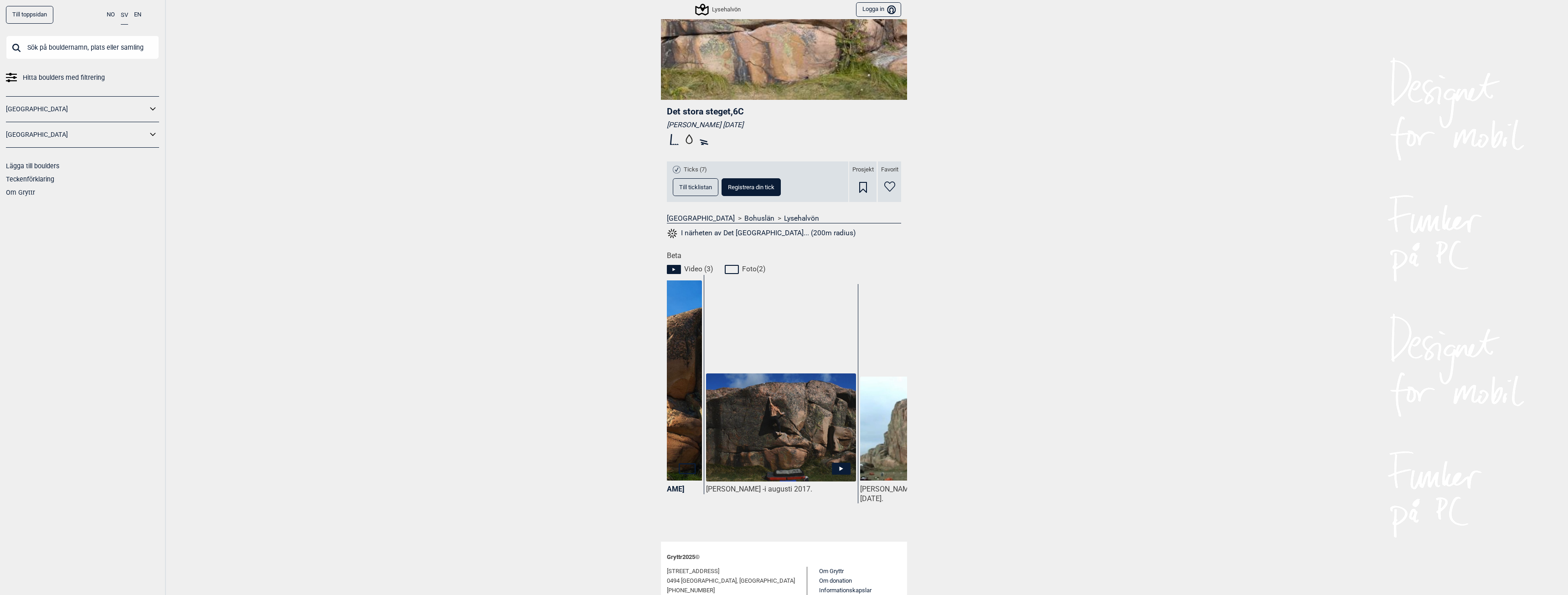
scroll to position [0, 275]
click at [837, 466] on icon at bounding box center [838, 468] width 19 height 12
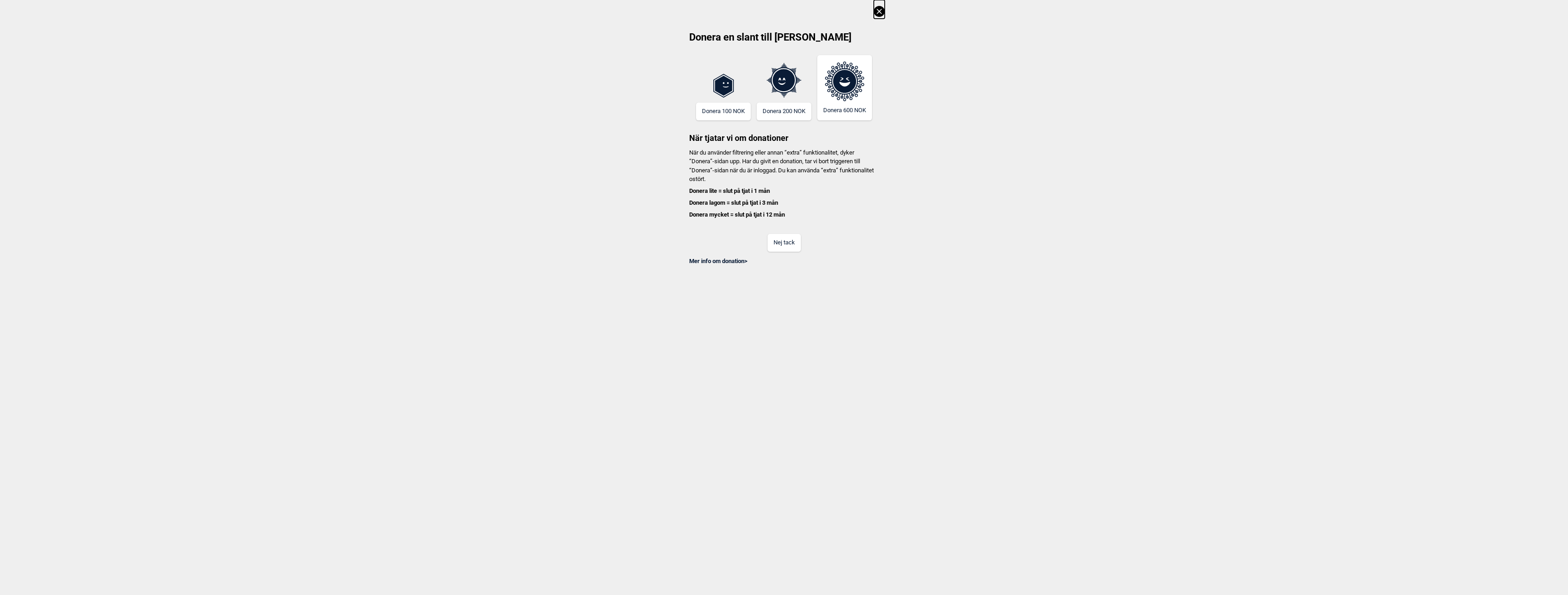
click at [783, 233] on div "Nej tack" at bounding box center [784, 237] width 201 height 30
click at [783, 238] on button "Nej tack" at bounding box center [784, 242] width 33 height 18
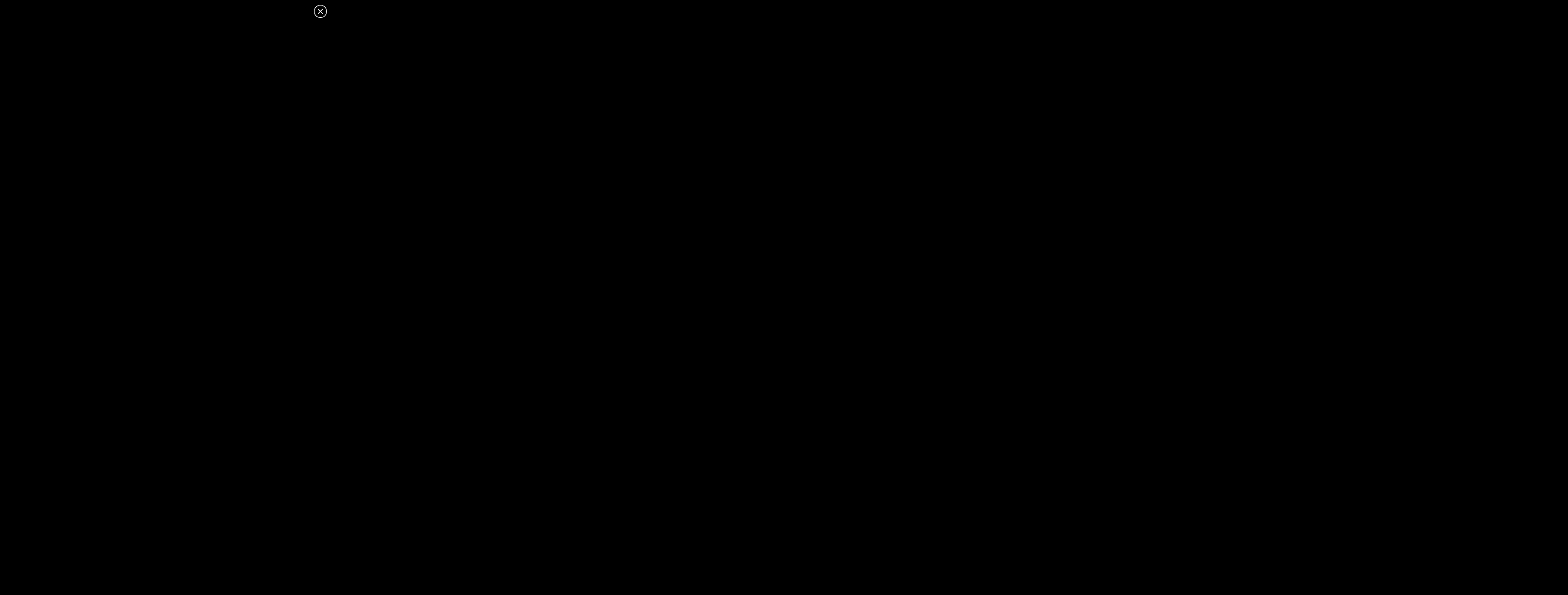
click at [319, 8] on icon at bounding box center [320, 12] width 11 height 11
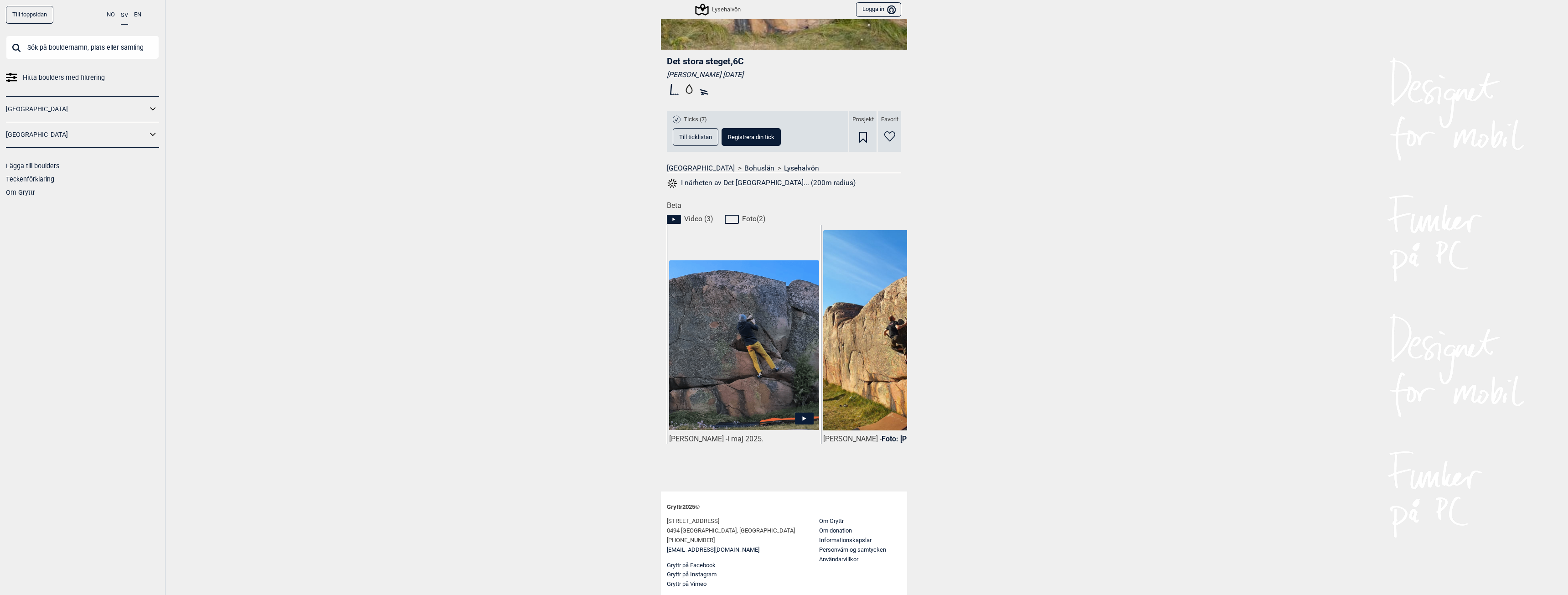
scroll to position [0, 0]
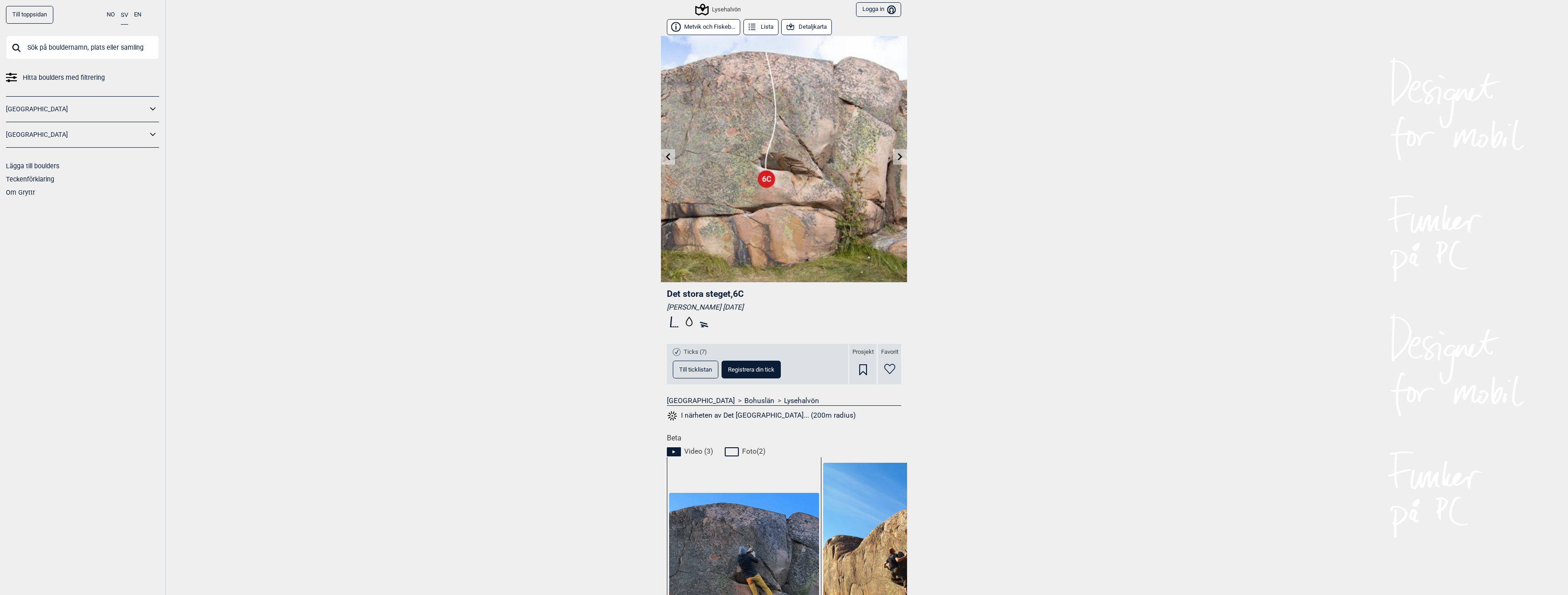
click at [716, 24] on button "Metvik och Fiskeb..." at bounding box center [704, 27] width 74 height 16
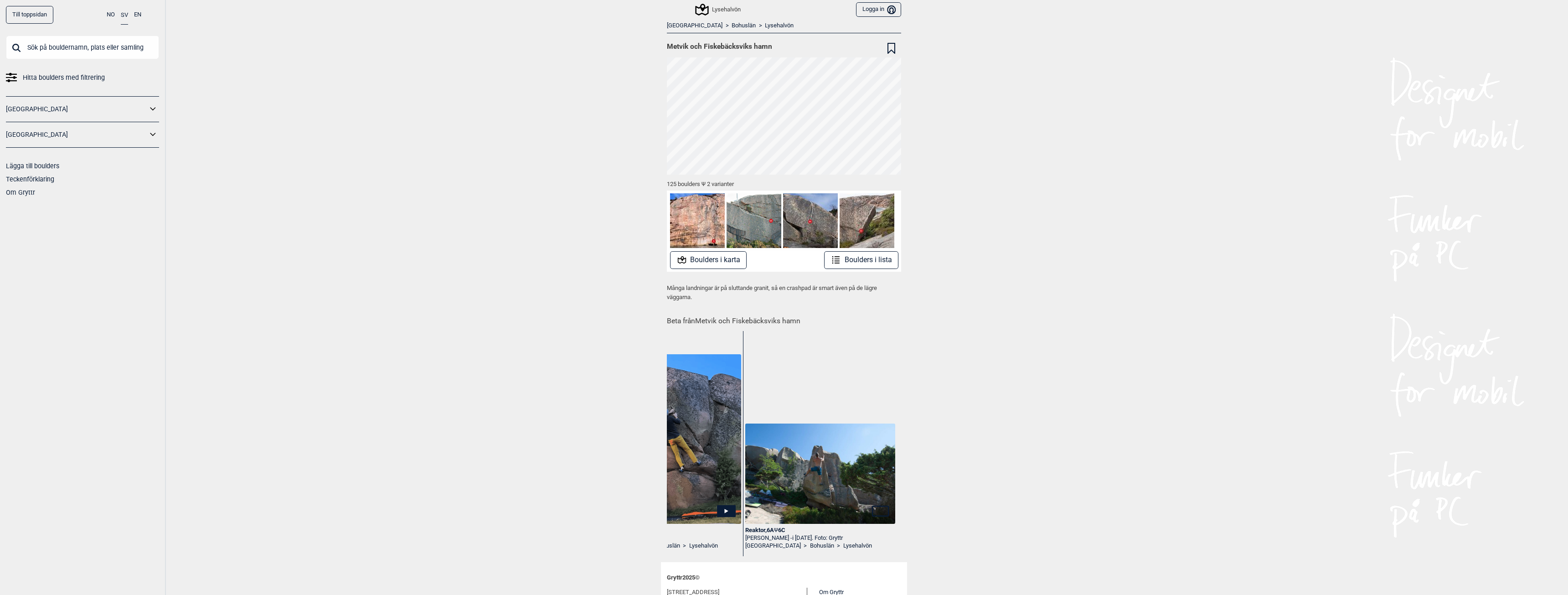
scroll to position [0, 555]
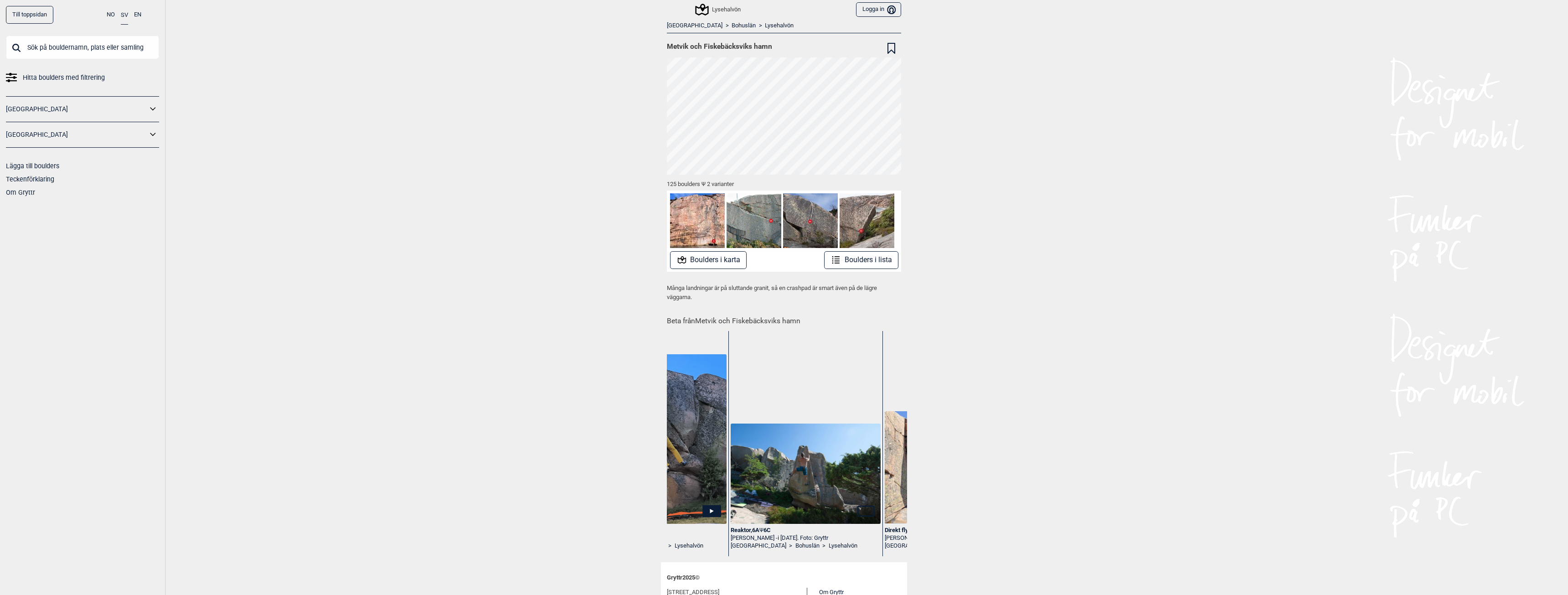
click at [765, 487] on img at bounding box center [805, 474] width 150 height 100
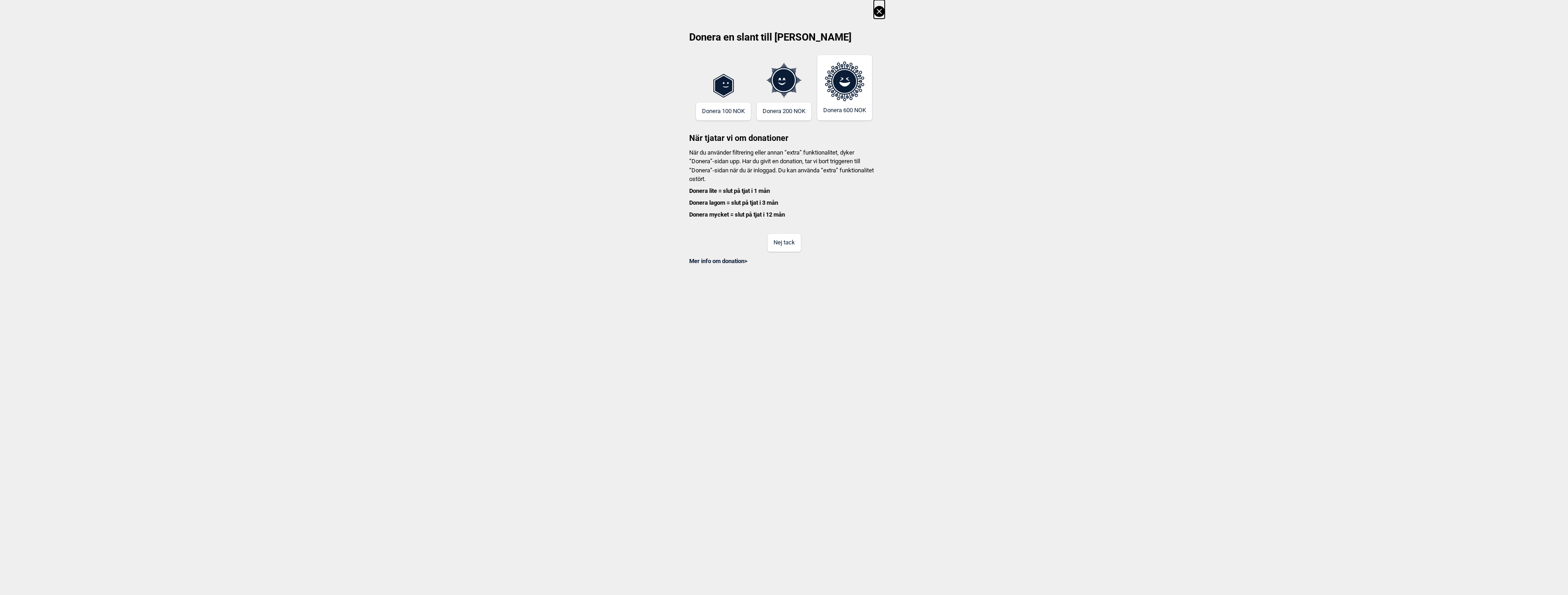
click at [781, 238] on button "Nej tack" at bounding box center [784, 242] width 33 height 18
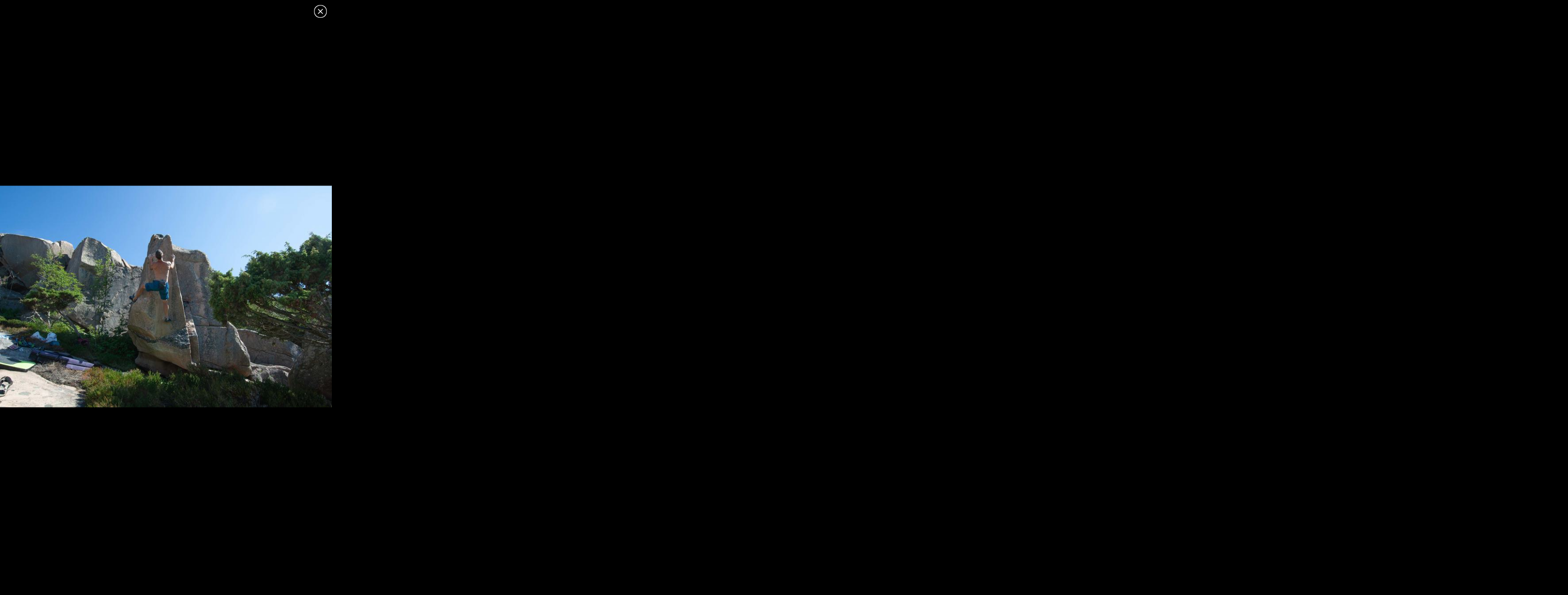
click at [321, 8] on icon at bounding box center [320, 12] width 11 height 11
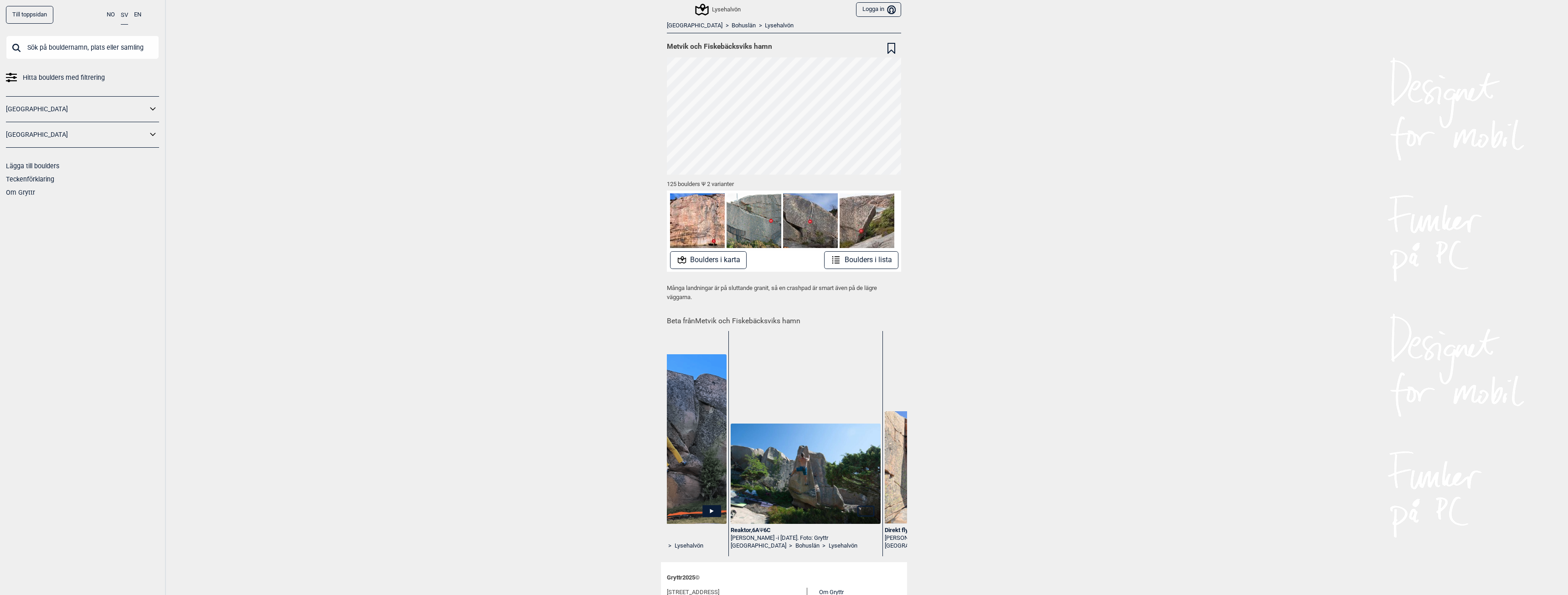
click at [726, 4] on div "Lysehalvön" at bounding box center [718, 10] width 44 height 11
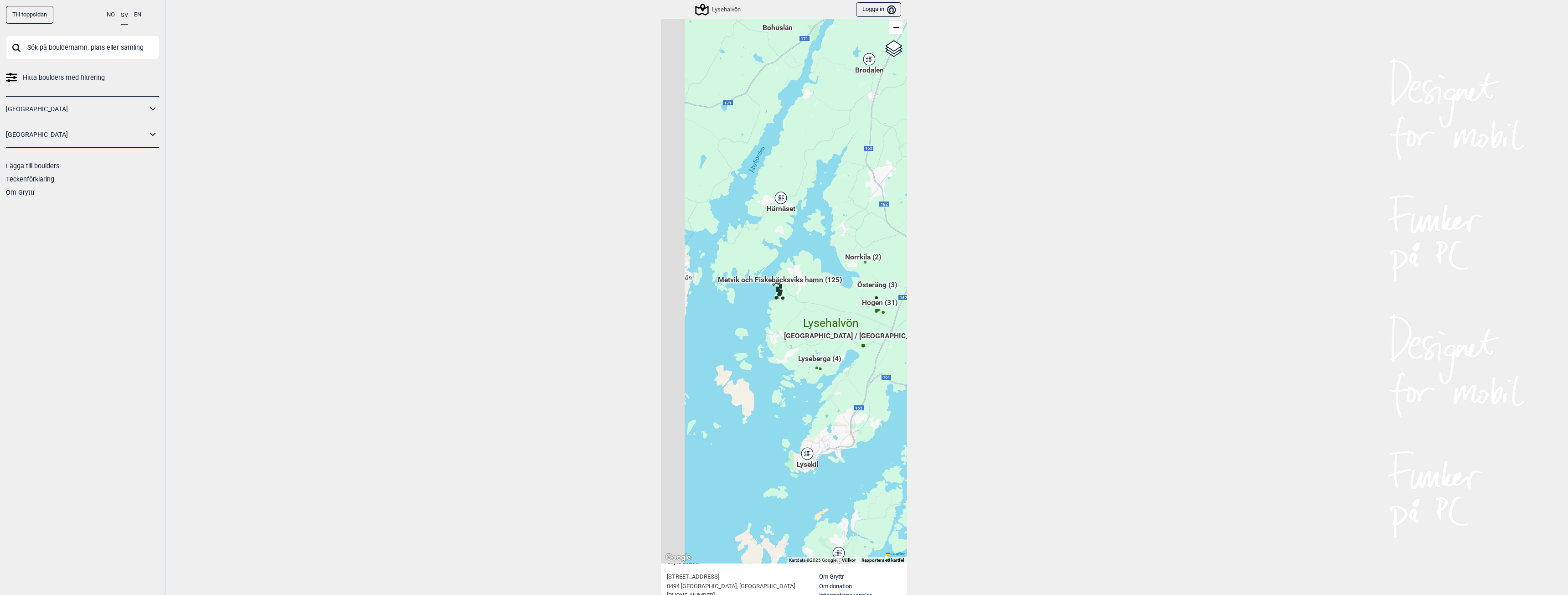
scroll to position [36, 0]
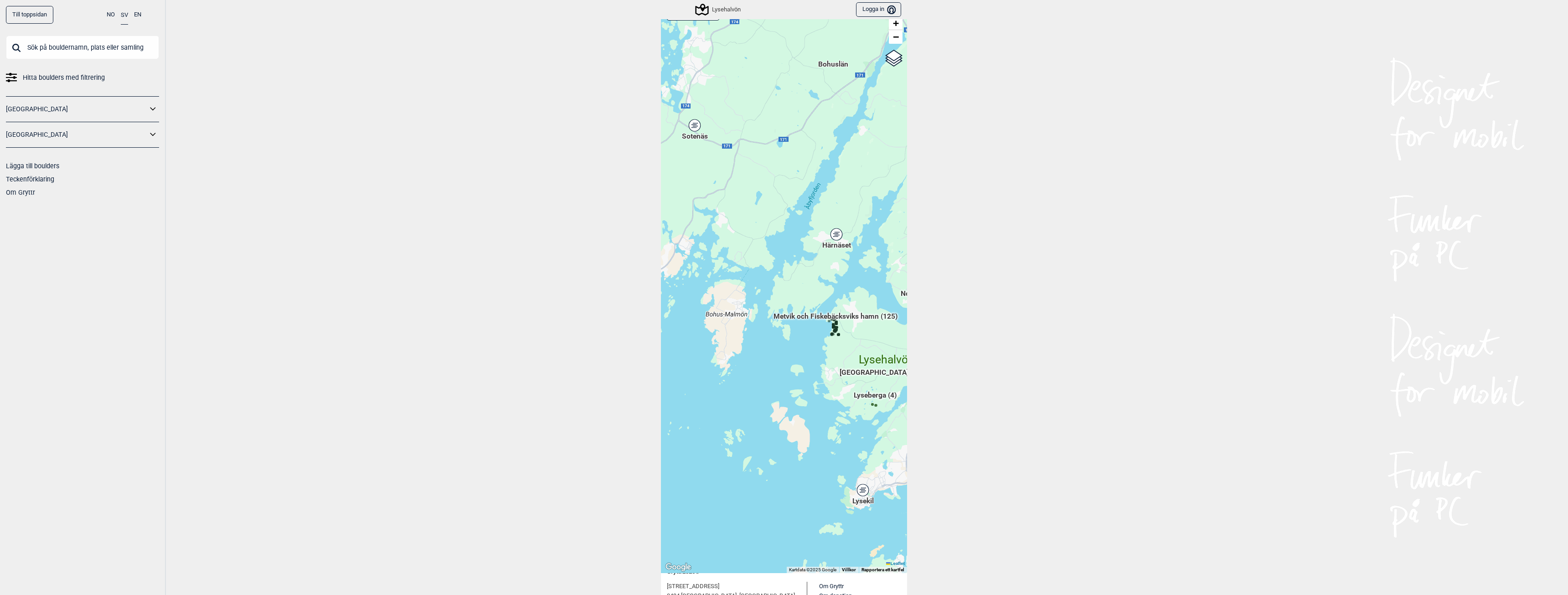
drag, startPoint x: 696, startPoint y: 300, endPoint x: 785, endPoint y: 340, distance: 97.6
click at [785, 340] on div "Hallingdal Gol Ål Stange Kolomoen [GEOGRAPHIC_DATA] [GEOGRAPHIC_DATA][PERSON_NA…" at bounding box center [784, 286] width 246 height 573
click at [694, 122] on icon at bounding box center [696, 126] width 12 height 12
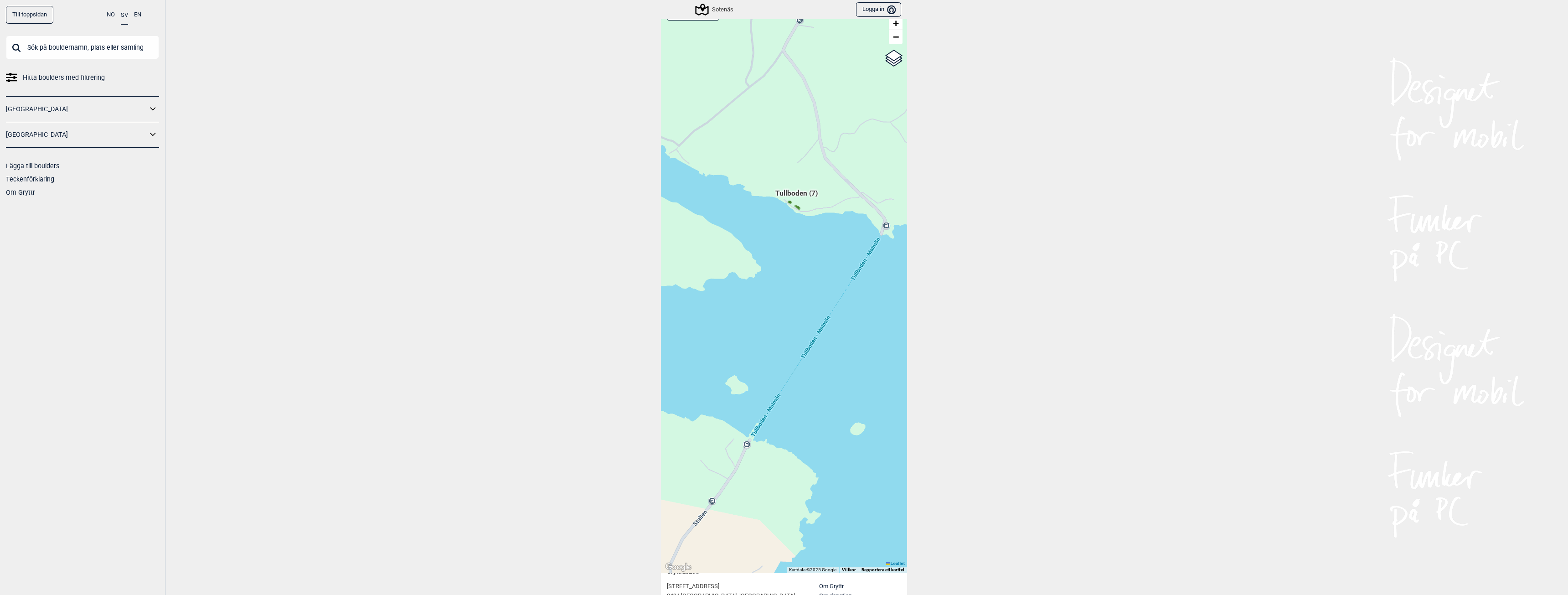
drag, startPoint x: 719, startPoint y: 166, endPoint x: 828, endPoint y: 284, distance: 160.6
click at [828, 284] on div "Hallingdal Gol Ål Stange Kolomoen [GEOGRAPHIC_DATA] [GEOGRAPHIC_DATA][PERSON_NA…" at bounding box center [784, 286] width 246 height 573
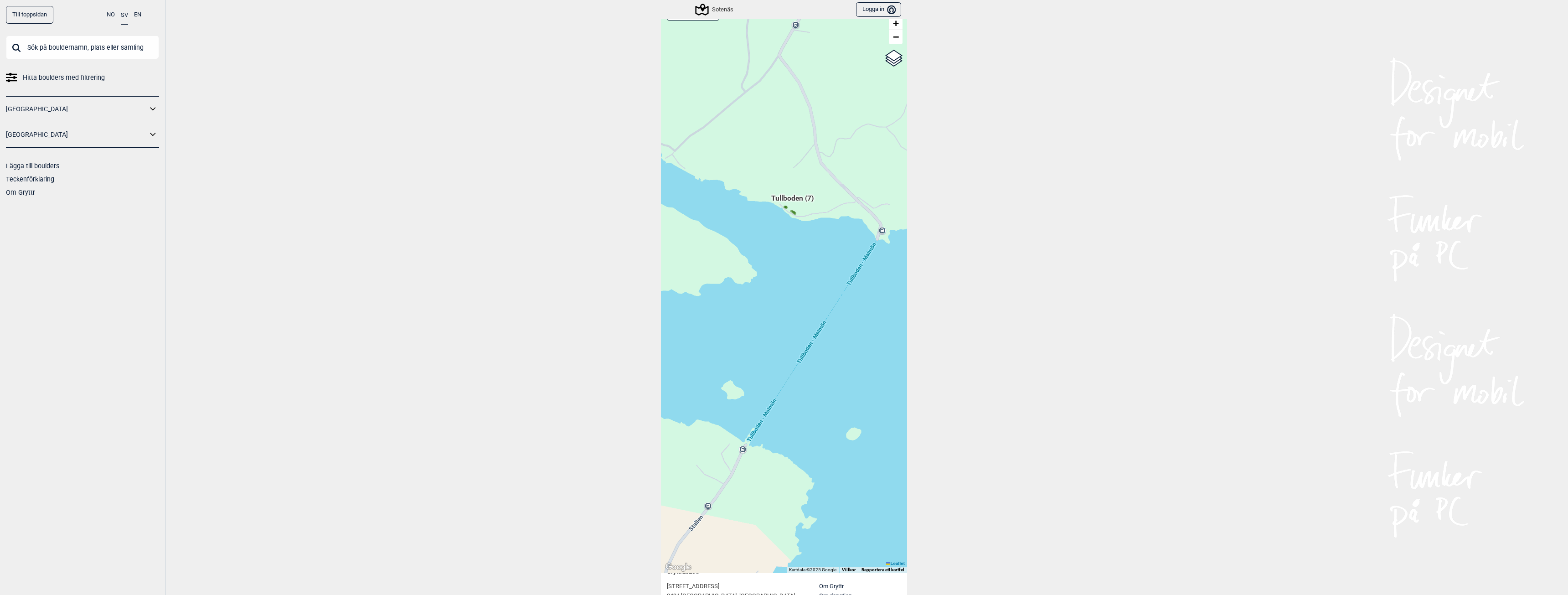
click at [787, 199] on span "Tullboden (7)" at bounding box center [793, 202] width 43 height 17
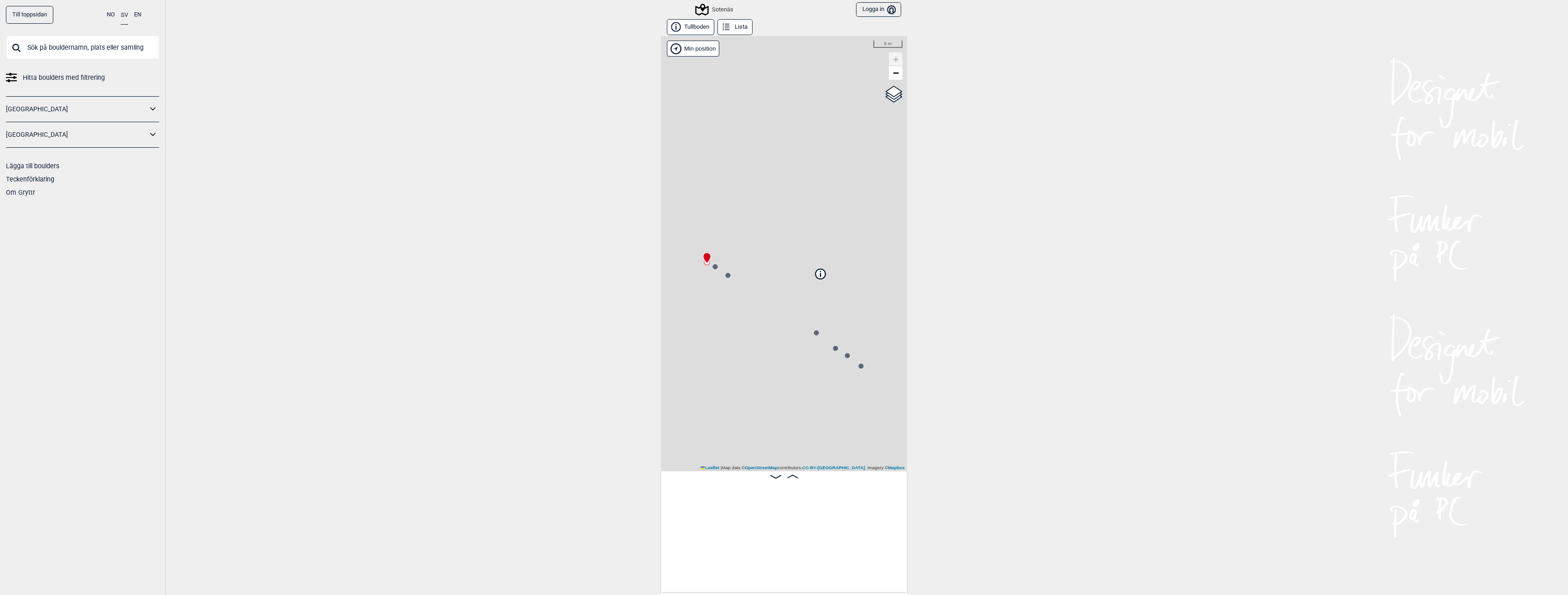
scroll to position [0, 72]
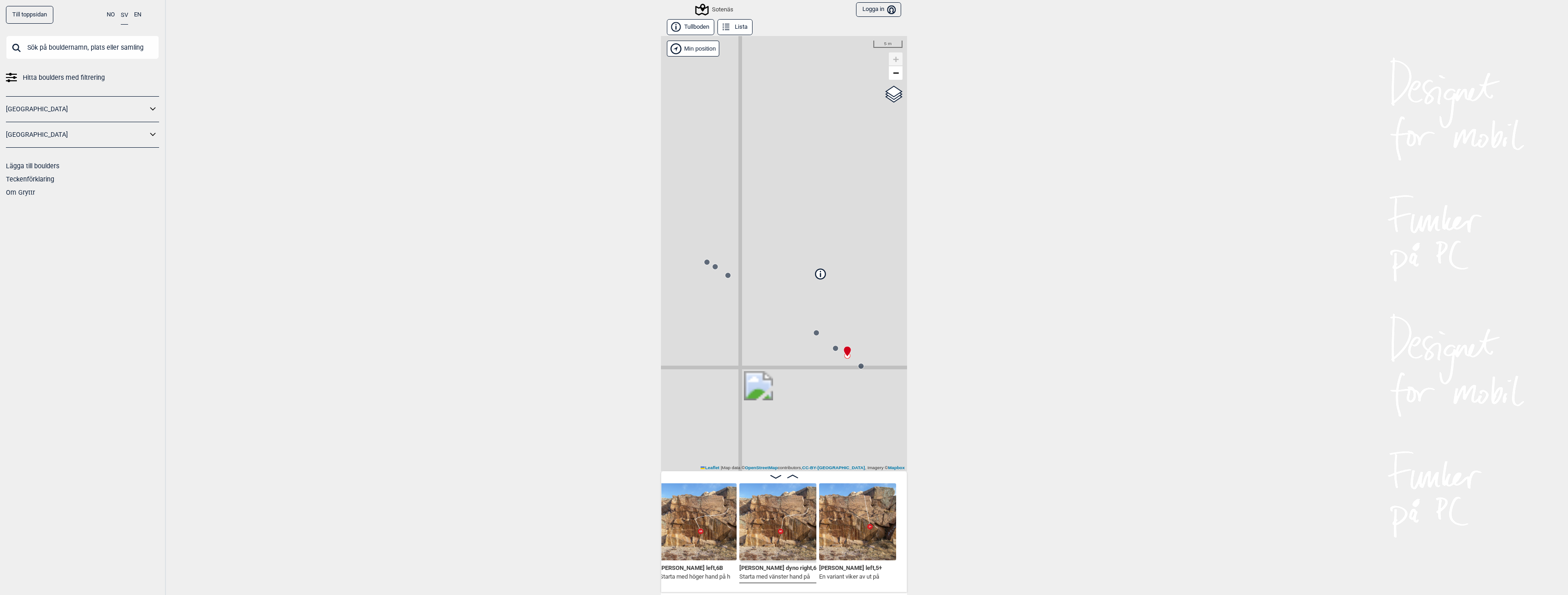
scroll to position [0, 528]
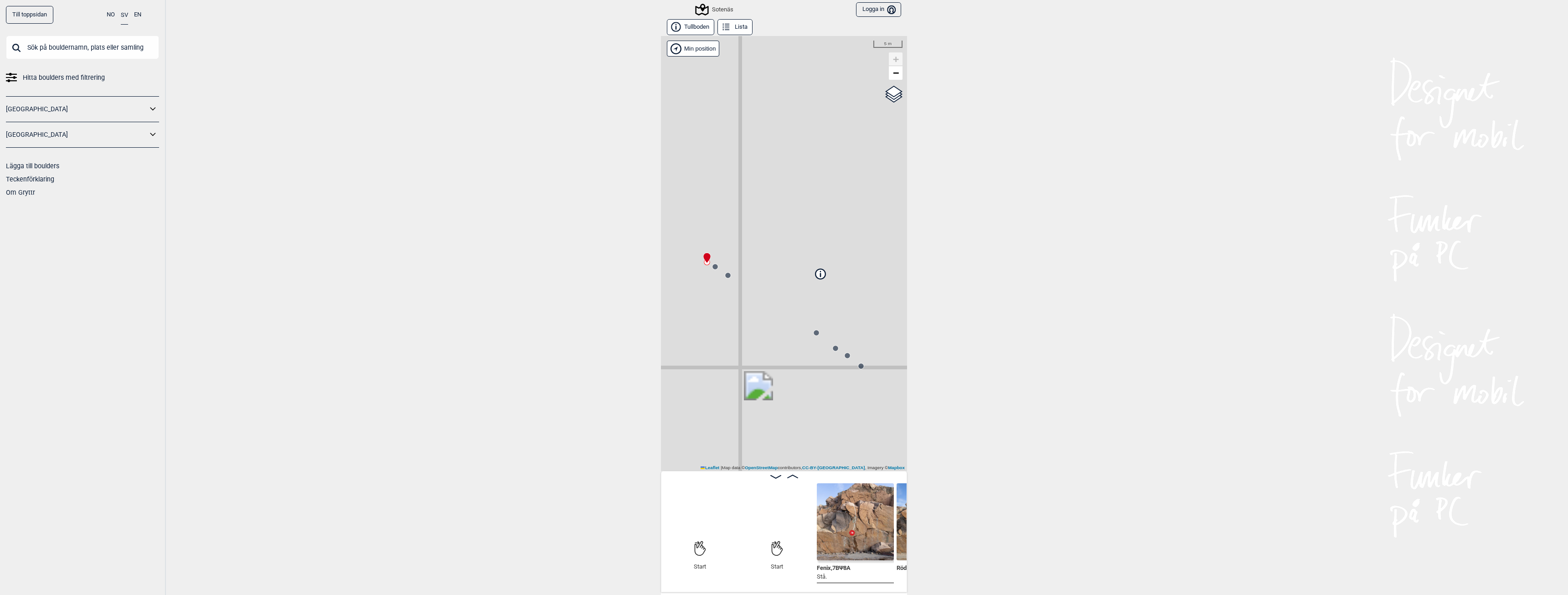
click at [715, 8] on div "Sotenäs" at bounding box center [715, 10] width 37 height 11
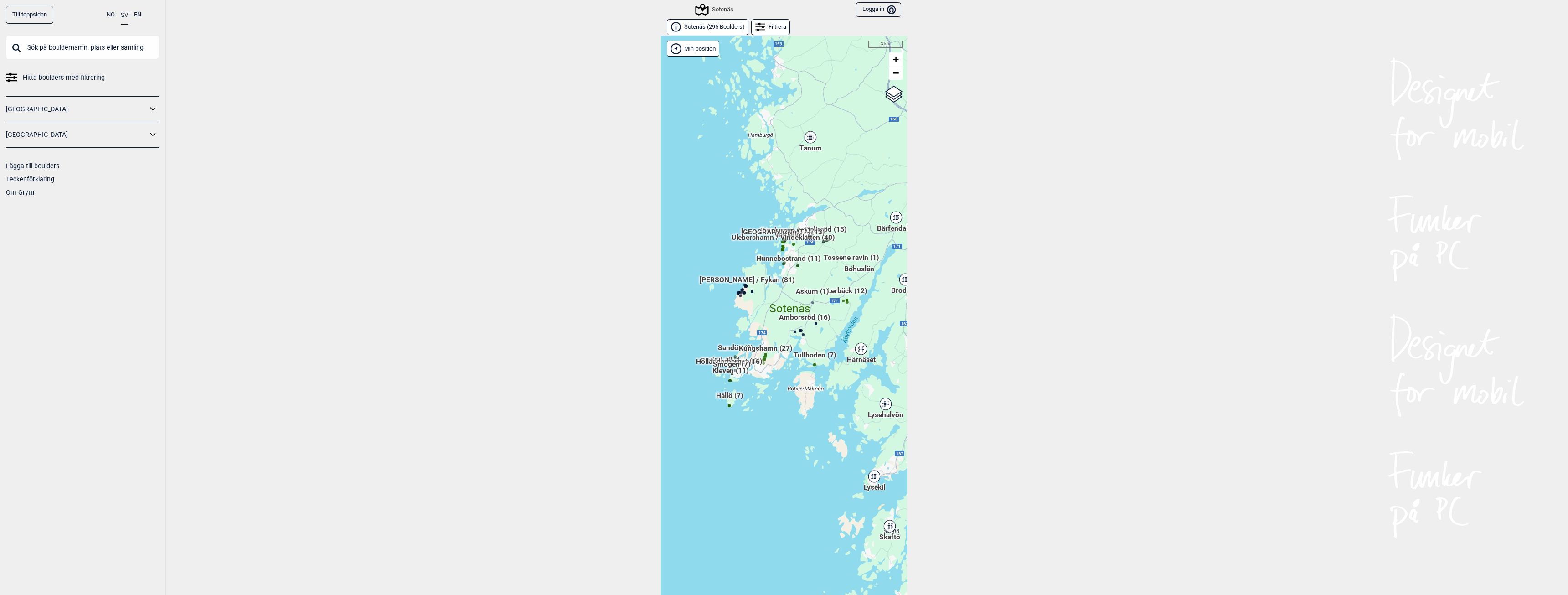
scroll to position [14, 0]
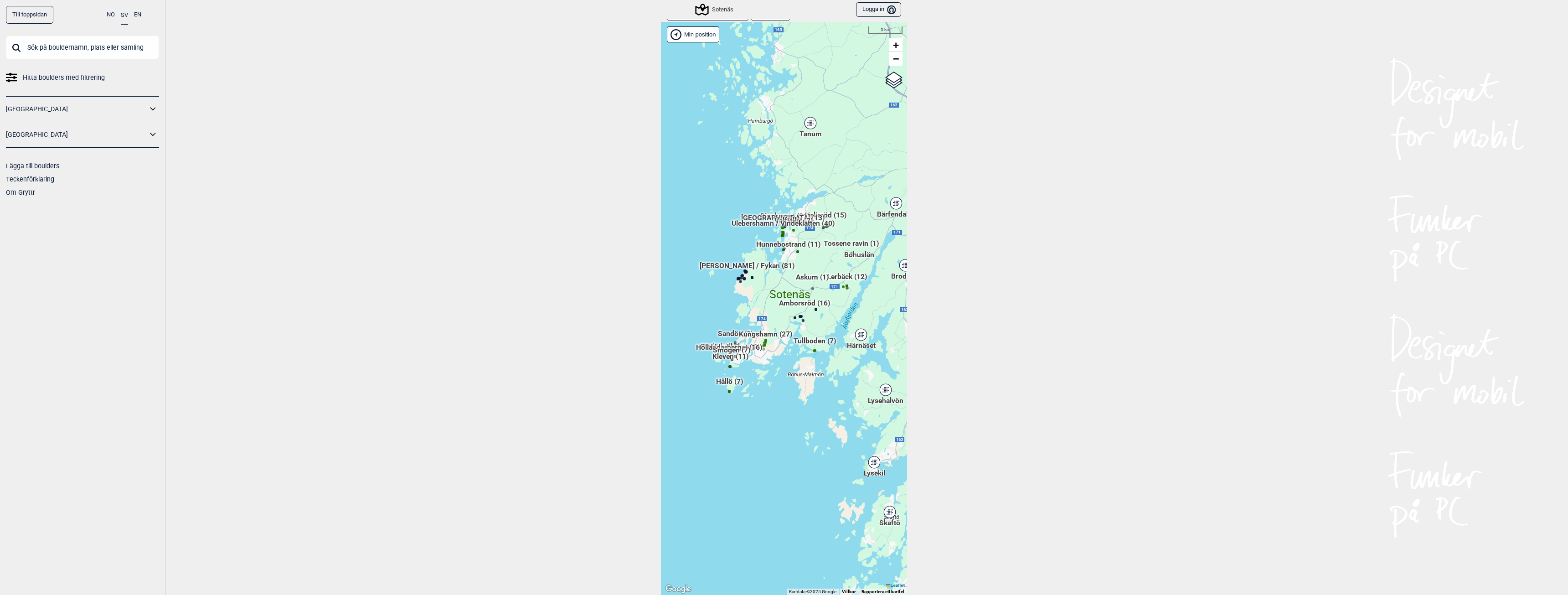
click at [727, 381] on span "Hållö (7)" at bounding box center [729, 386] width 27 height 17
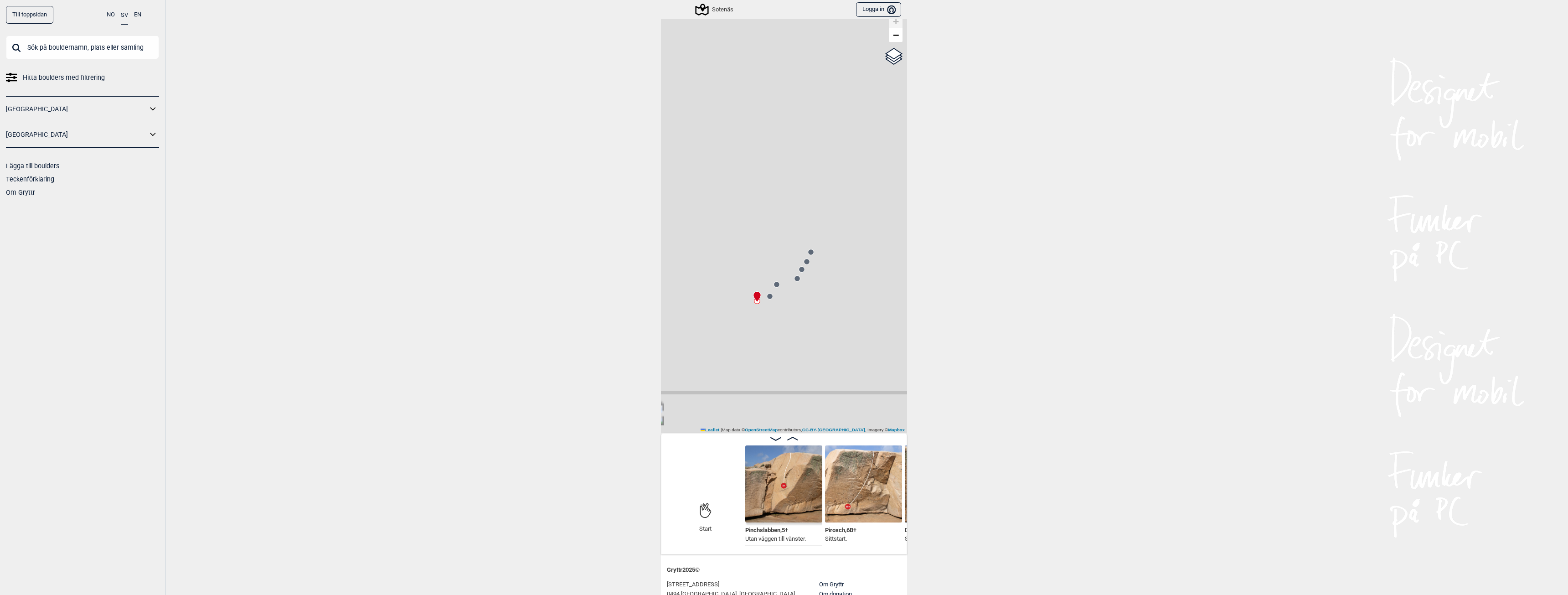
scroll to position [91, 0]
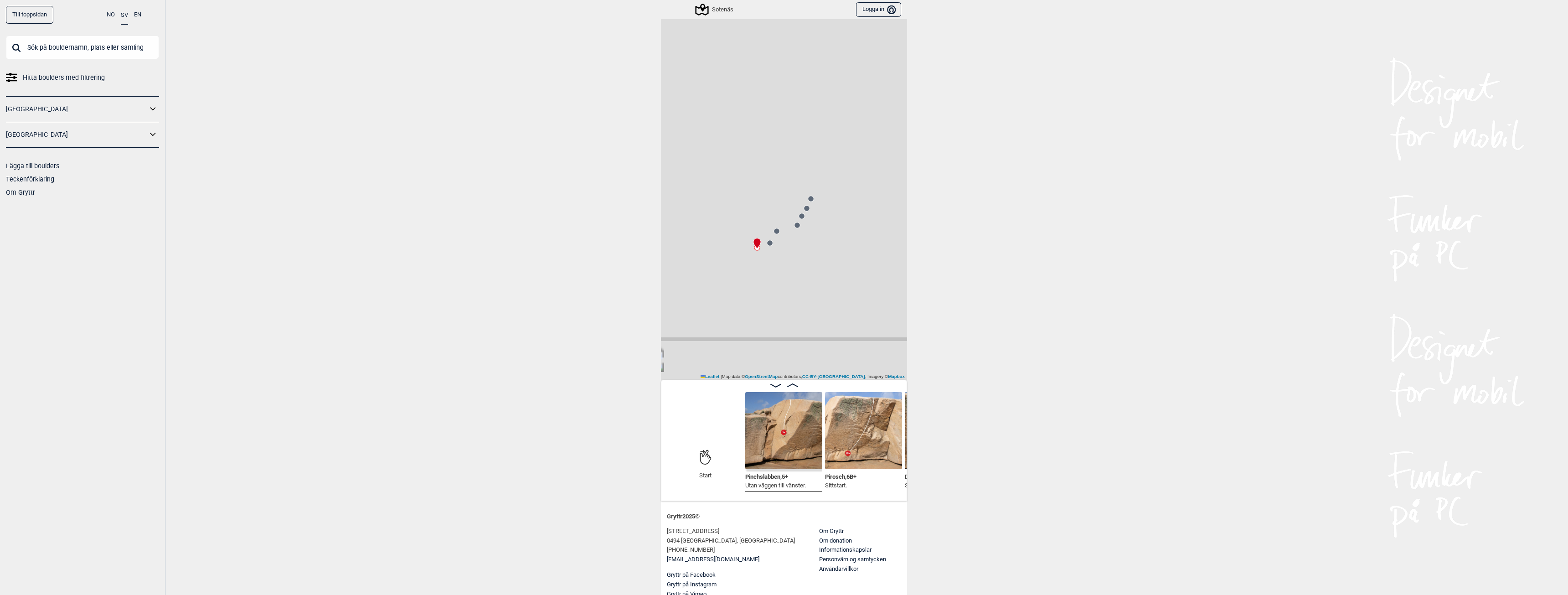
click at [780, 451] on img at bounding box center [783, 431] width 77 height 77
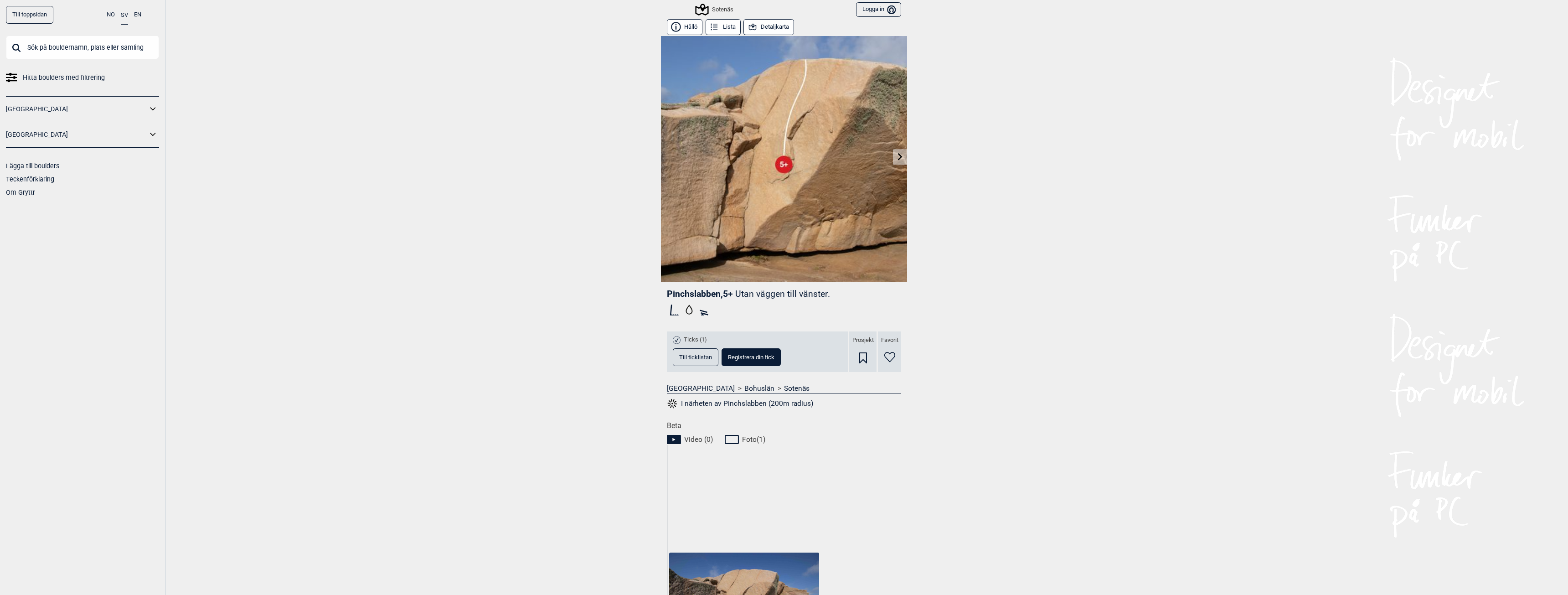
click at [701, 361] on button "Till ticklistan" at bounding box center [695, 357] width 46 height 18
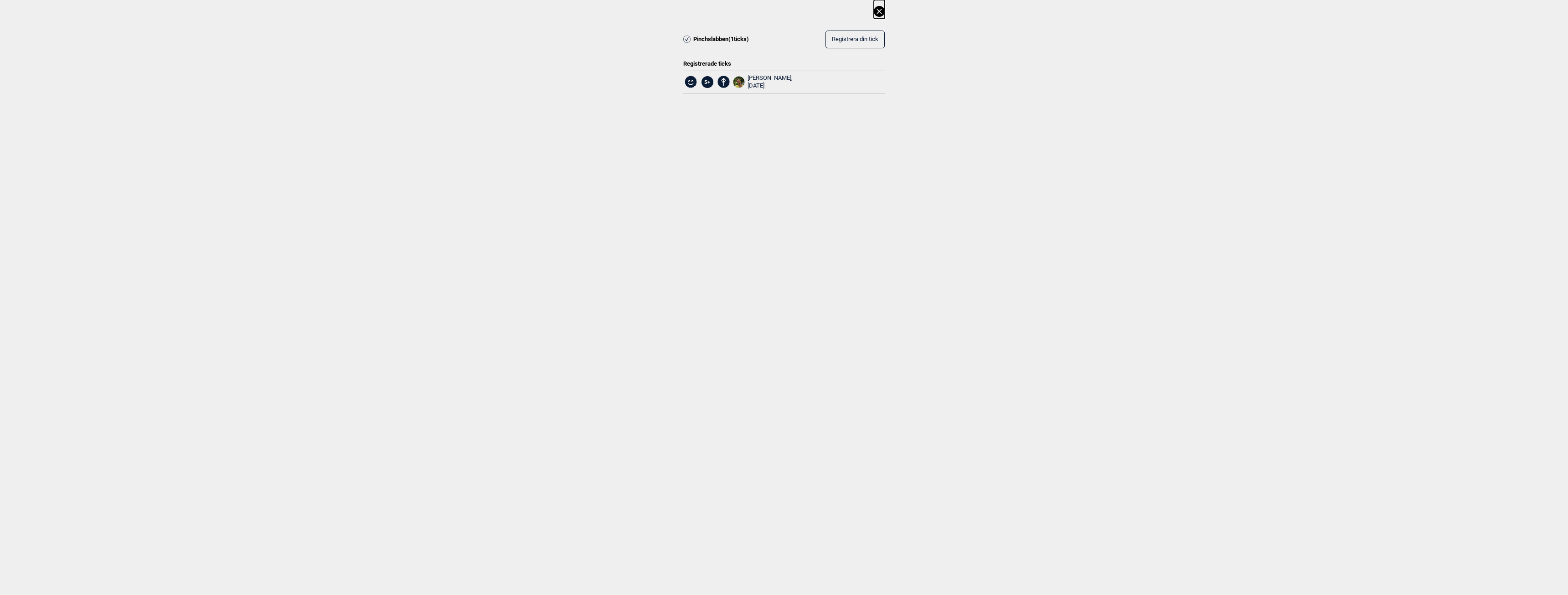
click at [877, 14] on icon at bounding box center [880, 12] width 11 height 11
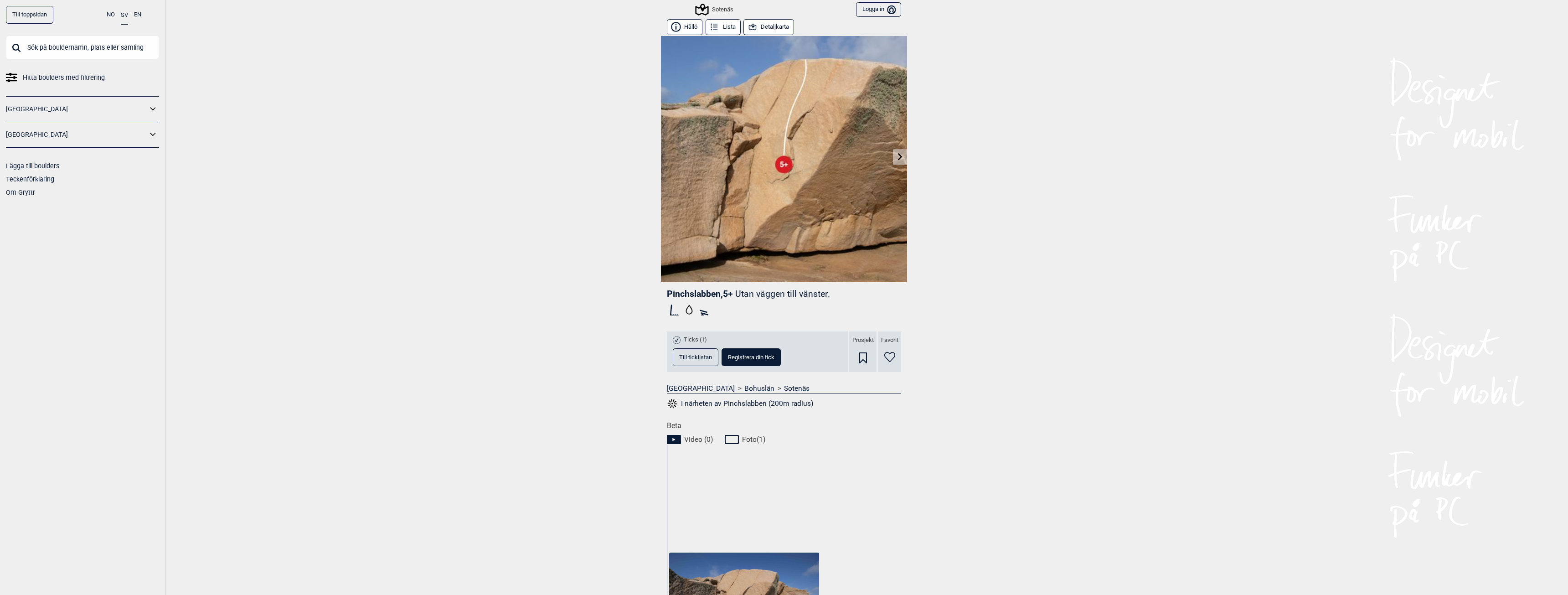
click at [897, 153] on icon at bounding box center [900, 157] width 7 height 7
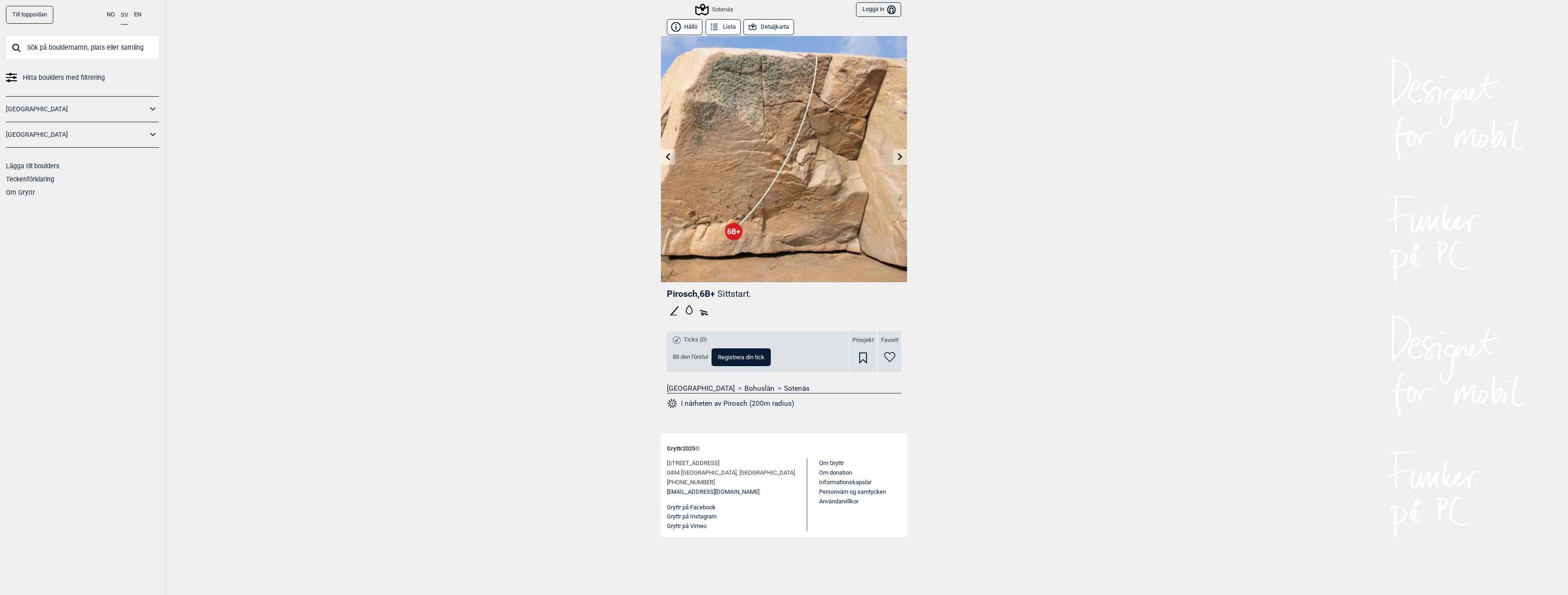
click at [897, 160] on icon at bounding box center [900, 157] width 7 height 7
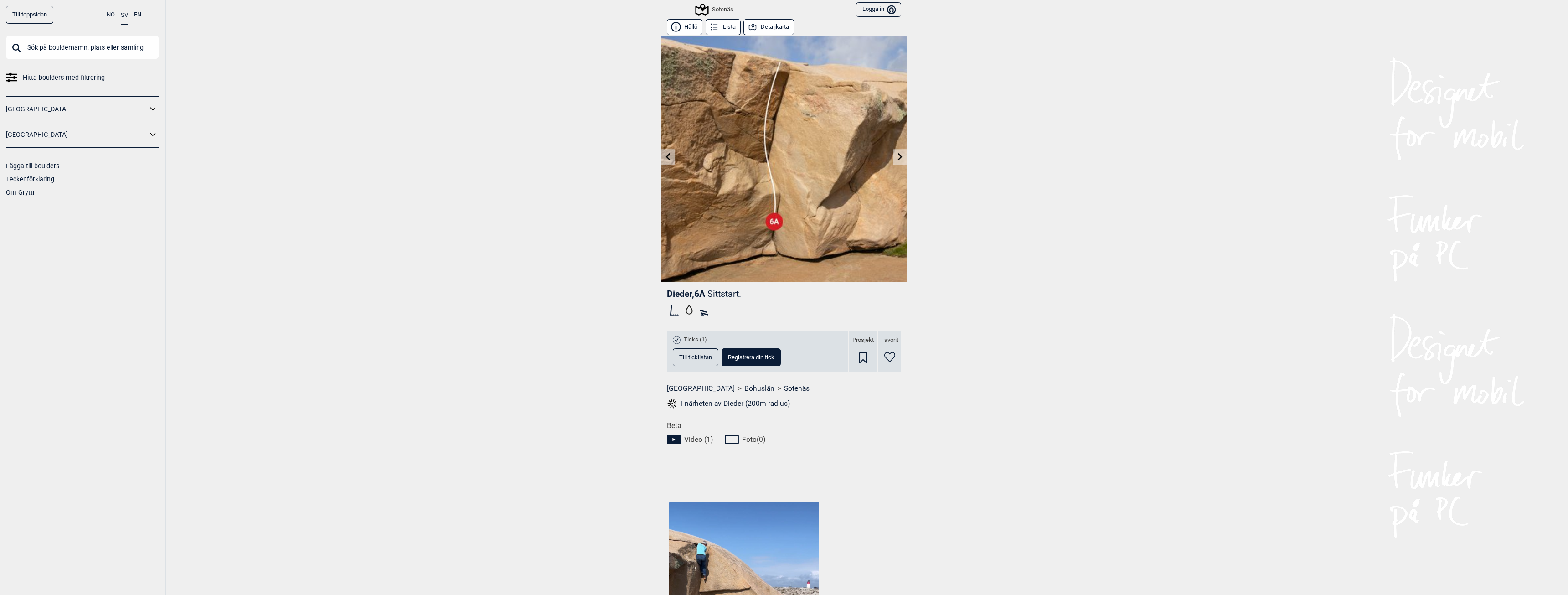
click at [897, 160] on icon at bounding box center [900, 157] width 7 height 7
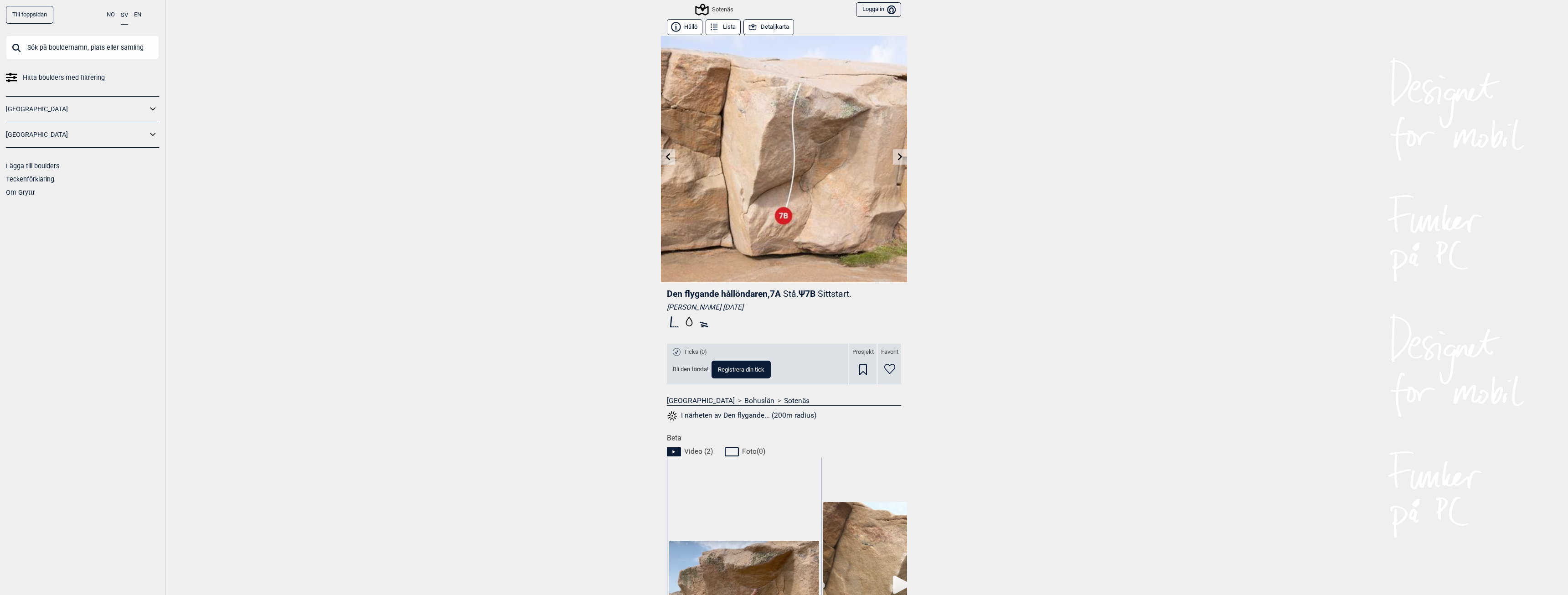
click at [897, 159] on icon at bounding box center [900, 157] width 7 height 7
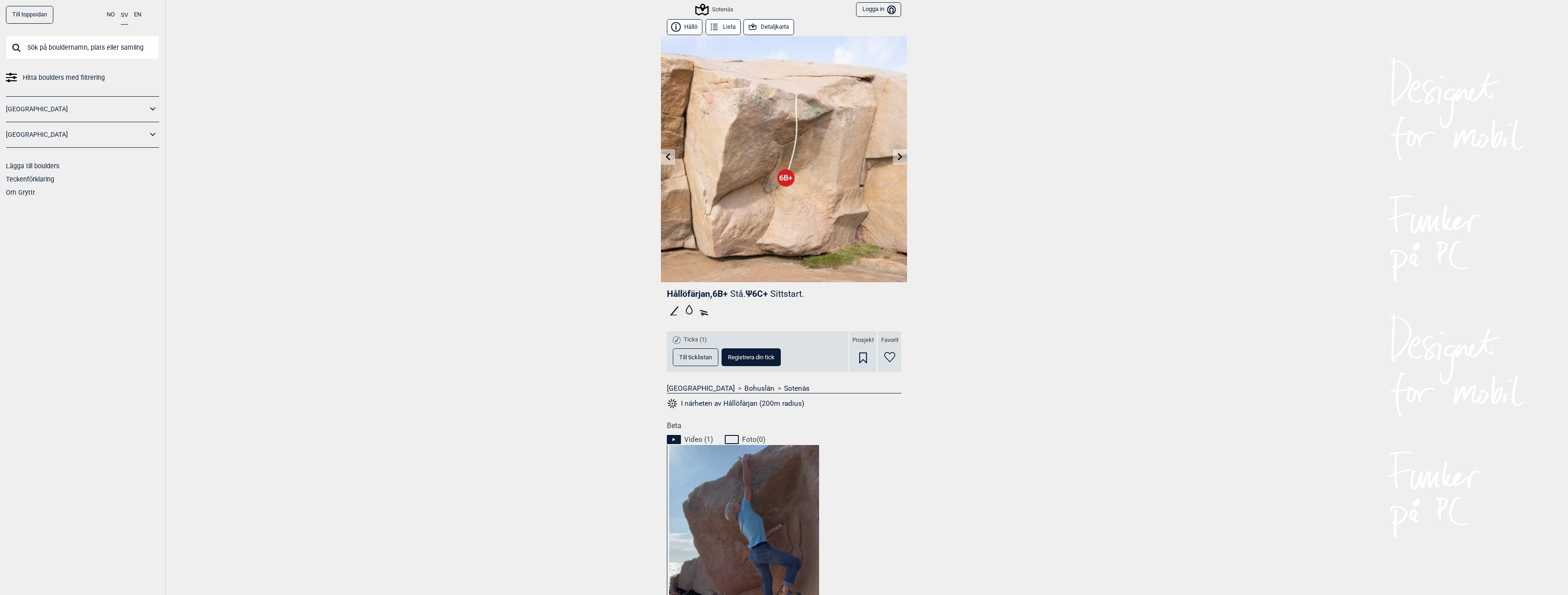
click at [897, 159] on icon at bounding box center [900, 157] width 7 height 7
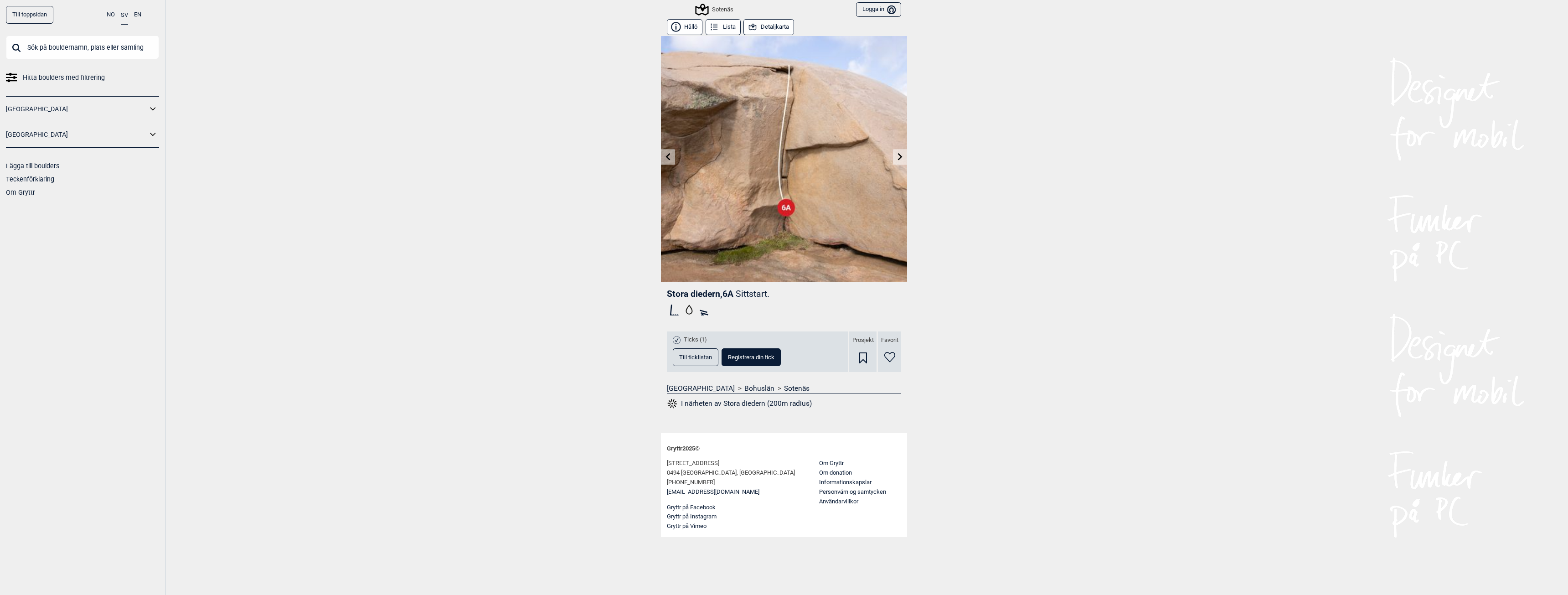
click at [701, 361] on button "Till ticklistan" at bounding box center [695, 357] width 46 height 18
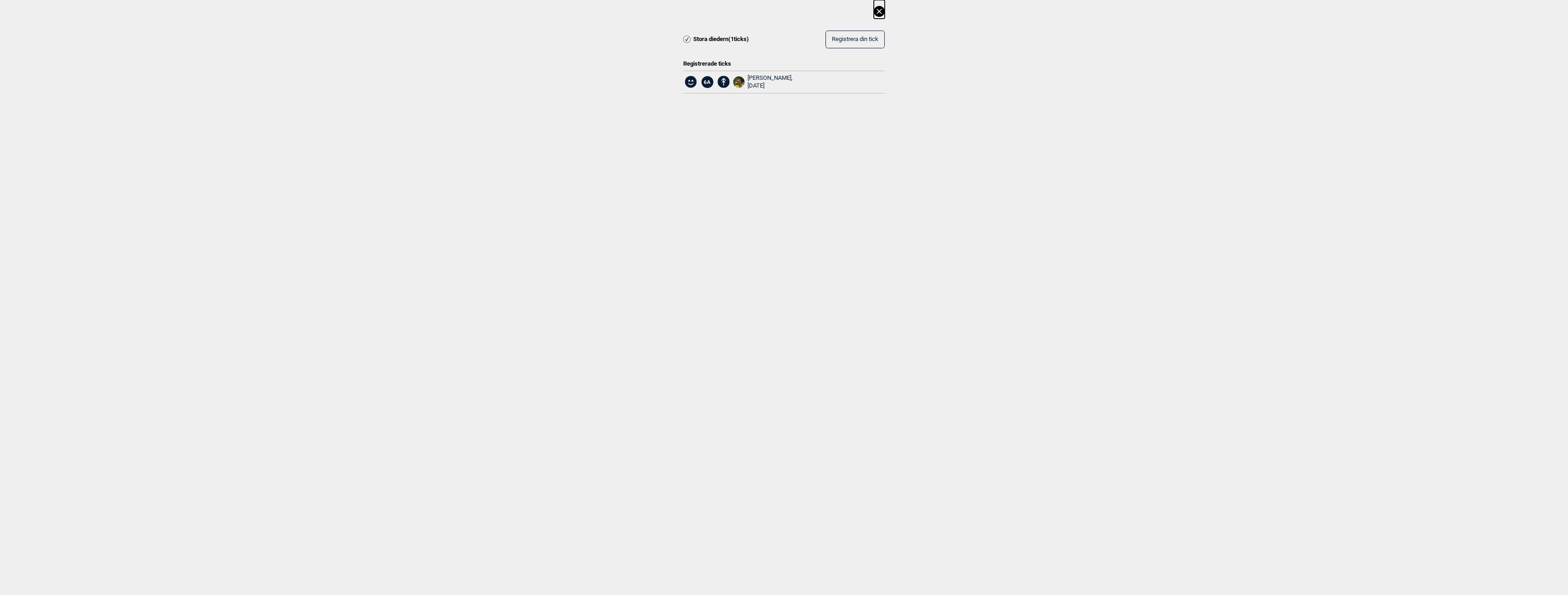
drag, startPoint x: 879, startPoint y: 7, endPoint x: 878, endPoint y: 13, distance: 6.1
click at [878, 7] on icon at bounding box center [880, 12] width 11 height 11
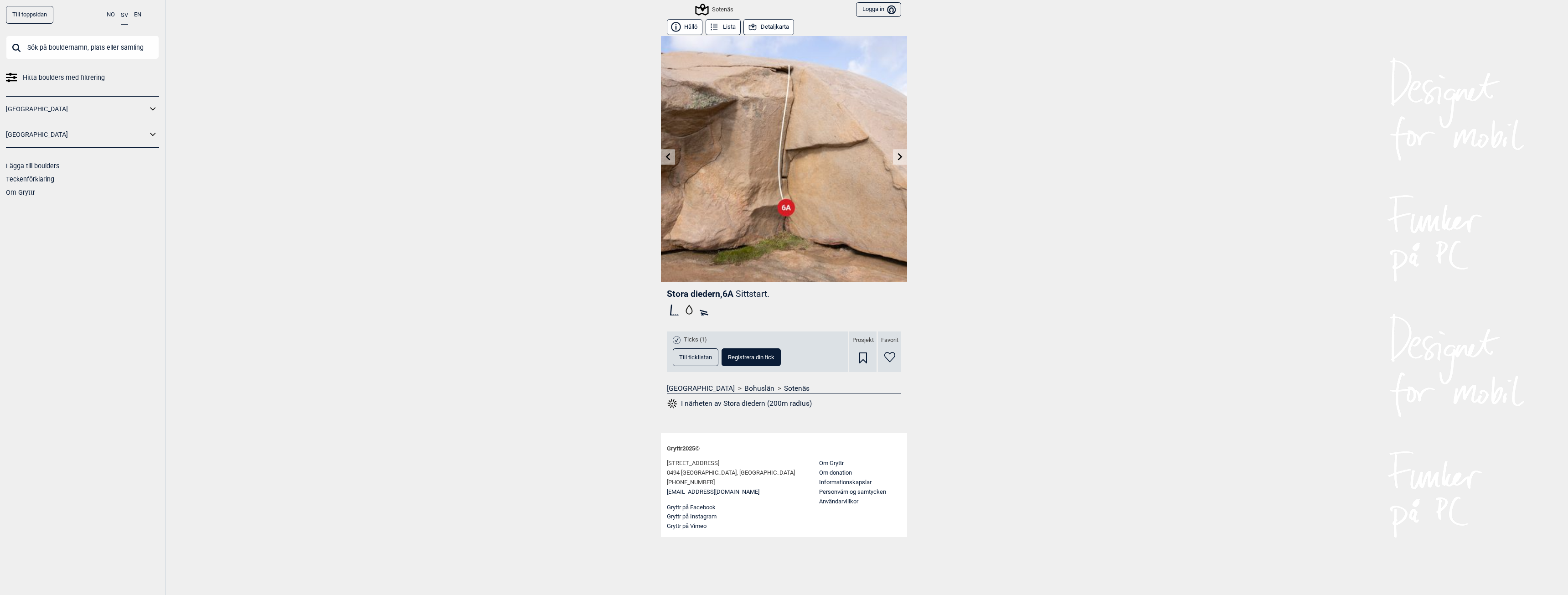
click at [897, 155] on icon at bounding box center [900, 157] width 7 height 7
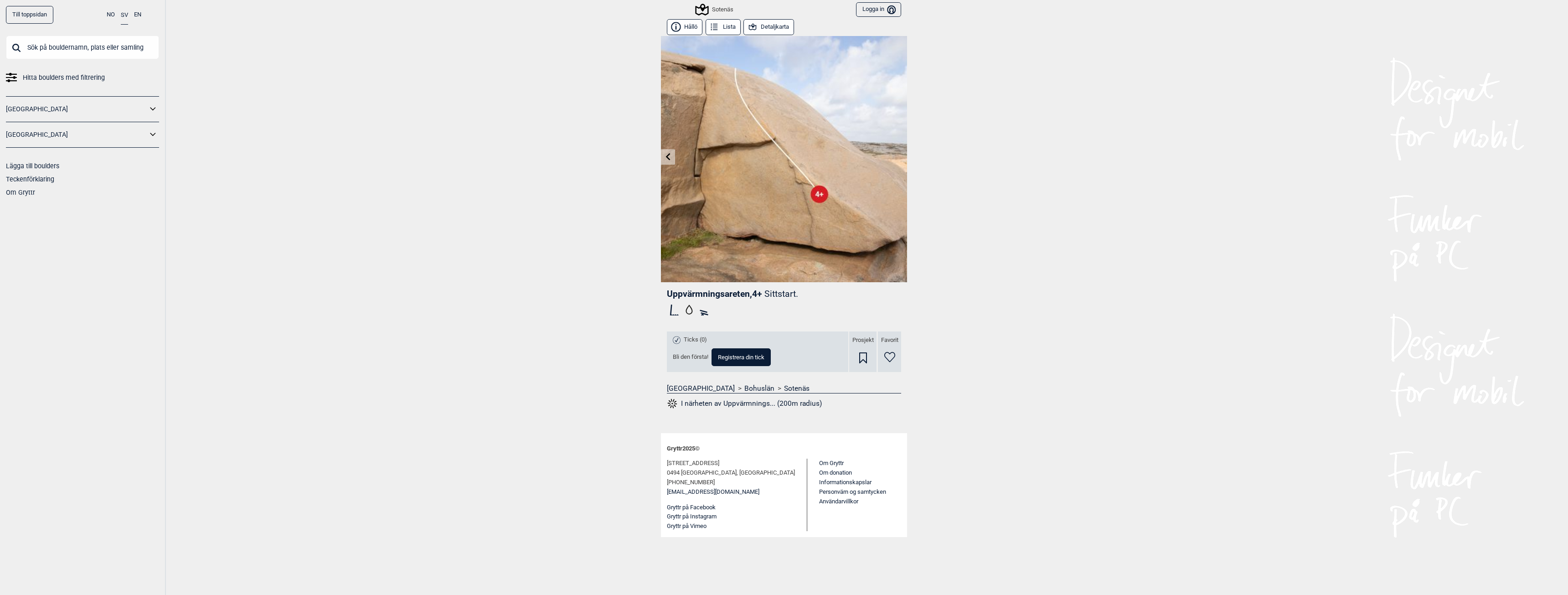
click at [761, 28] on button "Detaljkarta" at bounding box center [768, 27] width 51 height 16
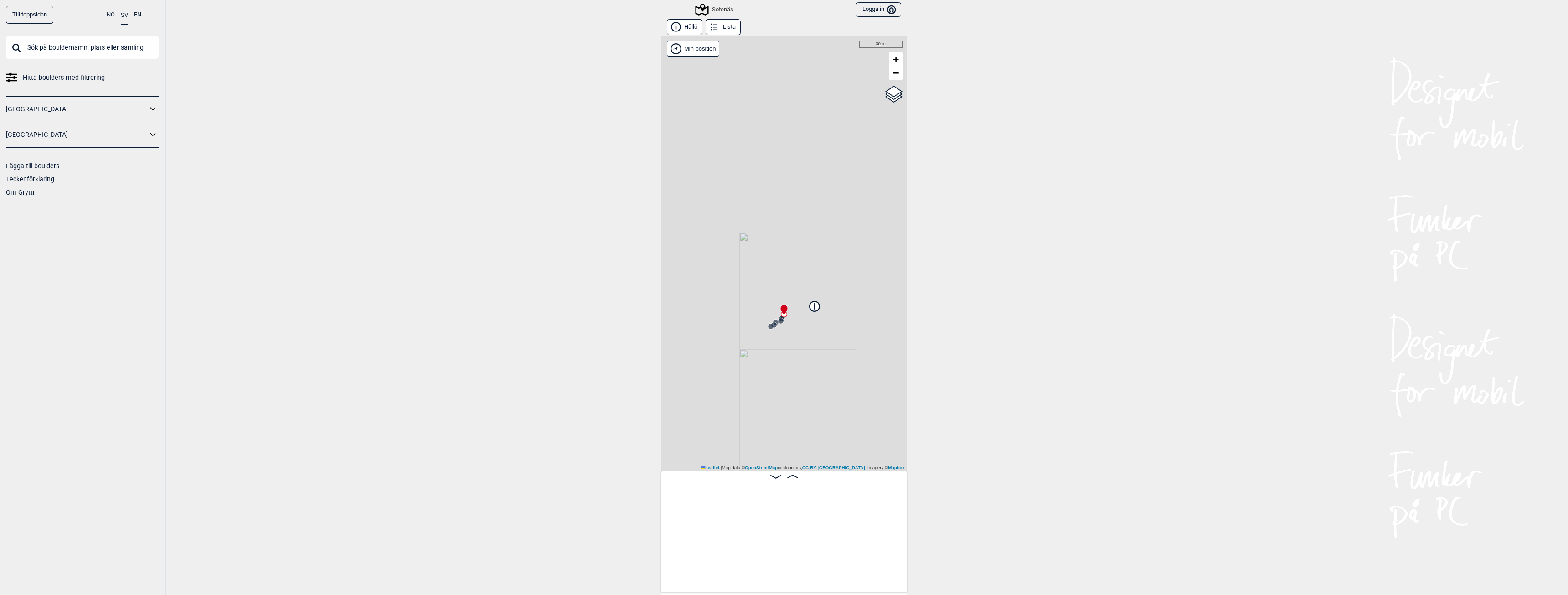
scroll to position [0, 539]
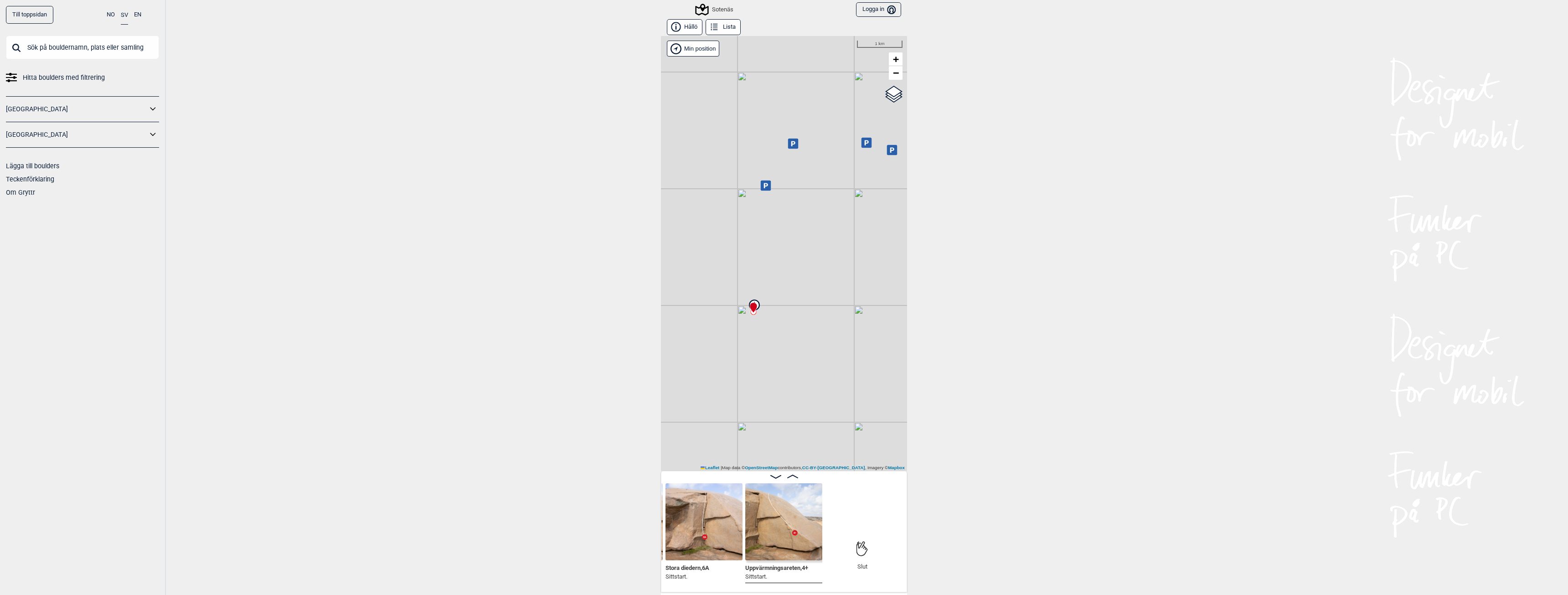
drag, startPoint x: 847, startPoint y: 344, endPoint x: 768, endPoint y: 266, distance: 111.0
click at [769, 273] on div "Sotenäs Brukerens posisjon Min position 1 km + − OpenStreetMap Google satellite…" at bounding box center [784, 253] width 246 height 435
drag, startPoint x: 855, startPoint y: 283, endPoint x: 809, endPoint y: 288, distance: 46.3
click at [809, 288] on div "Sotenäs Brukerens posisjon Min position 3 km + − OpenStreetMap Google satellite…" at bounding box center [784, 253] width 246 height 435
drag, startPoint x: 798, startPoint y: 250, endPoint x: 780, endPoint y: 306, distance: 58.8
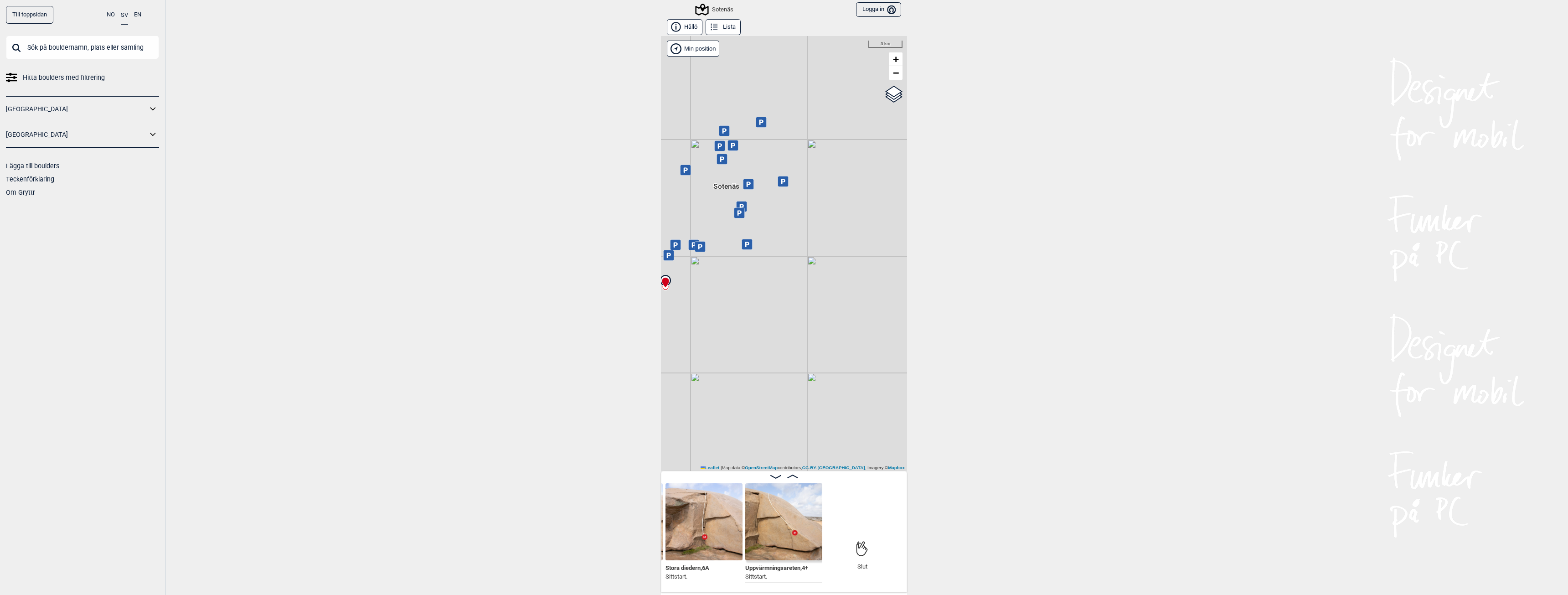
click at [780, 306] on div "Sotenäs Brukerens posisjon Min position 3 km + − OpenStreetMap Google satellite…" at bounding box center [784, 253] width 246 height 435
drag, startPoint x: 834, startPoint y: 322, endPoint x: 729, endPoint y: 338, distance: 106.2
click at [729, 338] on div "Sotenäs Brukerens posisjon Min position 3 km + − OpenStreetMap Google satellite…" at bounding box center [784, 253] width 246 height 435
drag, startPoint x: 729, startPoint y: 355, endPoint x: 805, endPoint y: 302, distance: 92.7
click at [805, 302] on div "Sotenäs Brukerens posisjon Min position 3 km + − OpenStreetMap Google satellite…" at bounding box center [784, 253] width 246 height 435
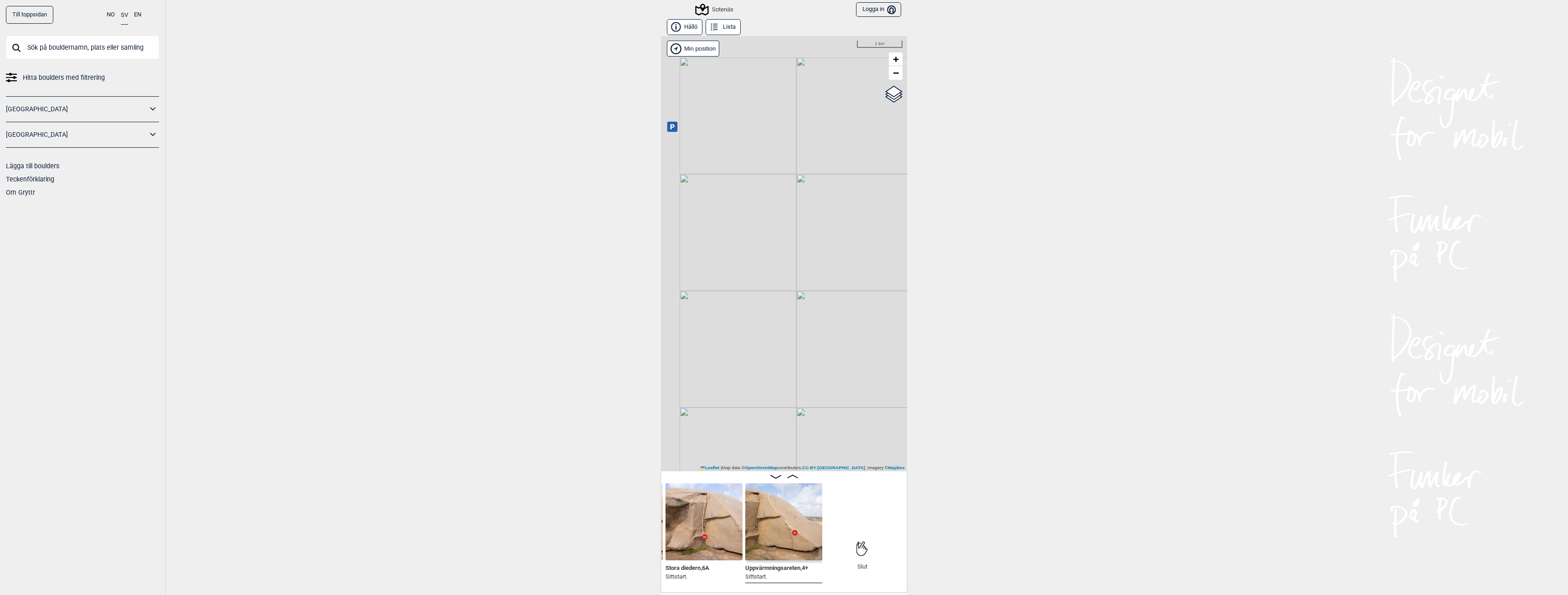
drag, startPoint x: 719, startPoint y: 228, endPoint x: 825, endPoint y: 287, distance: 121.3
click at [825, 287] on div "Sotenäs Brukerens posisjon Min position 1 km + − OpenStreetMap Google satellite…" at bounding box center [784, 253] width 246 height 435
click at [713, 7] on div "Sotenäs" at bounding box center [715, 10] width 37 height 11
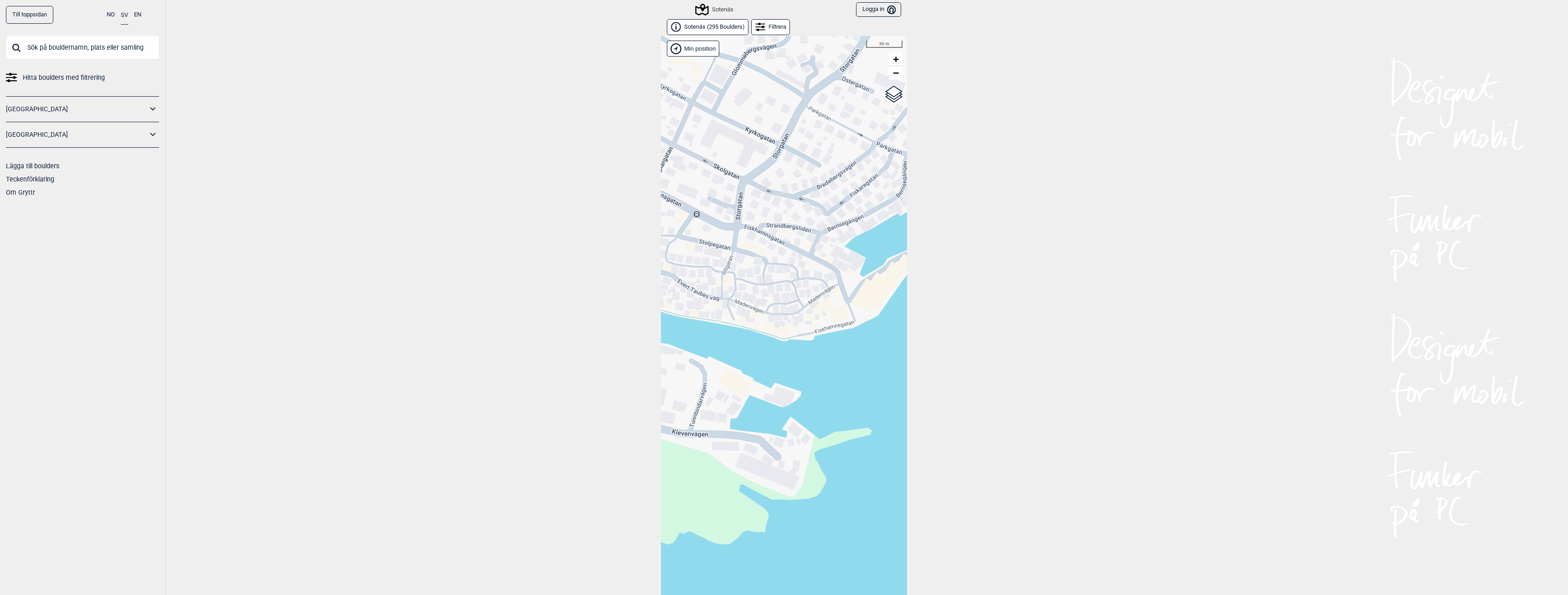
scroll to position [14, 0]
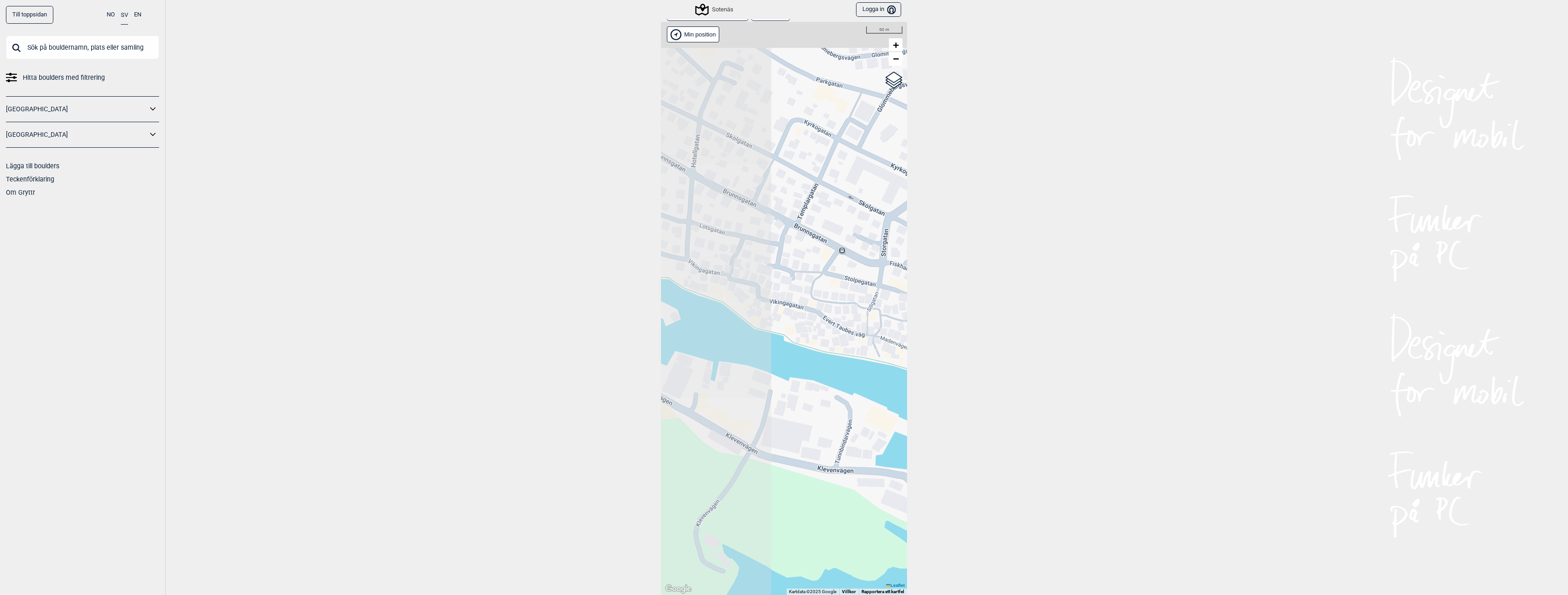
drag, startPoint x: 735, startPoint y: 324, endPoint x: 849, endPoint y: 378, distance: 126.1
click at [846, 375] on div "Hallingdal Gol Ål Stange Kolomoen [GEOGRAPHIC_DATA] [GEOGRAPHIC_DATA][PERSON_NA…" at bounding box center [784, 308] width 246 height 573
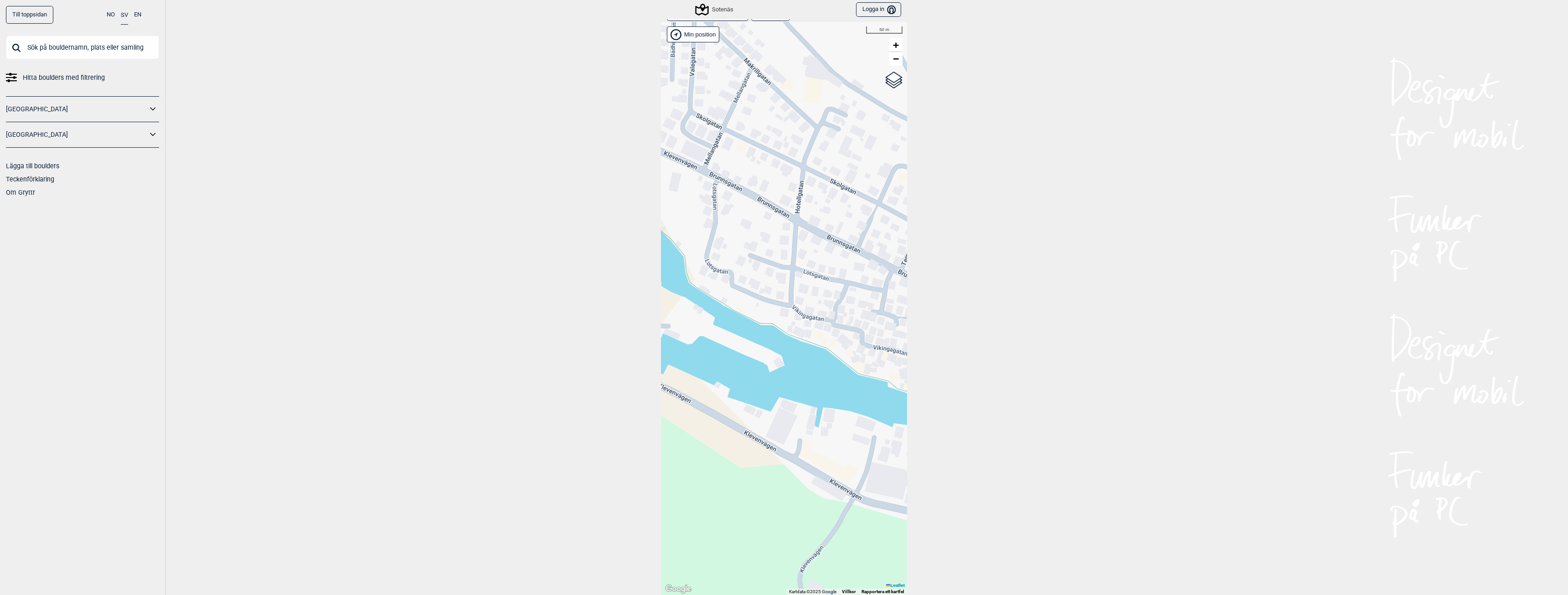
drag, startPoint x: 698, startPoint y: 311, endPoint x: 792, endPoint y: 347, distance: 100.7
click at [792, 346] on div "Hallingdal Gol Ål Stange Kolomoen [GEOGRAPHIC_DATA] [GEOGRAPHIC_DATA][PERSON_NA…" at bounding box center [784, 308] width 246 height 573
drag, startPoint x: 715, startPoint y: 311, endPoint x: 824, endPoint y: 361, distance: 119.9
click at [816, 357] on div "Hallingdal Gol Ål Stange Kolomoen [GEOGRAPHIC_DATA] [GEOGRAPHIC_DATA][PERSON_NA…" at bounding box center [784, 308] width 246 height 573
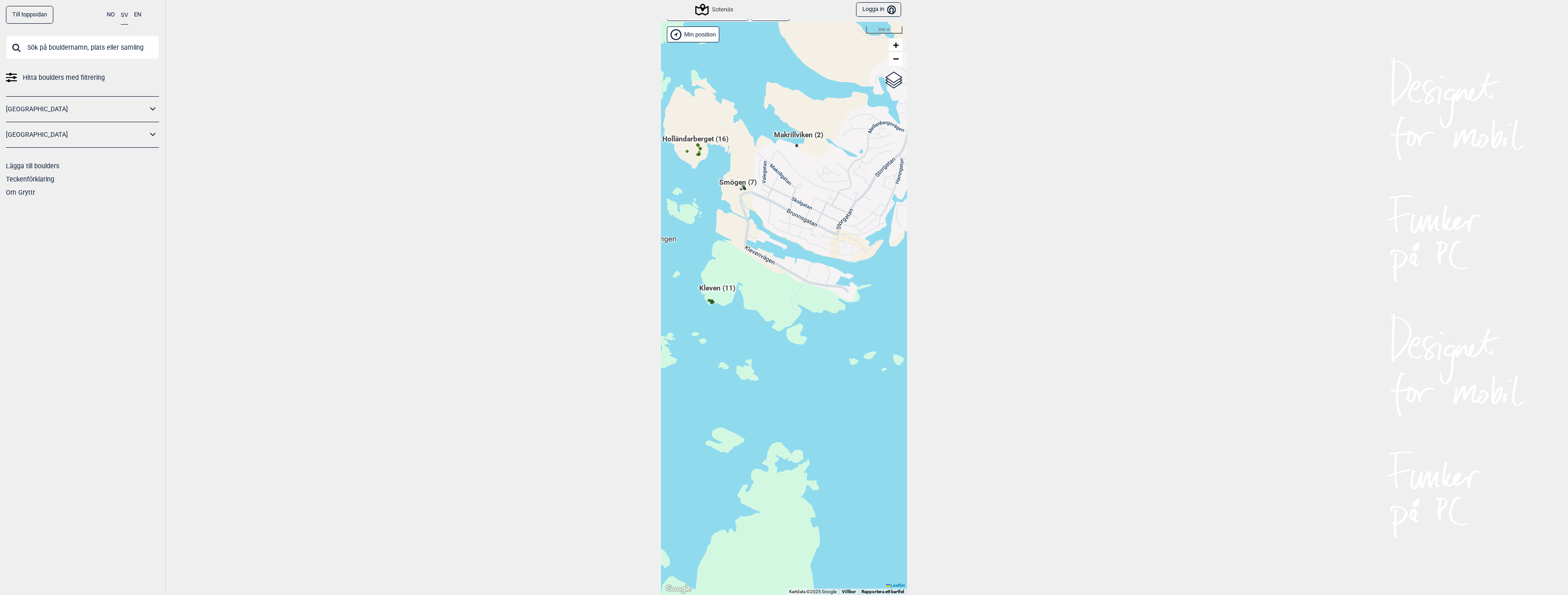
click at [714, 287] on span "Kleven (11)" at bounding box center [717, 292] width 36 height 17
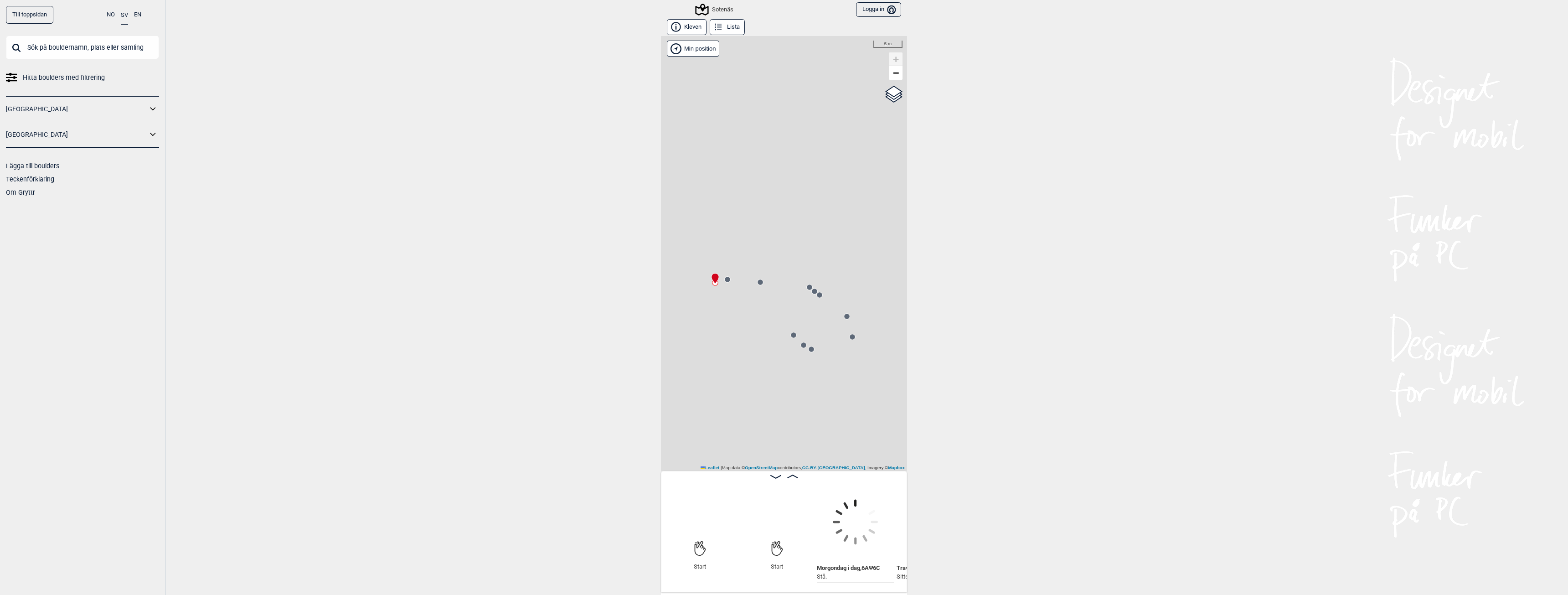
scroll to position [0, 72]
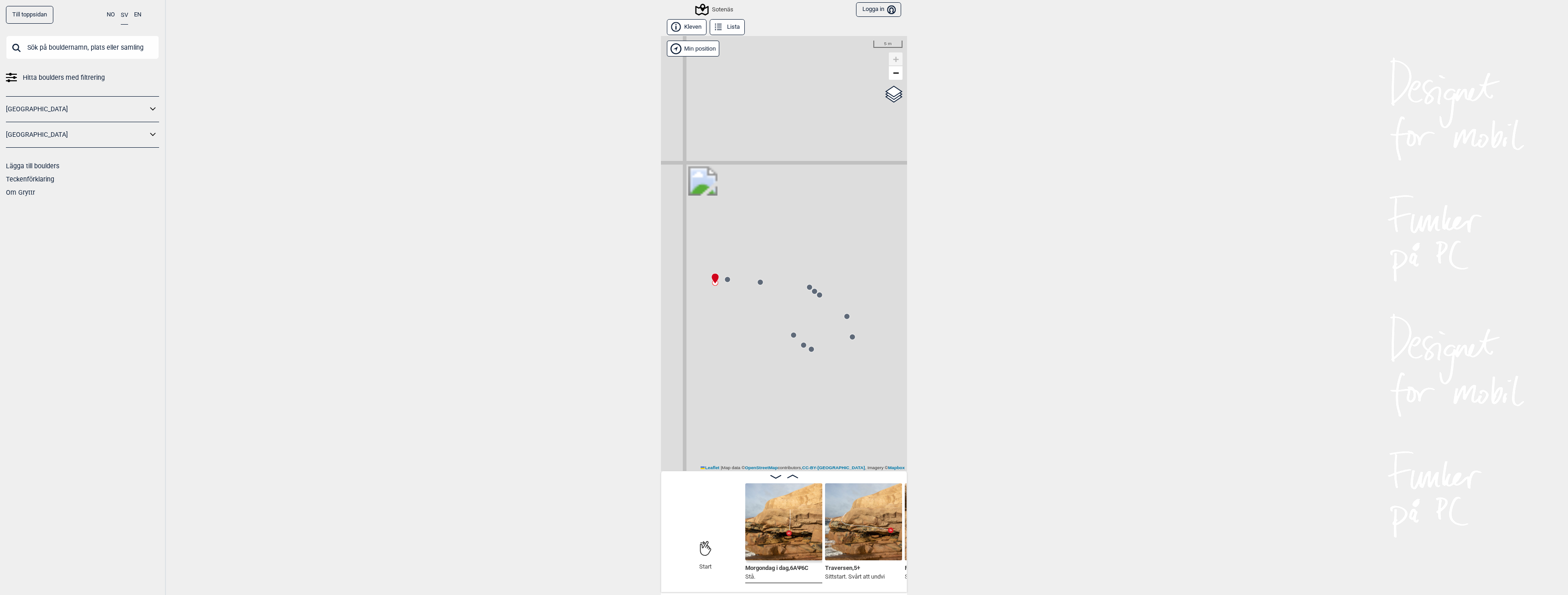
click at [796, 551] on img at bounding box center [783, 522] width 77 height 77
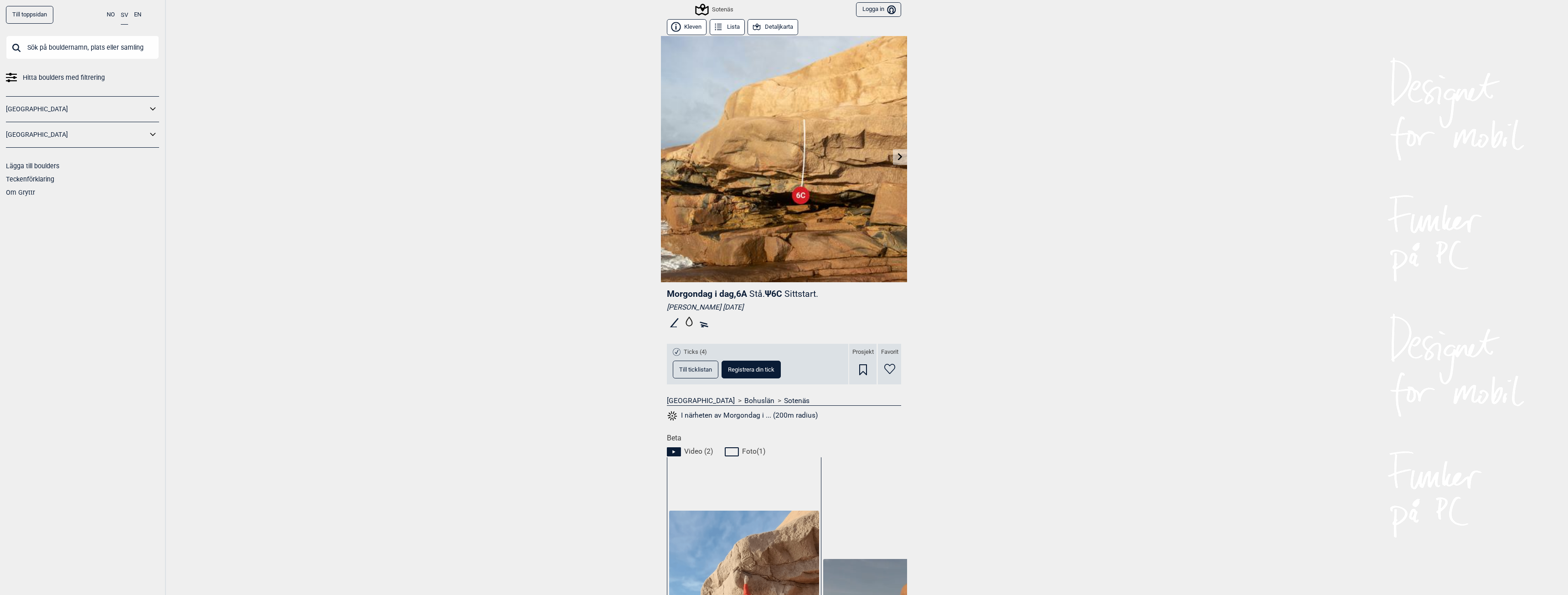
click at [898, 157] on icon at bounding box center [900, 157] width 4 height 7
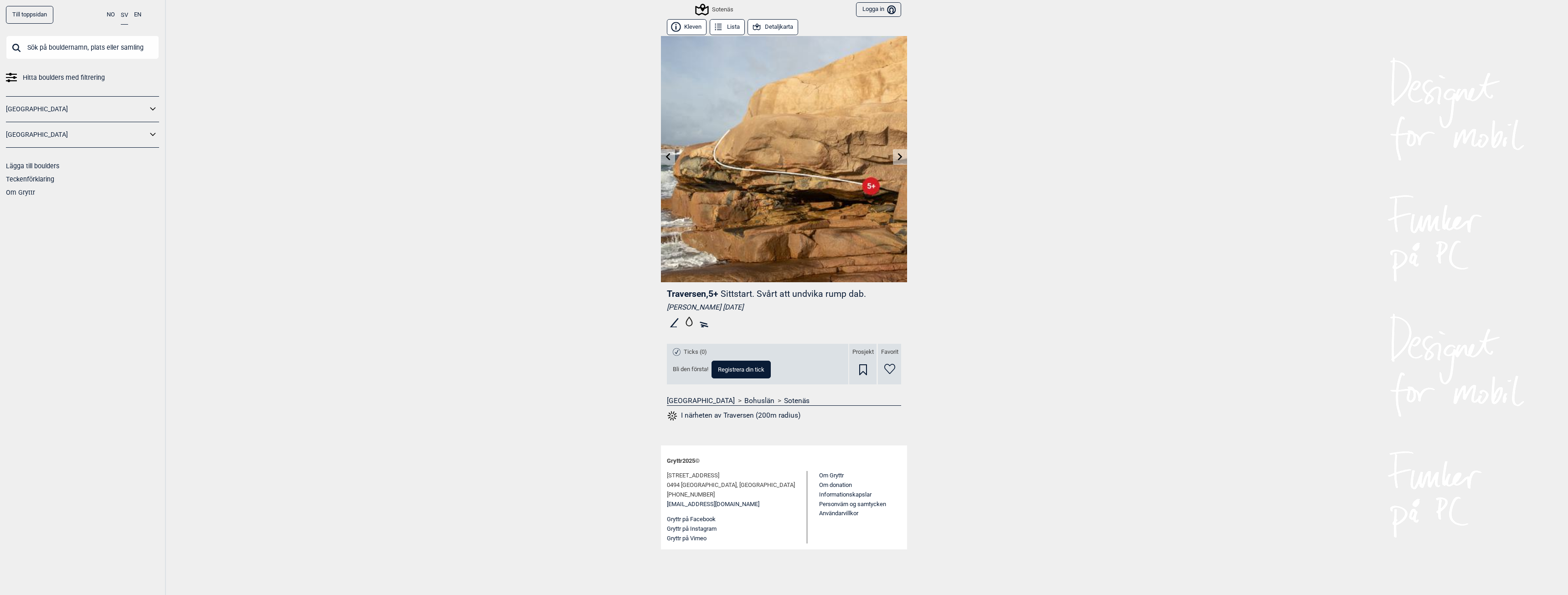
click at [900, 155] on icon at bounding box center [900, 157] width 4 height 7
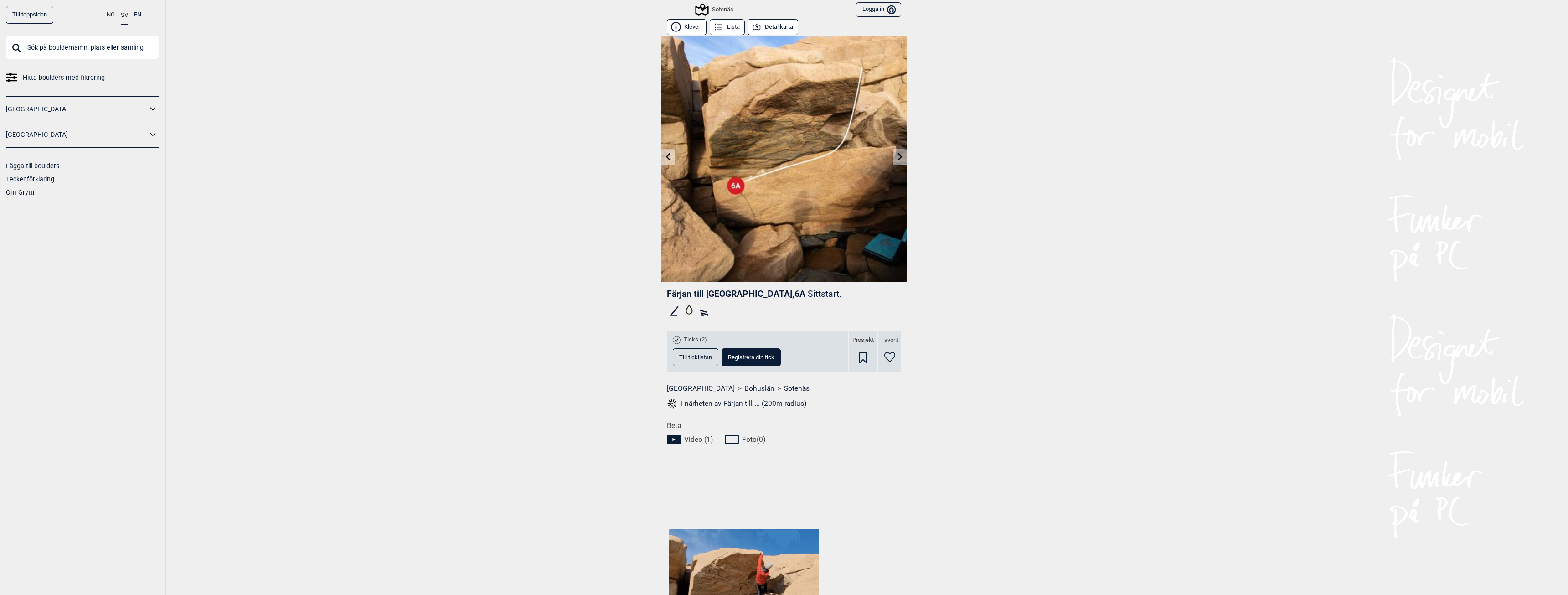
click at [900, 155] on link at bounding box center [900, 157] width 14 height 15
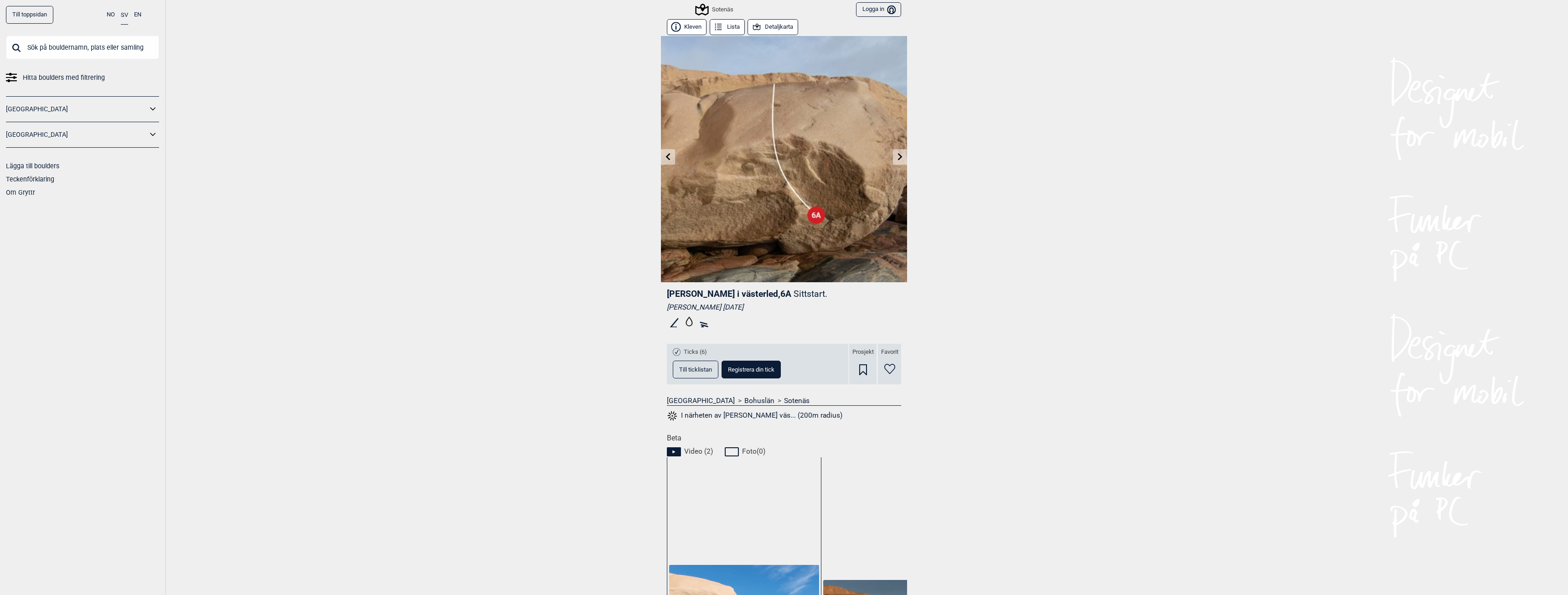
click at [900, 155] on link at bounding box center [900, 157] width 14 height 15
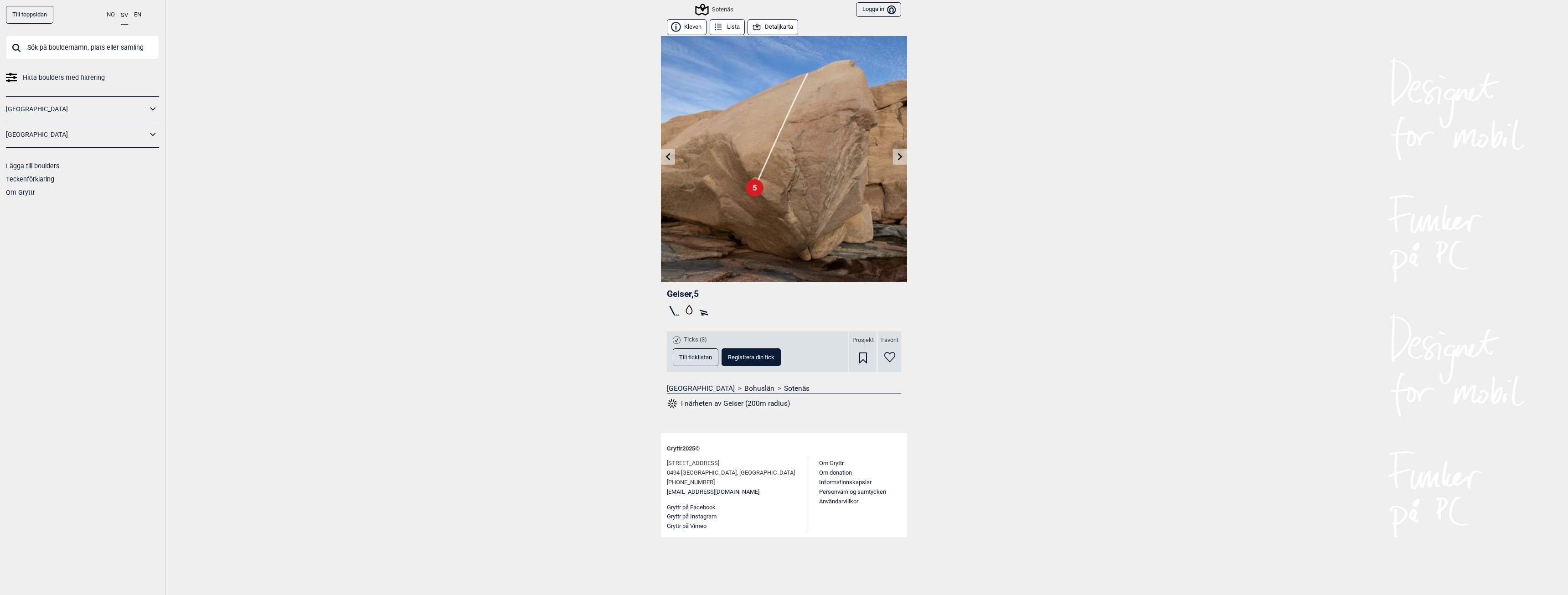
click at [900, 155] on icon at bounding box center [900, 157] width 4 height 7
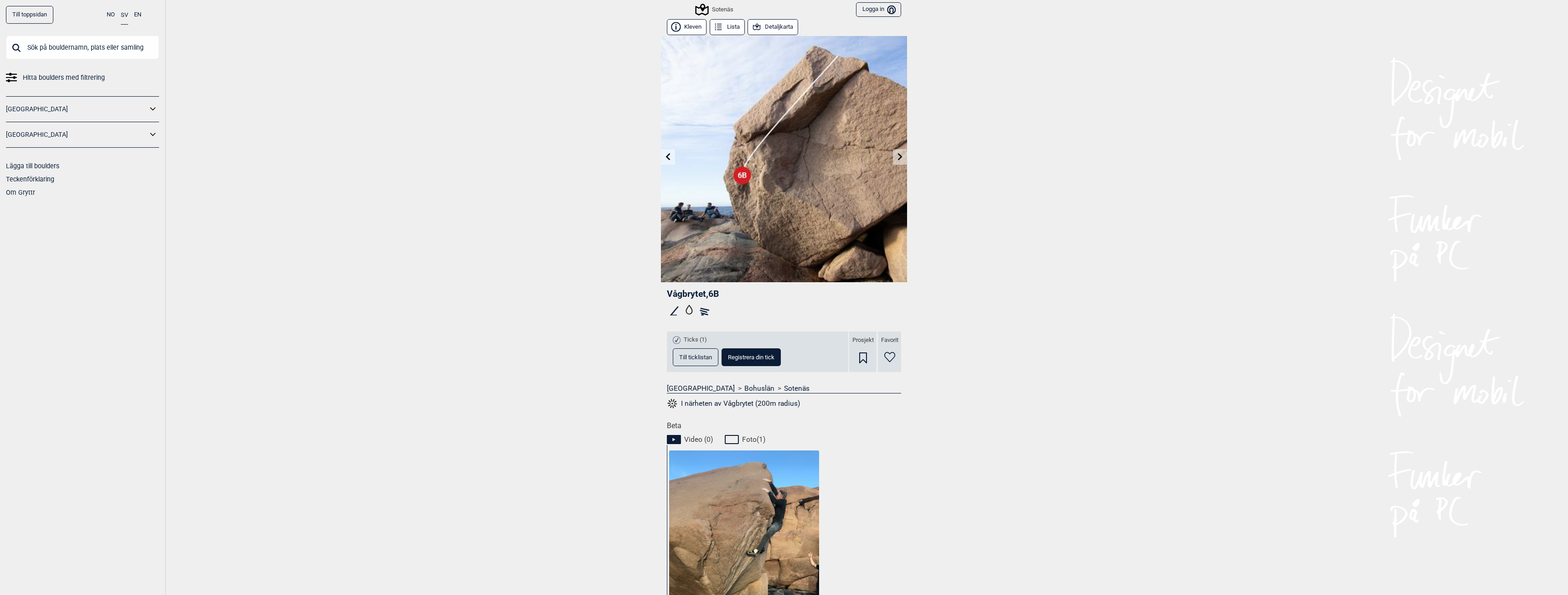
click at [679, 358] on span "Till ticklistan" at bounding box center [696, 357] width 33 height 6
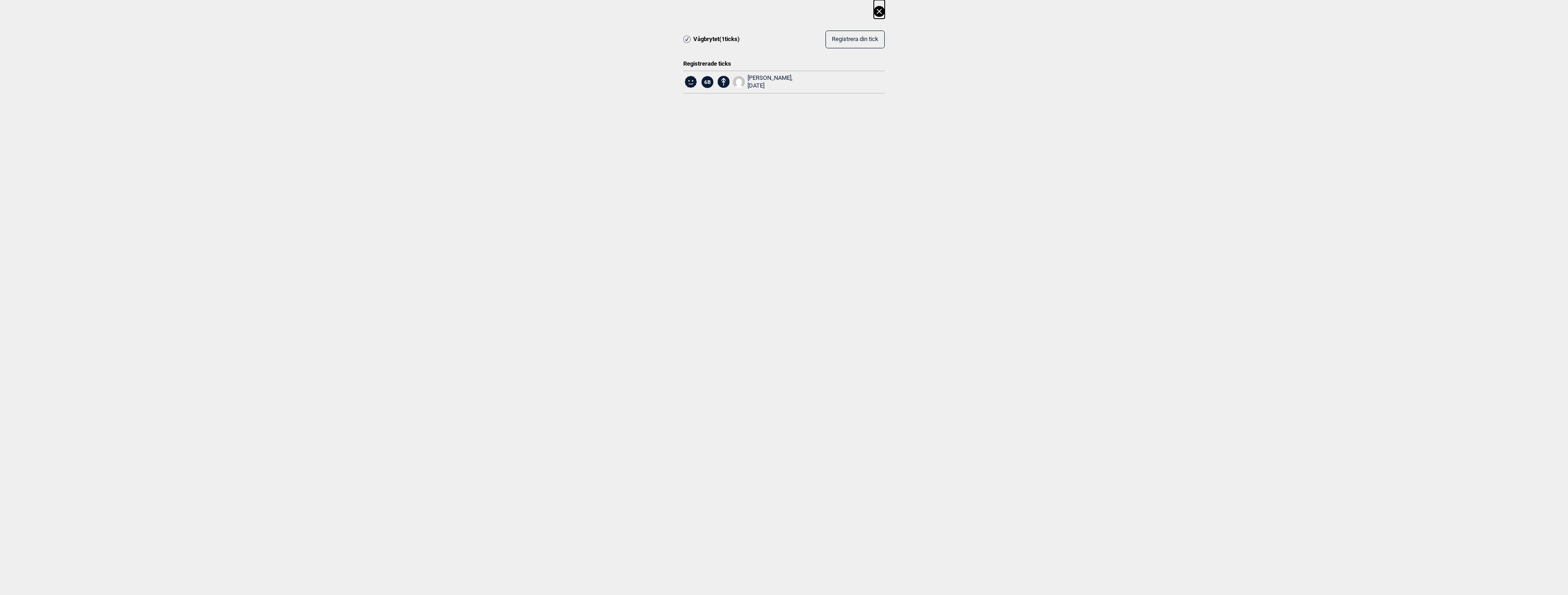
click at [878, 11] on icon at bounding box center [880, 12] width 11 height 11
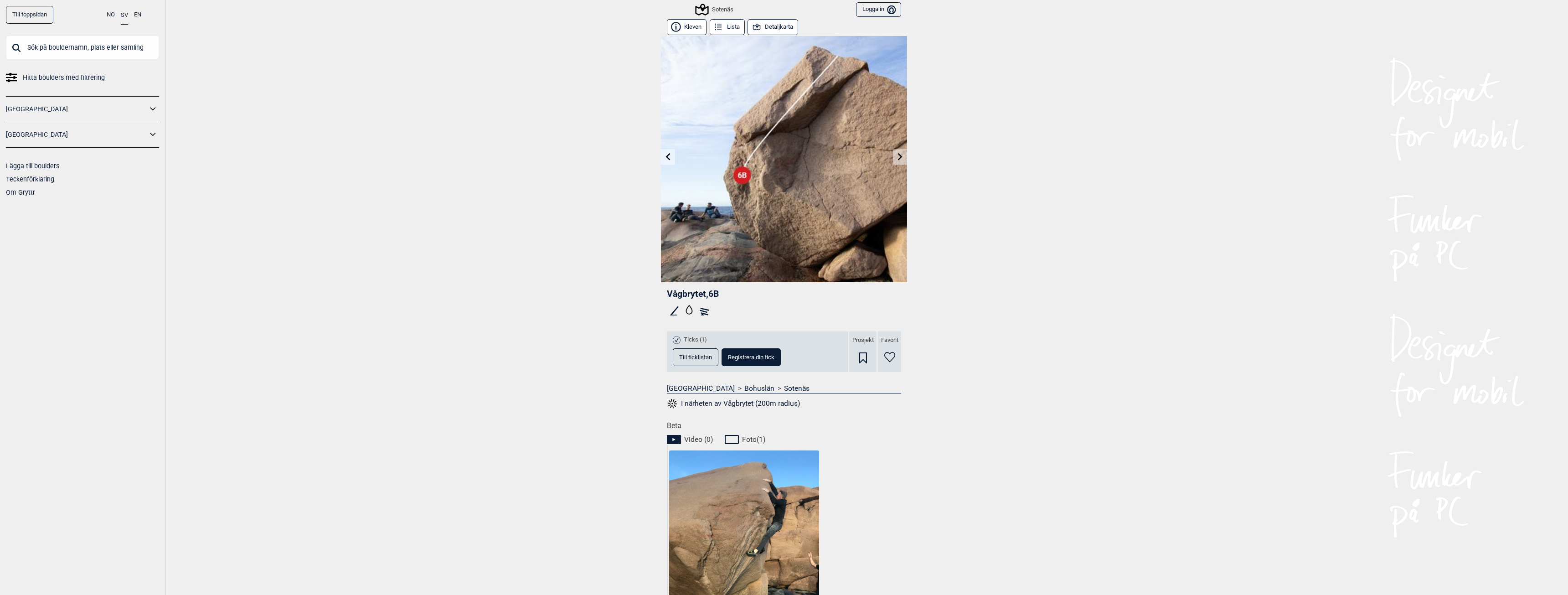
click at [897, 160] on icon at bounding box center [900, 157] width 7 height 7
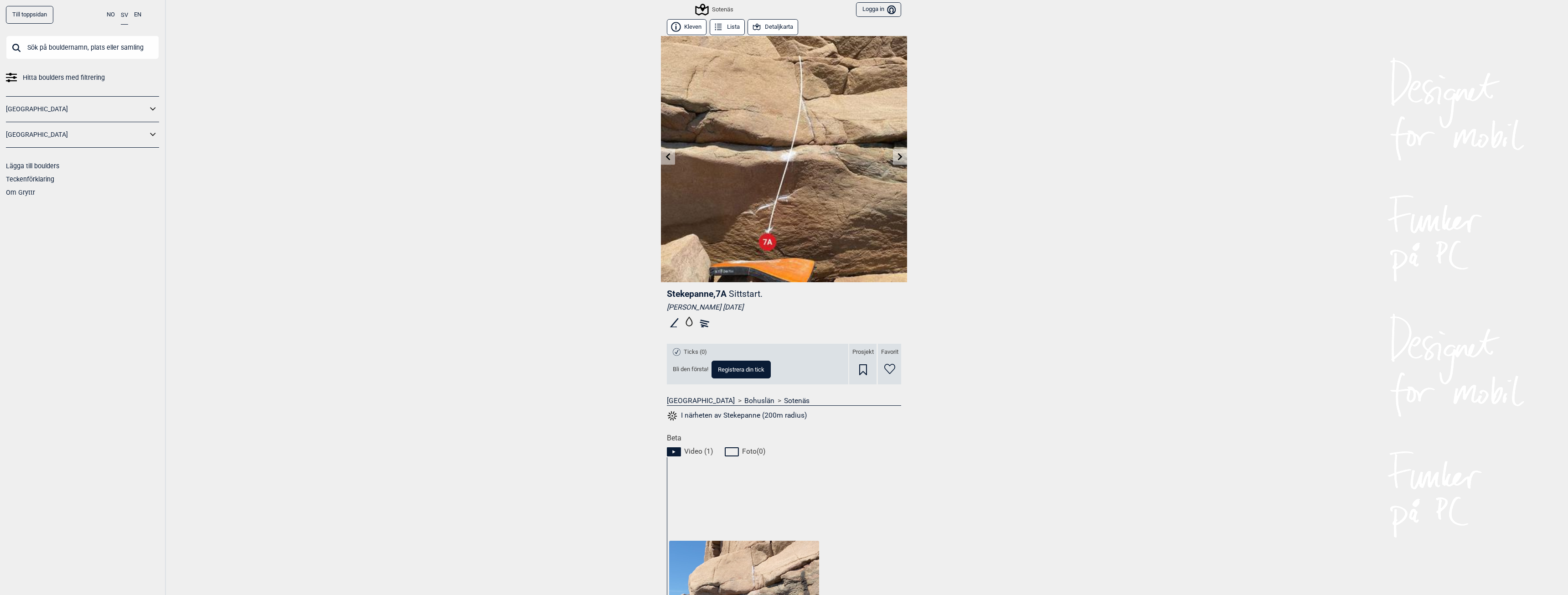
click at [897, 154] on icon at bounding box center [900, 157] width 7 height 7
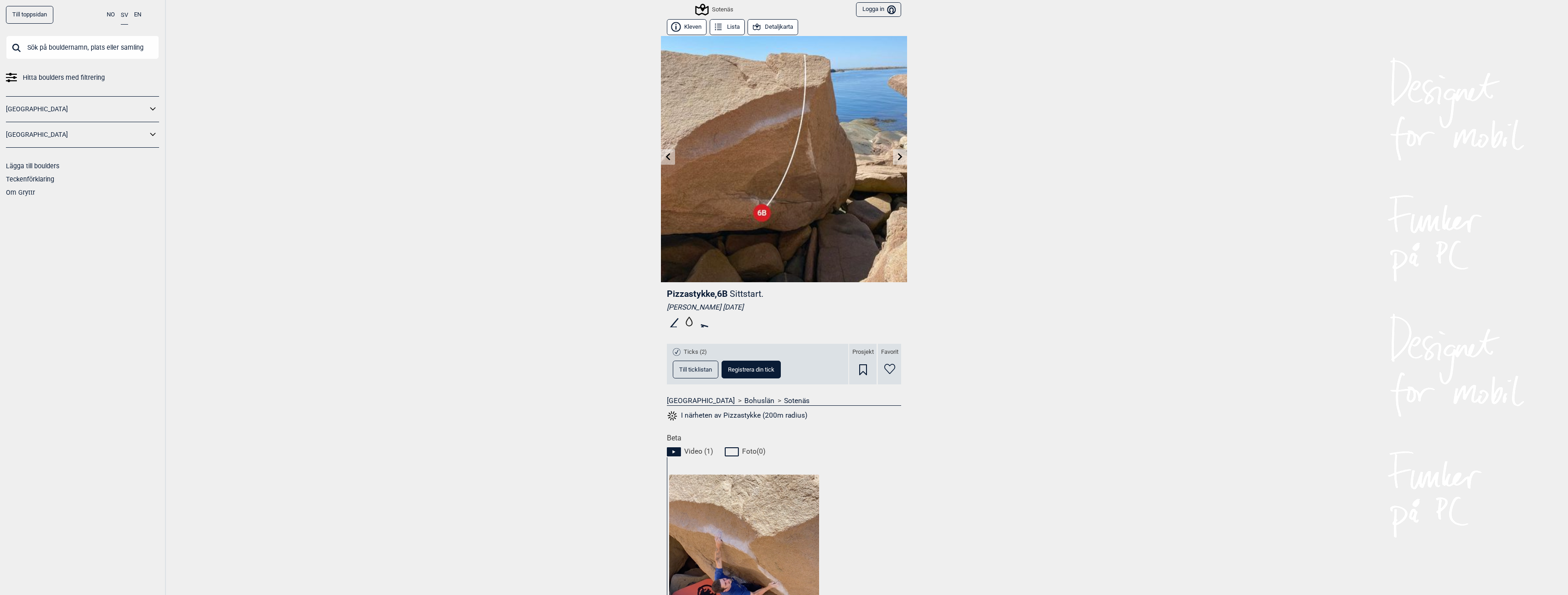
click at [898, 155] on icon at bounding box center [900, 157] width 4 height 7
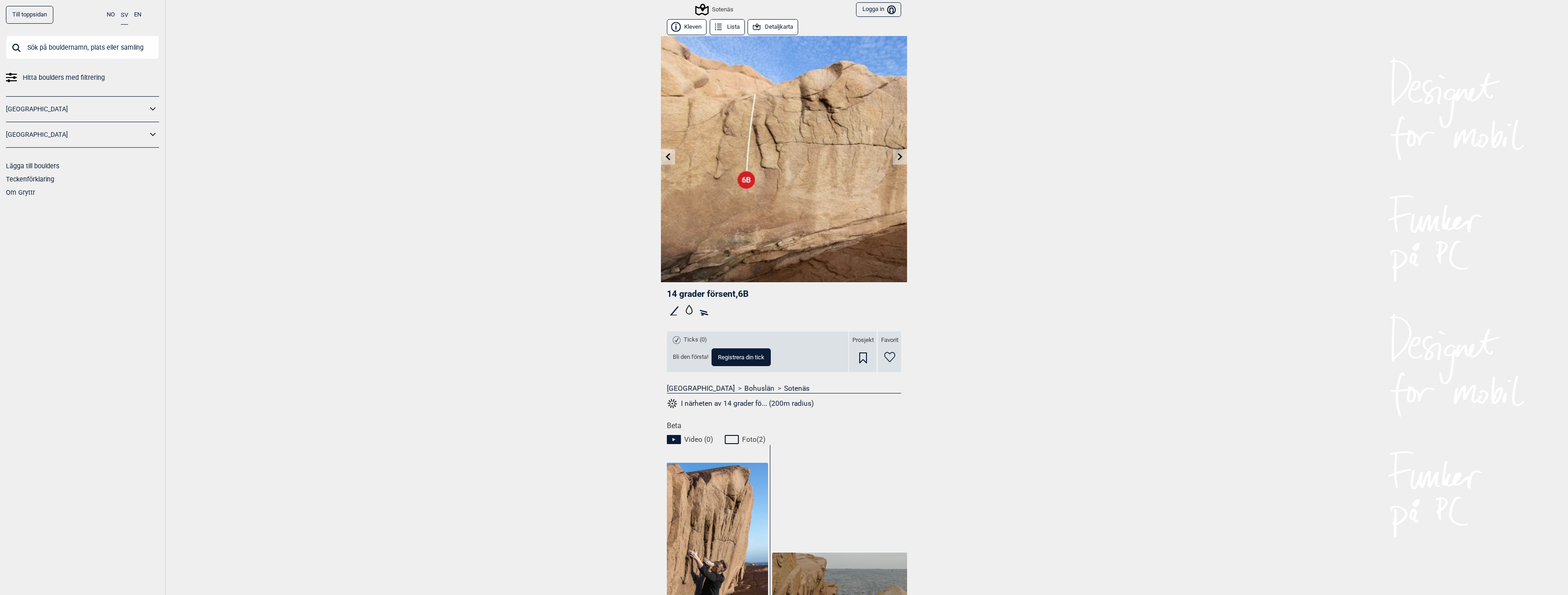
click at [897, 155] on icon at bounding box center [900, 157] width 7 height 7
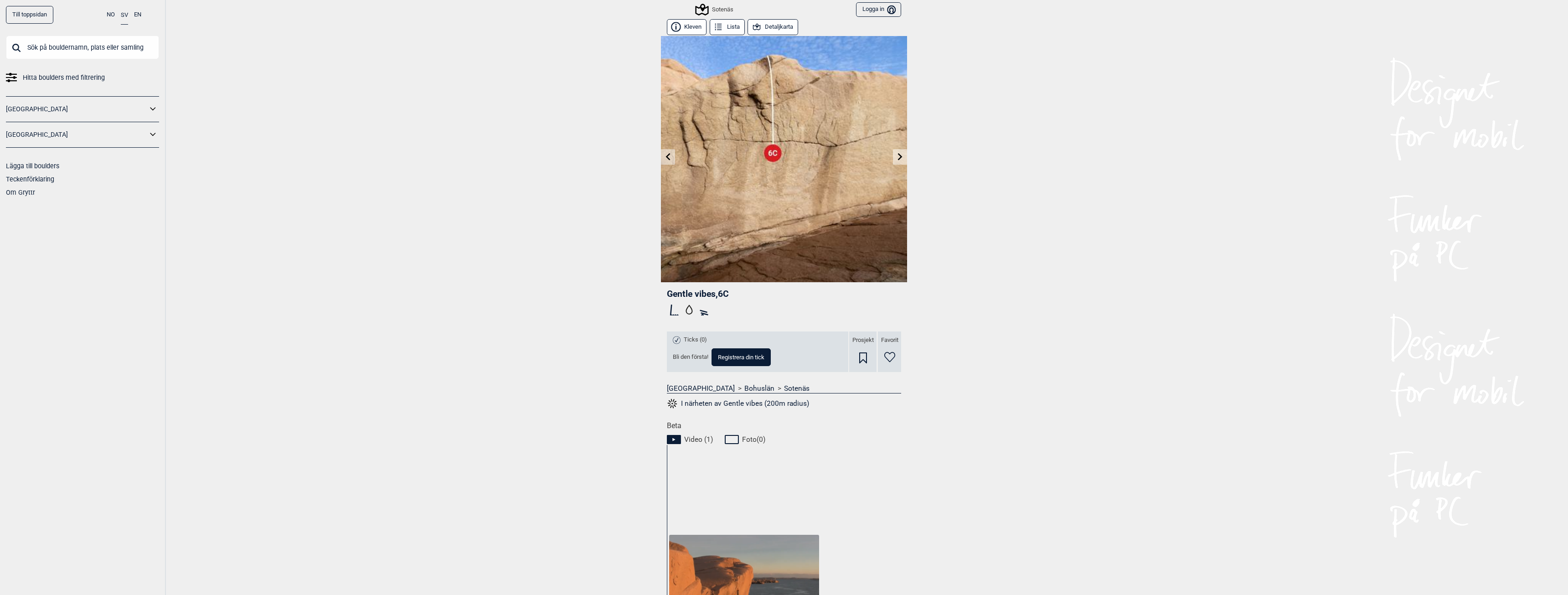
click at [898, 157] on icon at bounding box center [900, 157] width 4 height 7
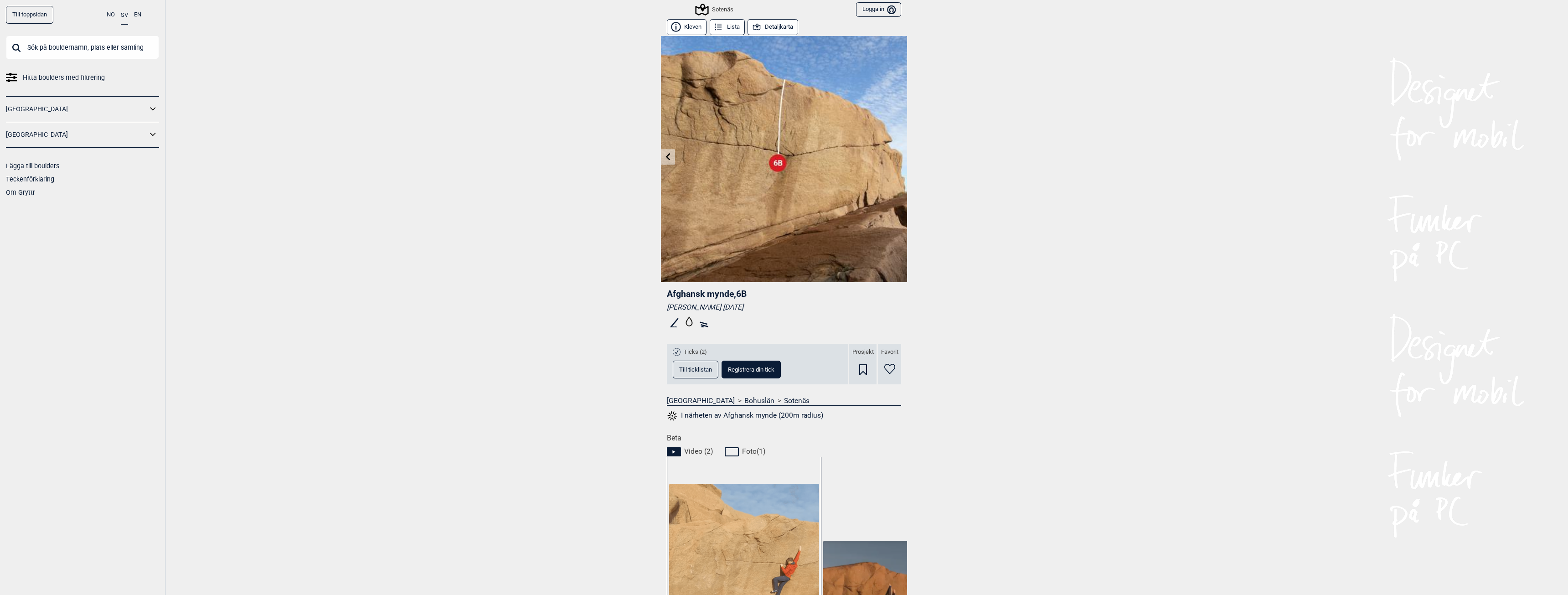
click at [698, 375] on button "Till ticklistan" at bounding box center [695, 369] width 46 height 18
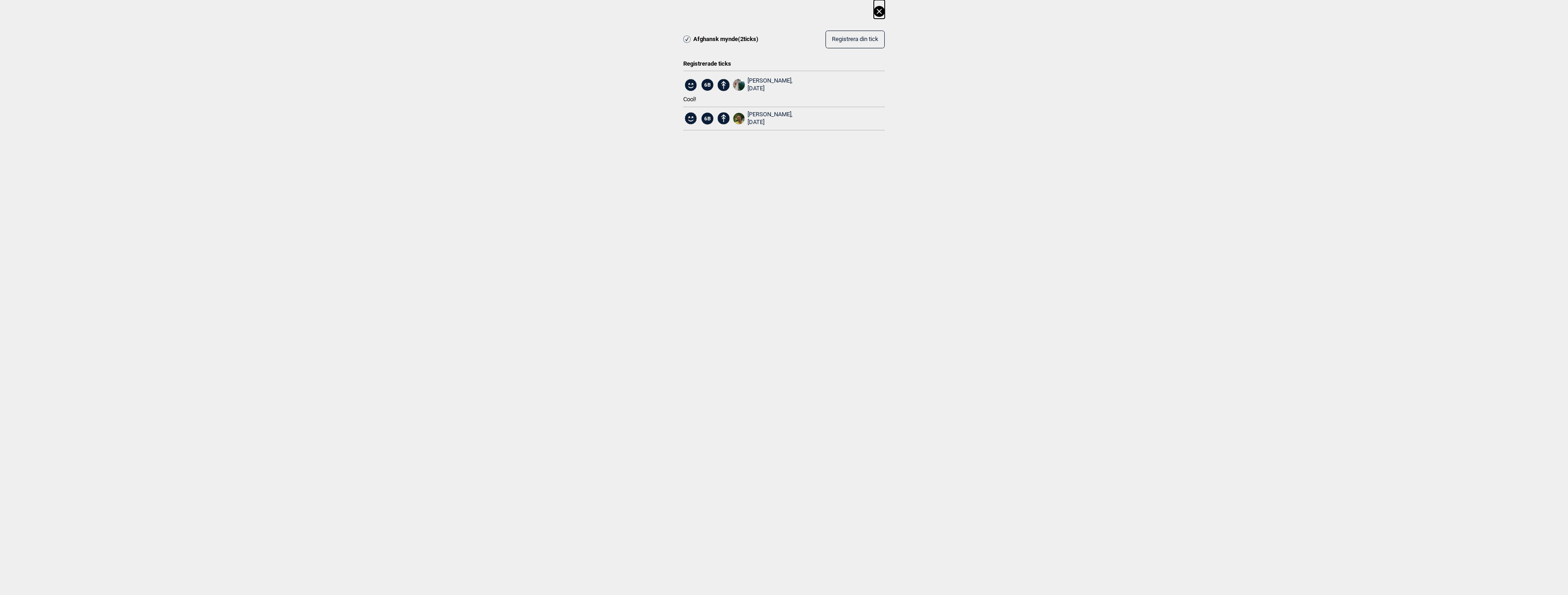
click at [876, 10] on icon at bounding box center [880, 12] width 11 height 11
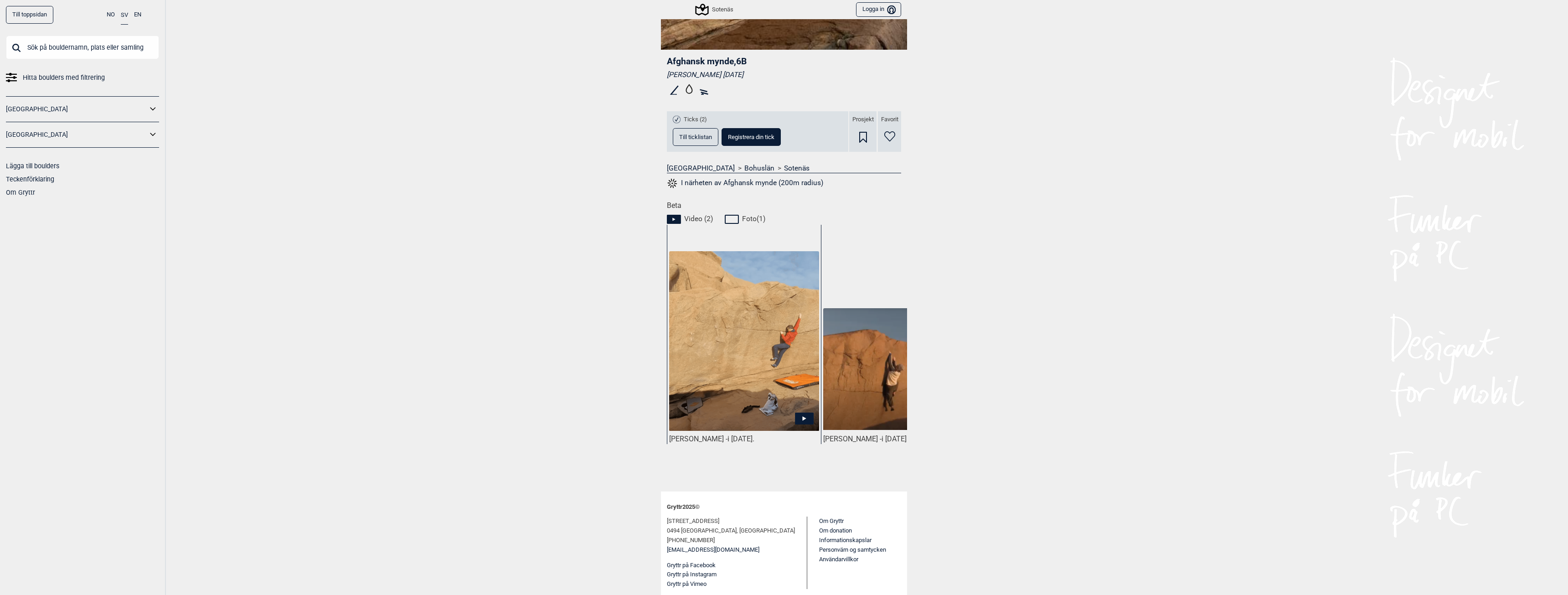
click at [803, 419] on icon at bounding box center [805, 418] width 4 height 4
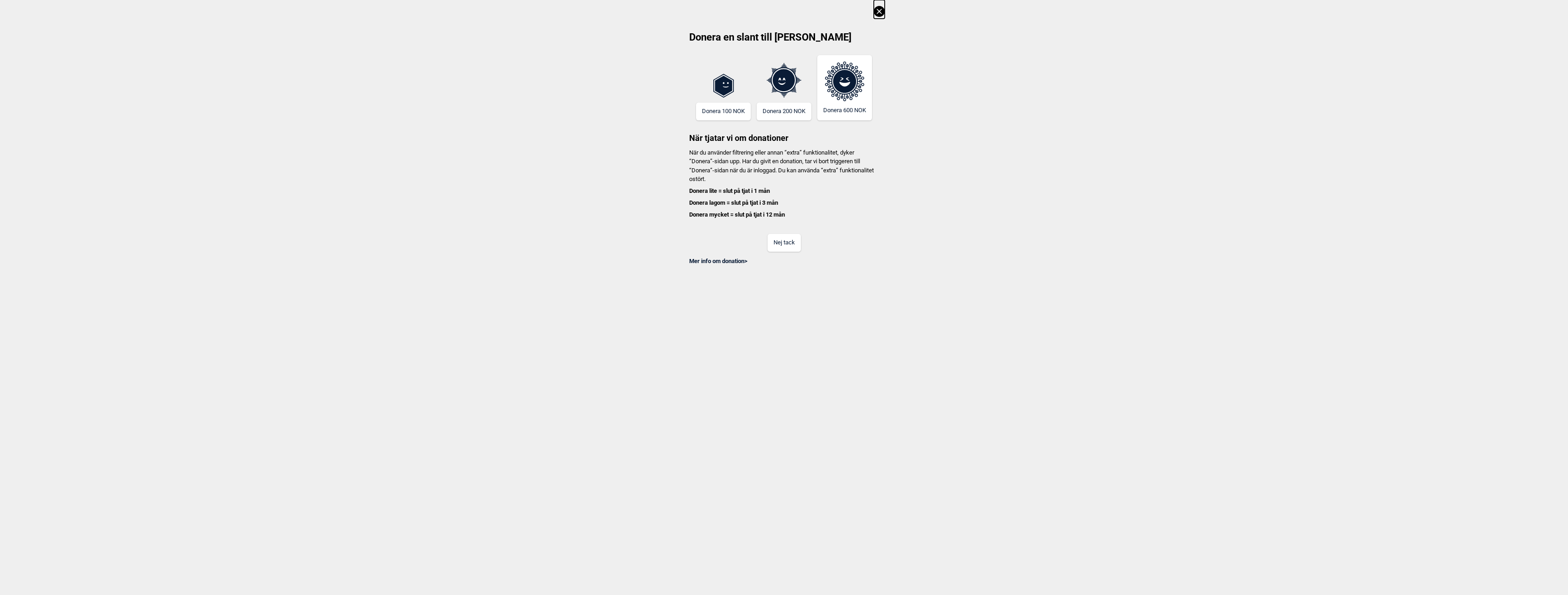
click at [785, 245] on button "Nej tack" at bounding box center [784, 242] width 33 height 18
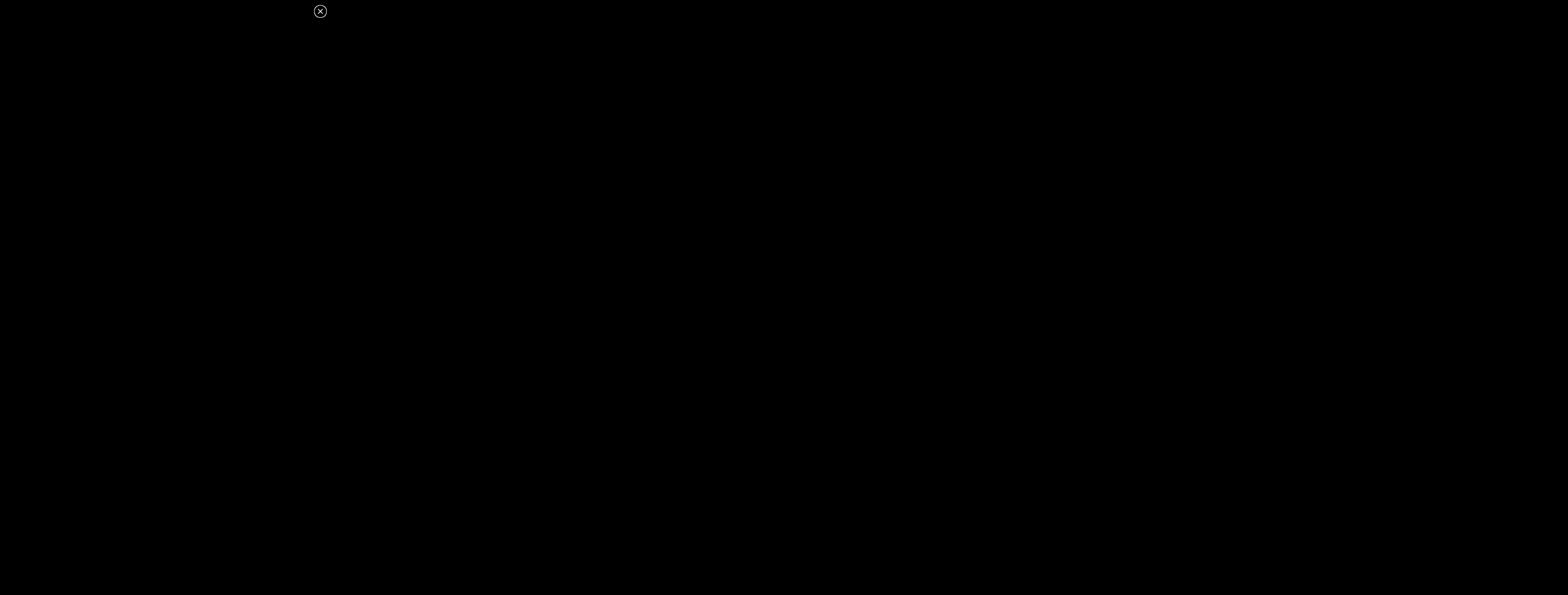
click at [318, 10] on icon at bounding box center [320, 12] width 11 height 11
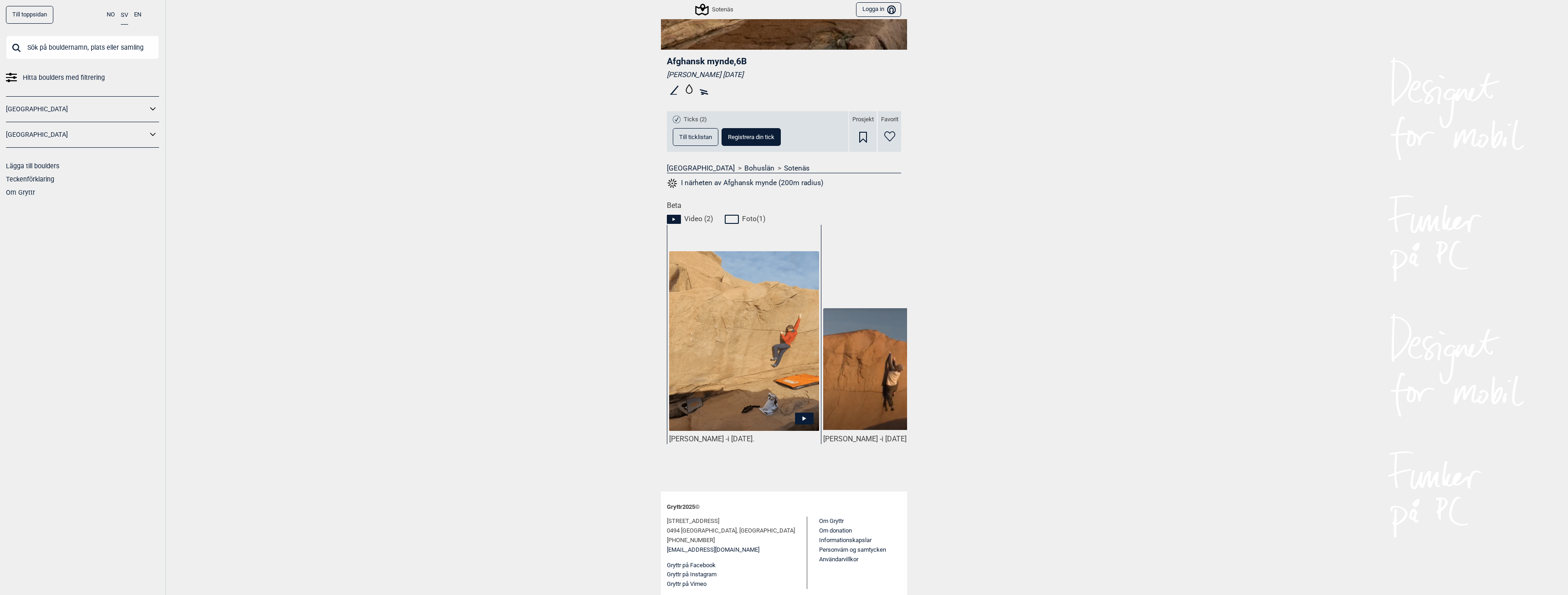
click at [701, 137] on span "Till ticklistan" at bounding box center [696, 137] width 33 height 6
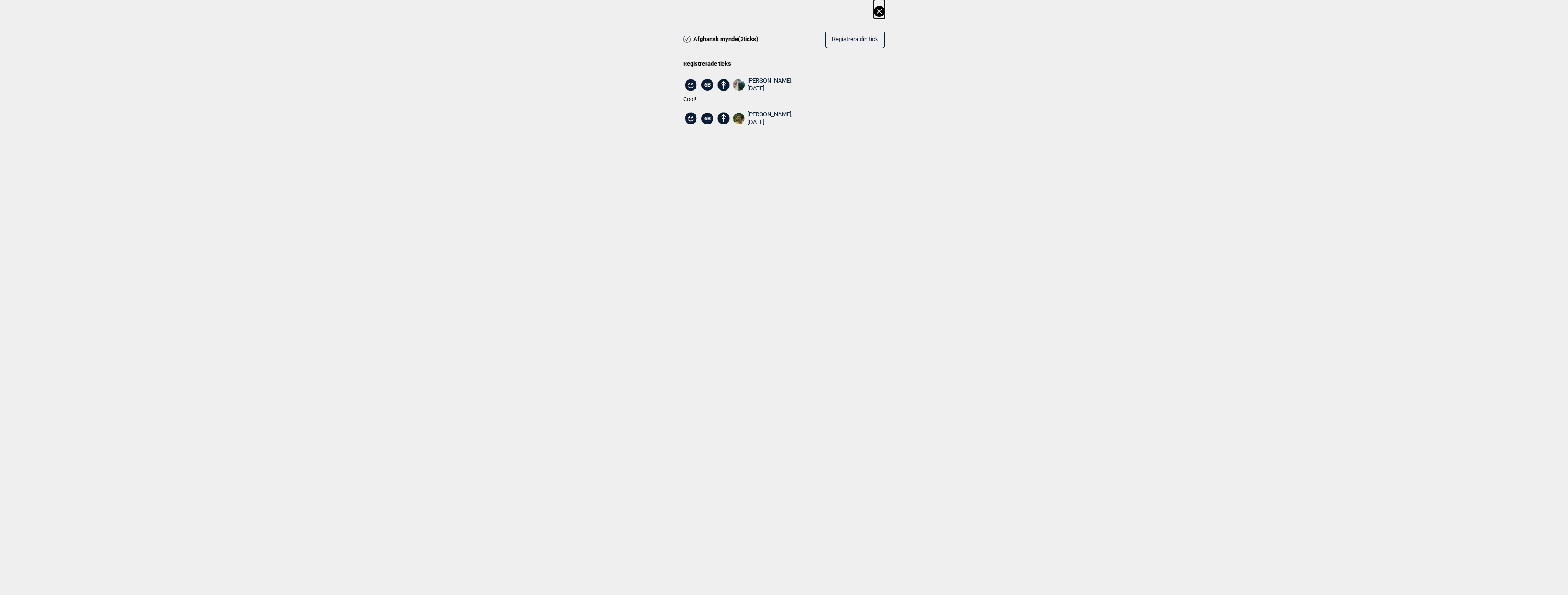
click at [880, 7] on icon at bounding box center [880, 12] width 11 height 11
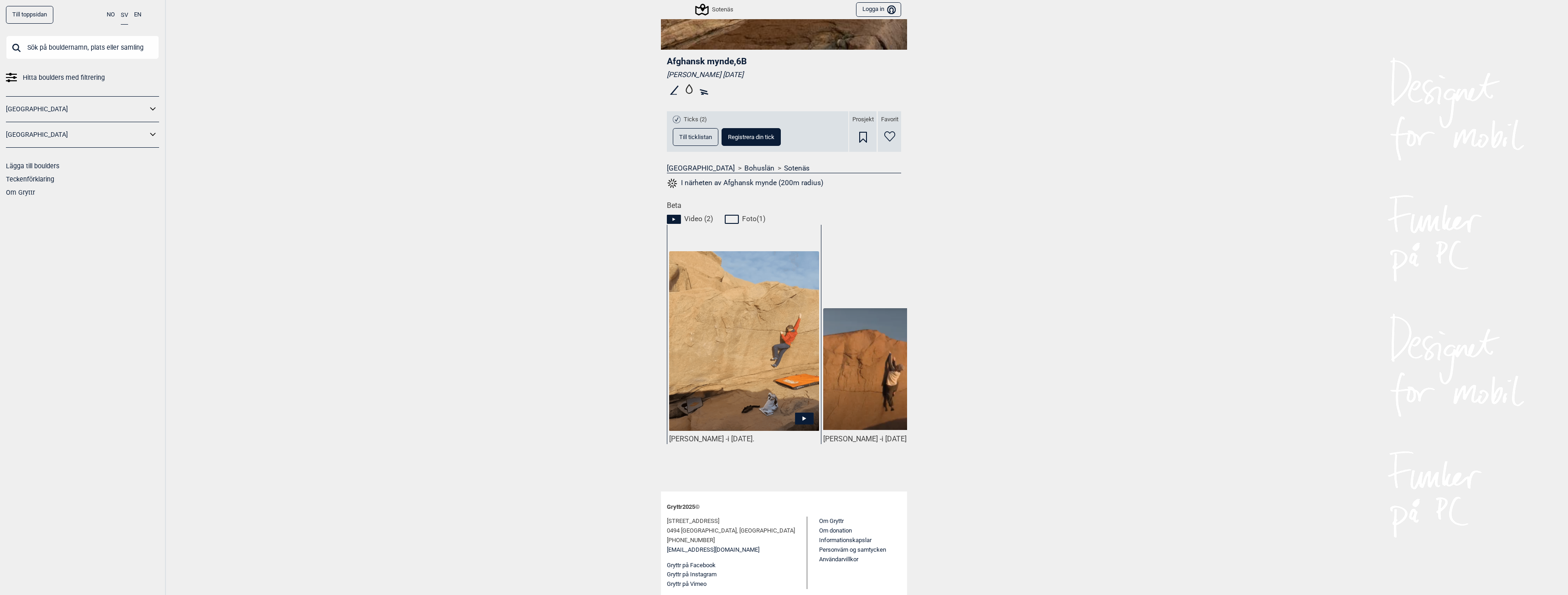
click at [796, 415] on icon at bounding box center [804, 418] width 19 height 12
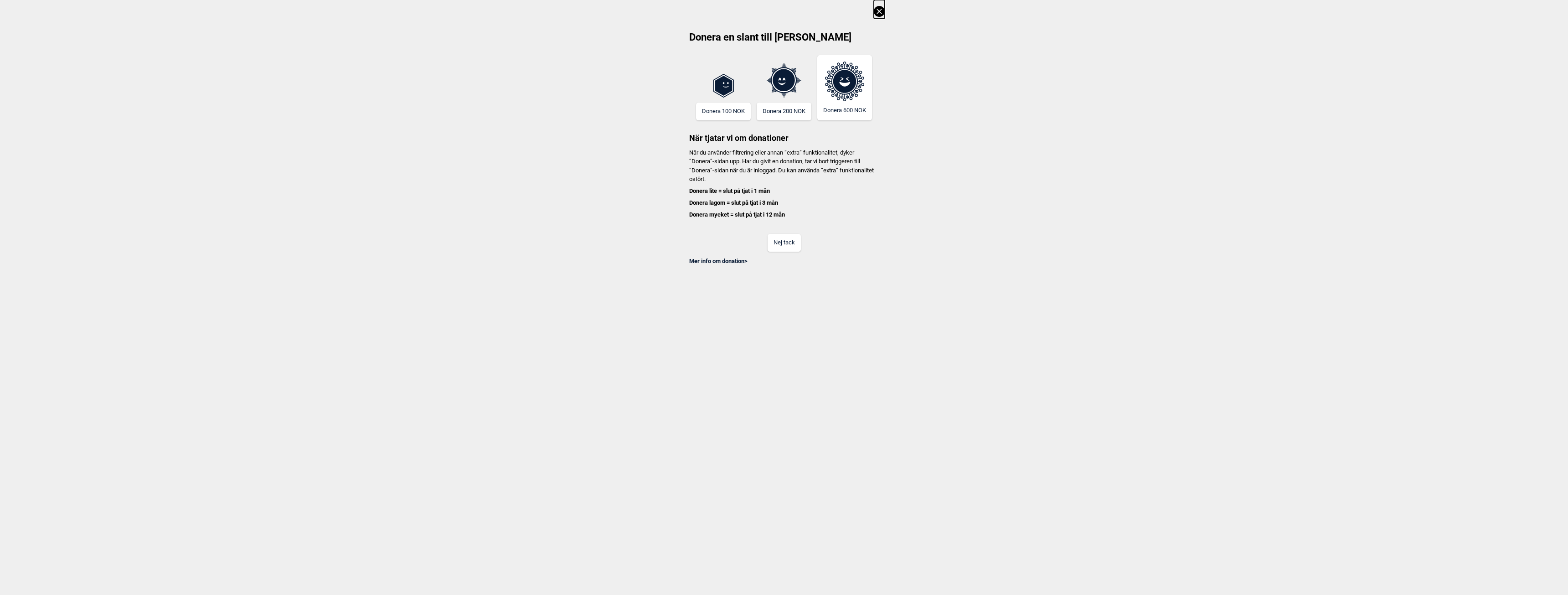
click at [787, 236] on button "Nej tack" at bounding box center [784, 242] width 33 height 18
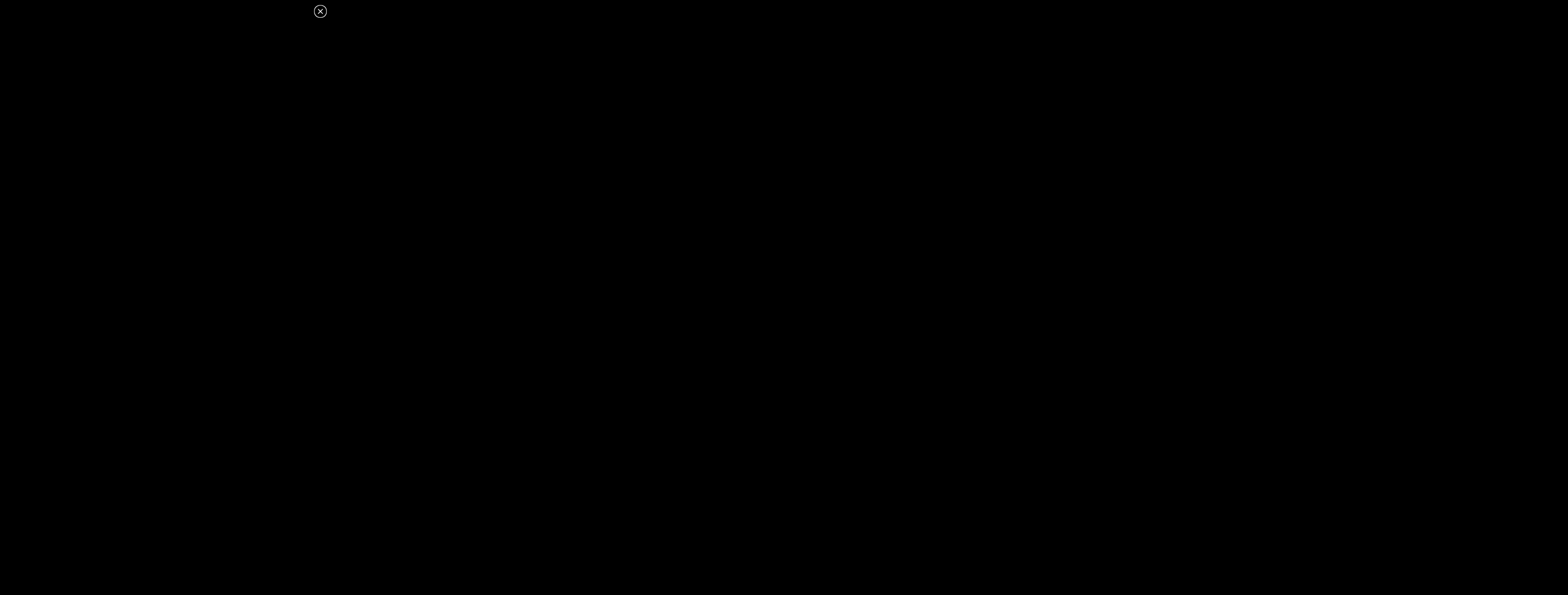
click at [727, 368] on dialog at bounding box center [784, 297] width 1568 height 595
click at [320, 12] on icon at bounding box center [320, 11] width 5 height 5
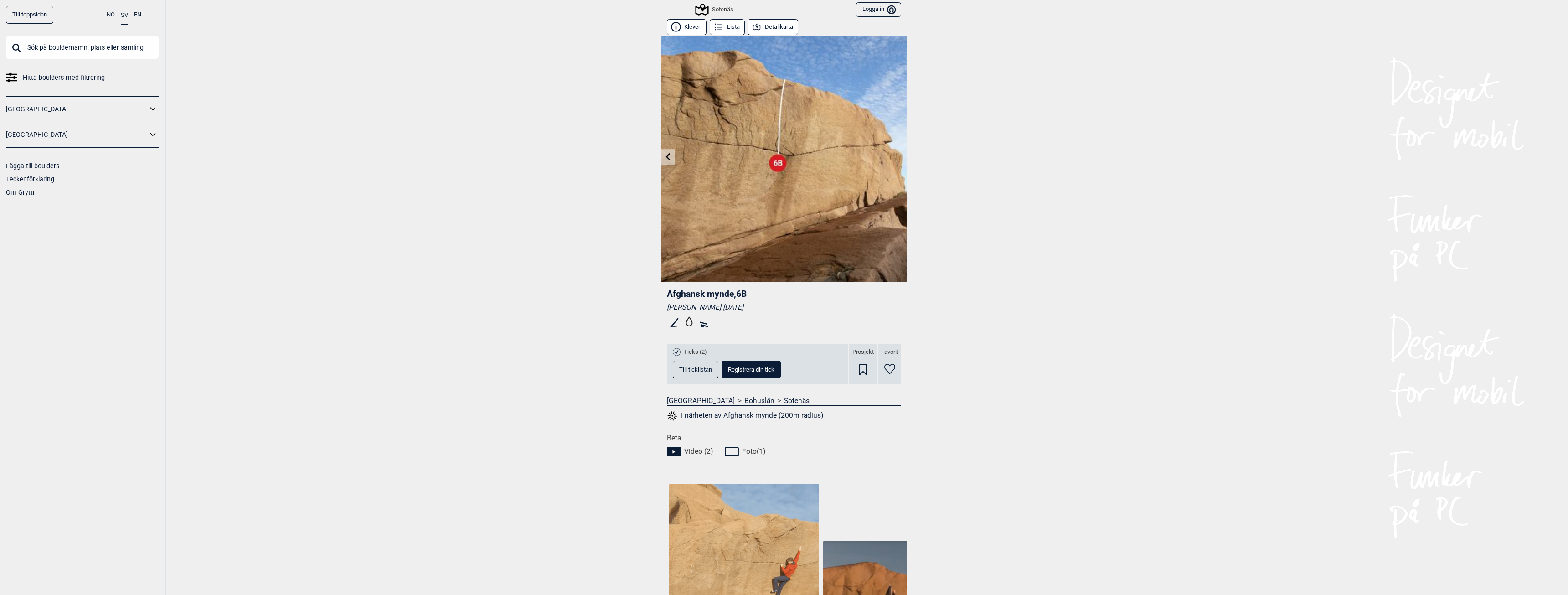
click at [727, 4] on div "Sotenäs" at bounding box center [715, 10] width 37 height 11
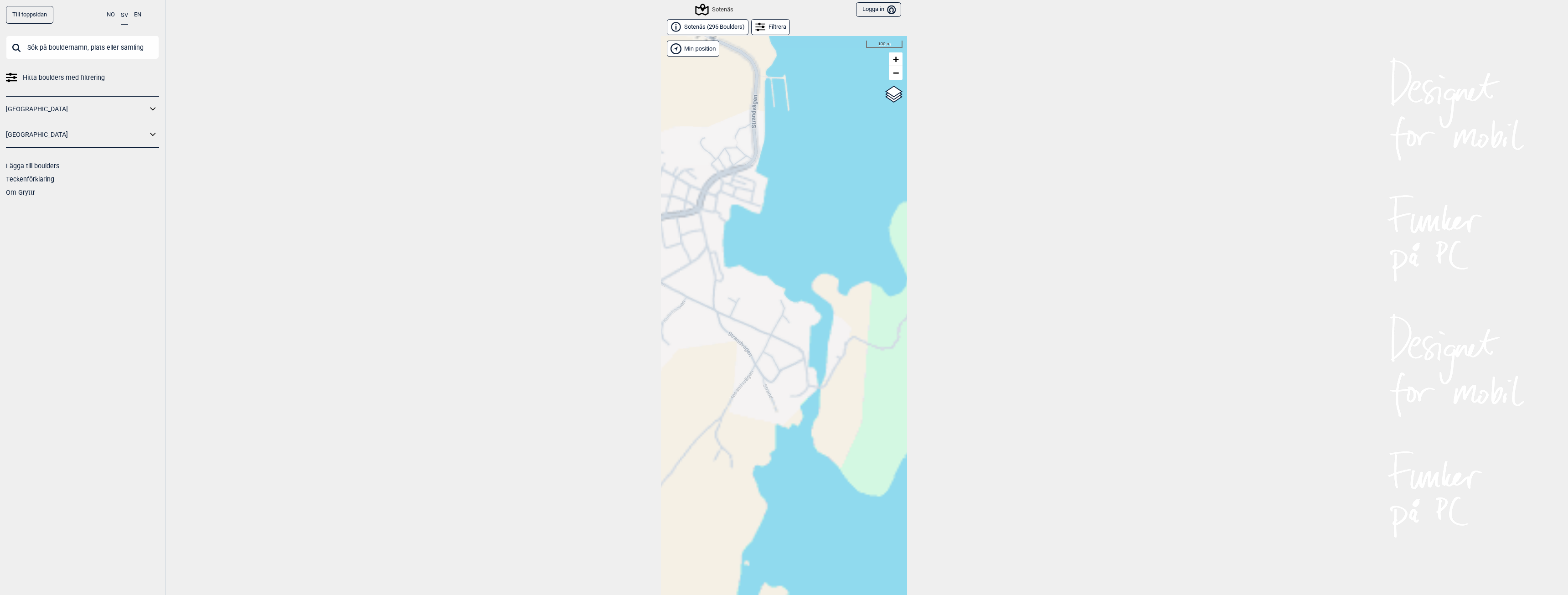
scroll to position [14, 0]
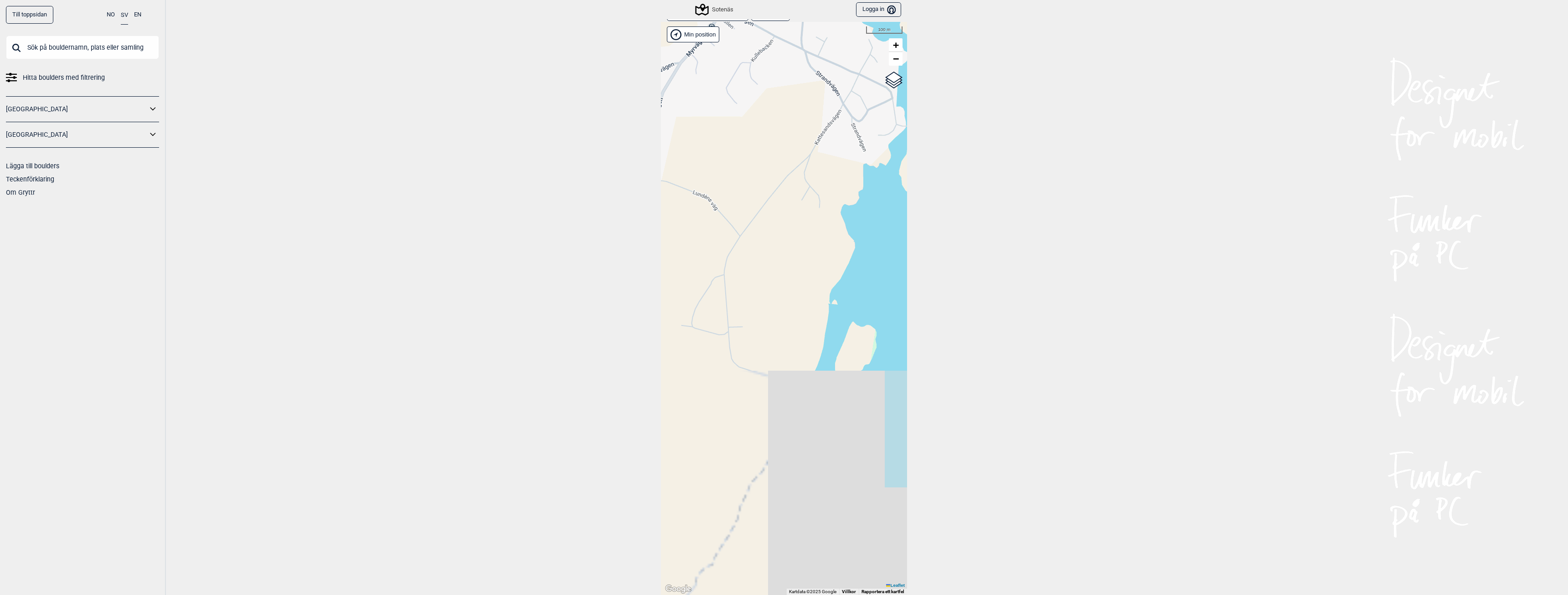
drag, startPoint x: 819, startPoint y: 469, endPoint x: 908, endPoint y: 213, distance: 271.0
click at [908, 213] on div "Till toppsidan NO SV EN Hitta boulders med filtrering Norge Sverige Lägga till …" at bounding box center [784, 297] width 1568 height 595
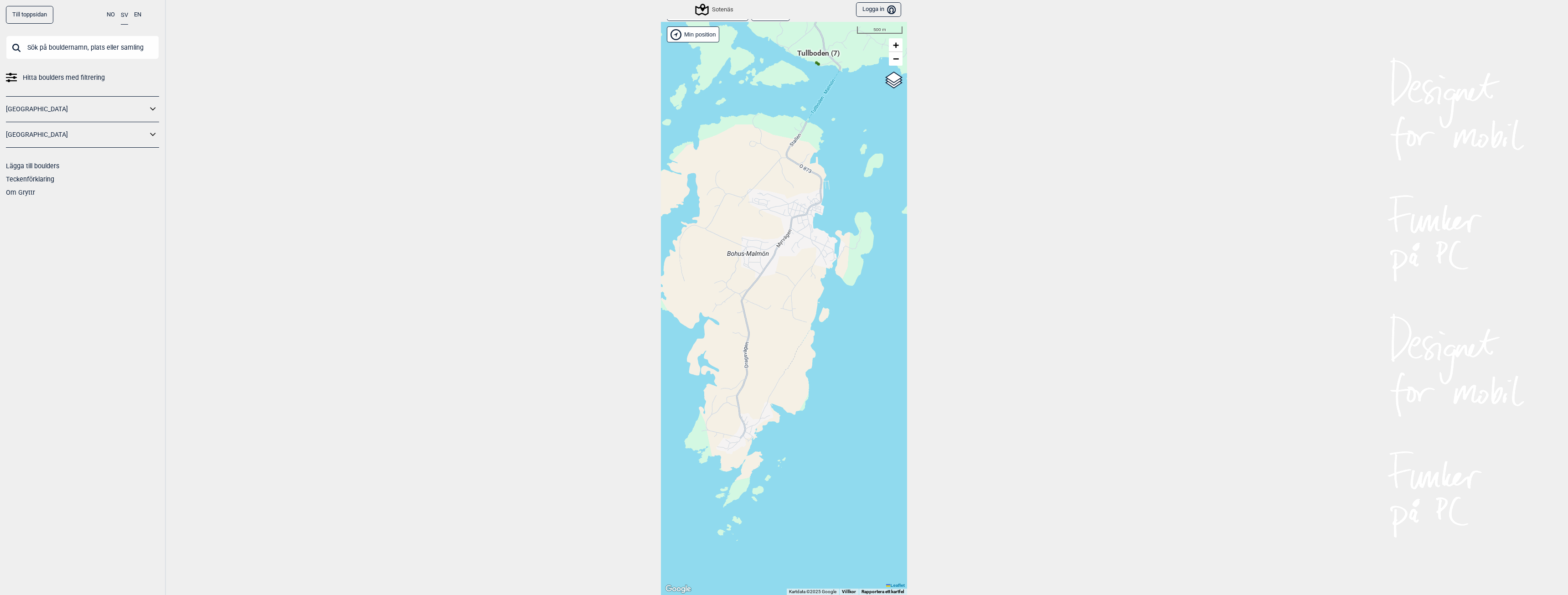
scroll to position [100, 0]
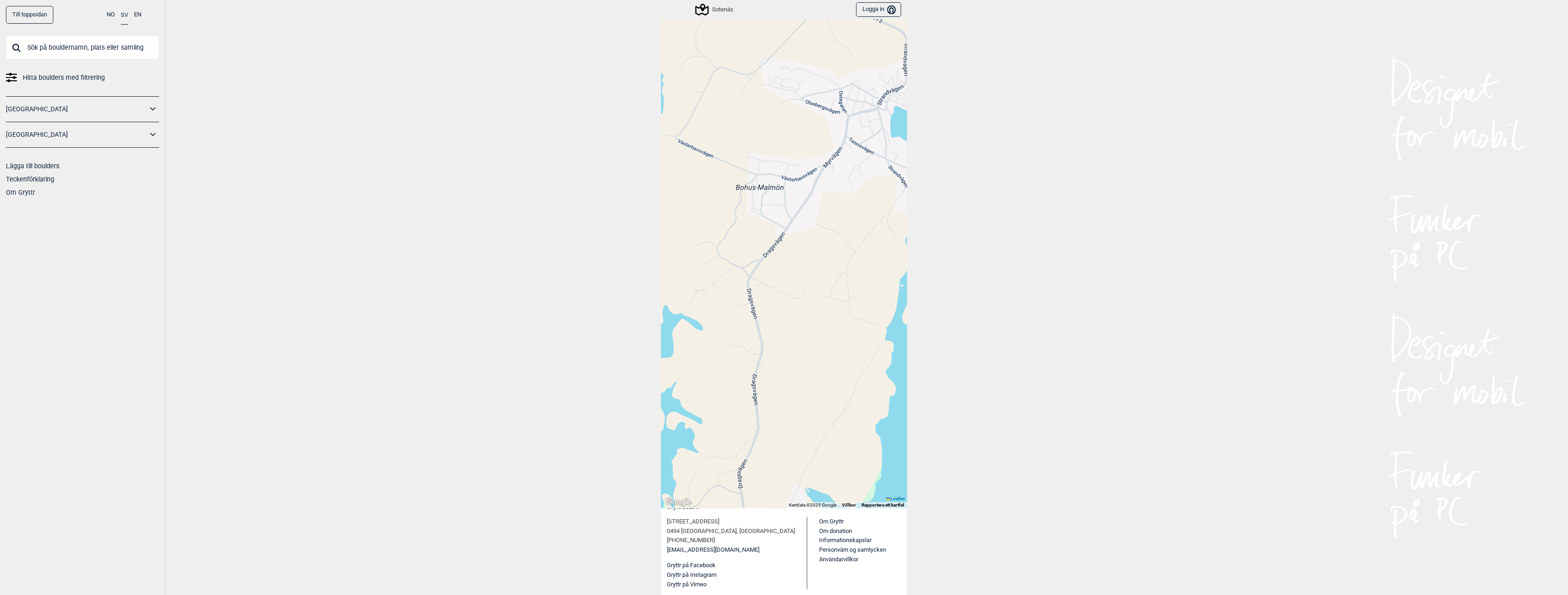
click at [875, 9] on button "Logga in Bruker" at bounding box center [878, 10] width 45 height 15
